Goal: Task Accomplishment & Management: Use online tool/utility

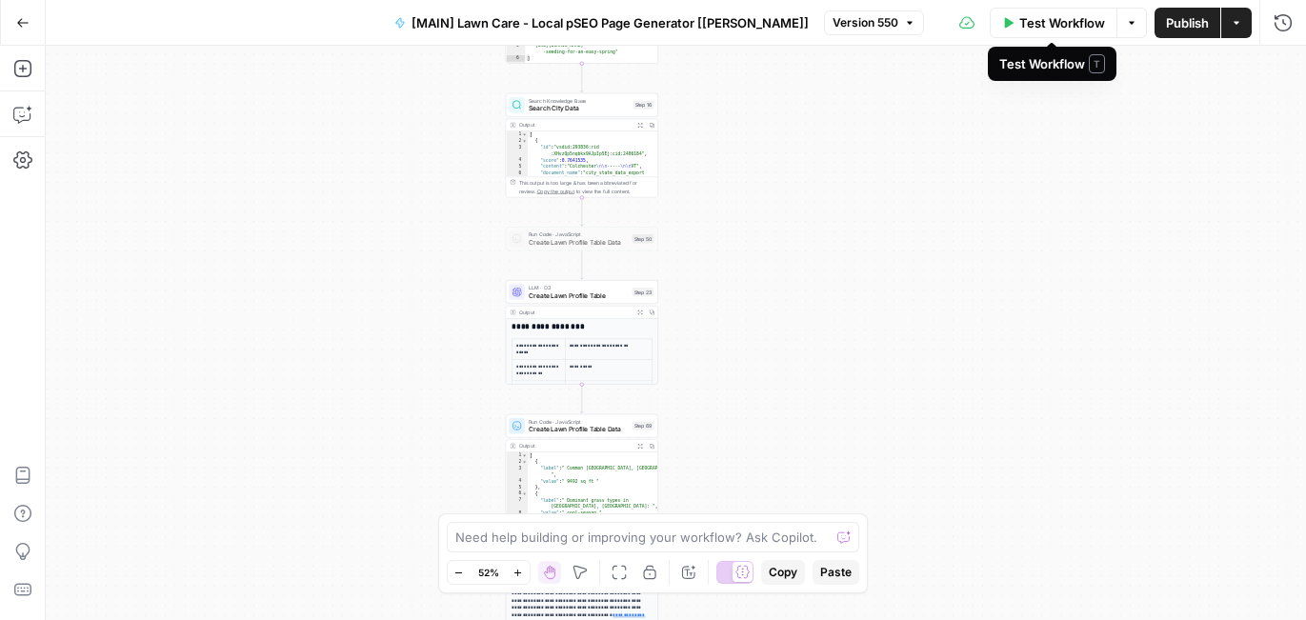
click at [1073, 17] on span "Test Workflow" at bounding box center [1062, 22] width 86 height 19
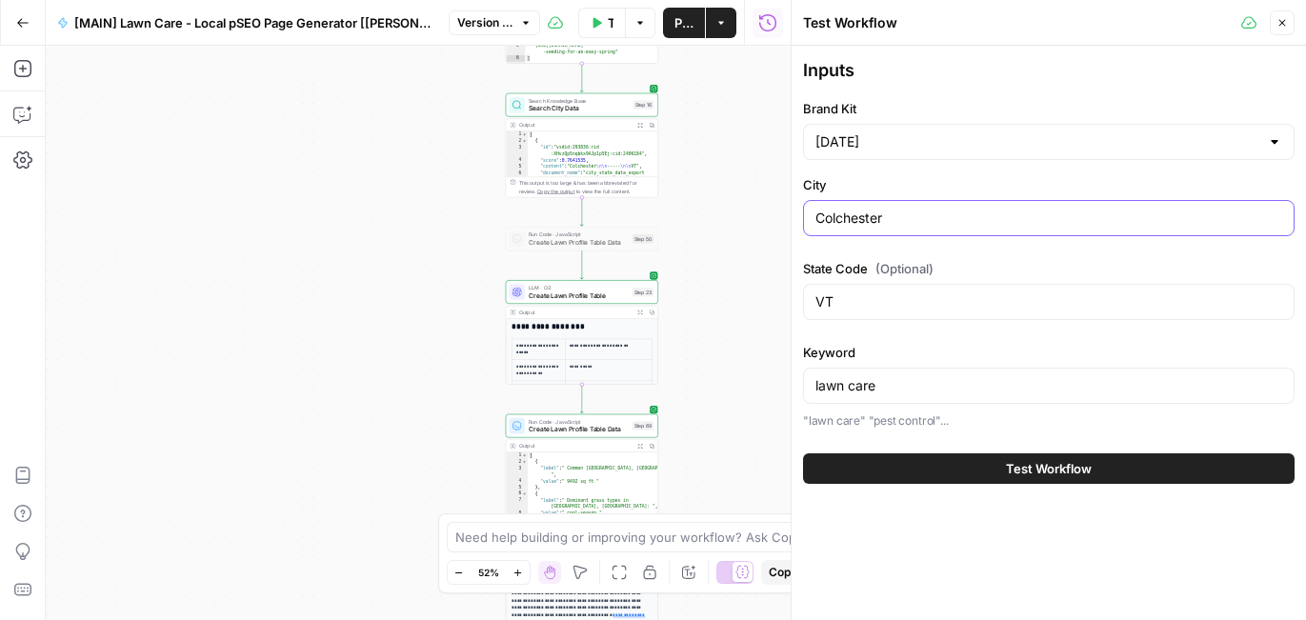
drag, startPoint x: 903, startPoint y: 223, endPoint x: 731, endPoint y: 224, distance: 171.4
click at [731, 224] on body "Sunday Lawn Care New Home Browse Insights Opportunities Your Data Recent Grids …" at bounding box center [653, 310] width 1306 height 620
type input "Chicago"
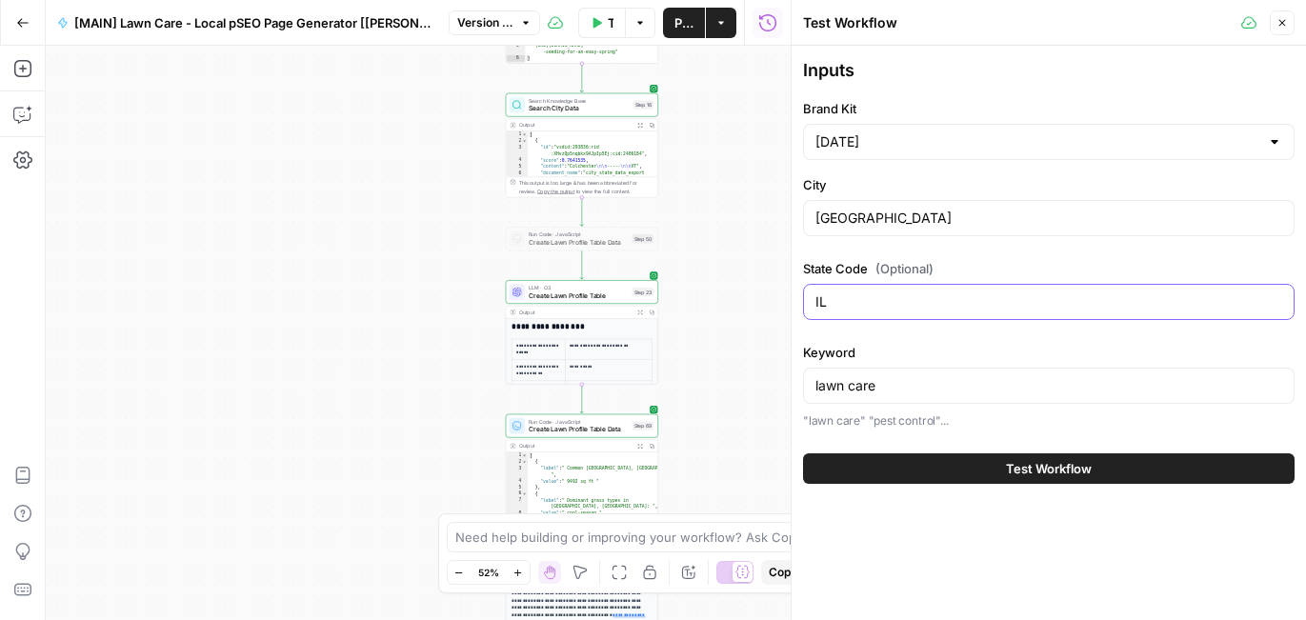
type input "IL"
click at [1006, 477] on button "Test Workflow" at bounding box center [1048, 468] width 491 height 30
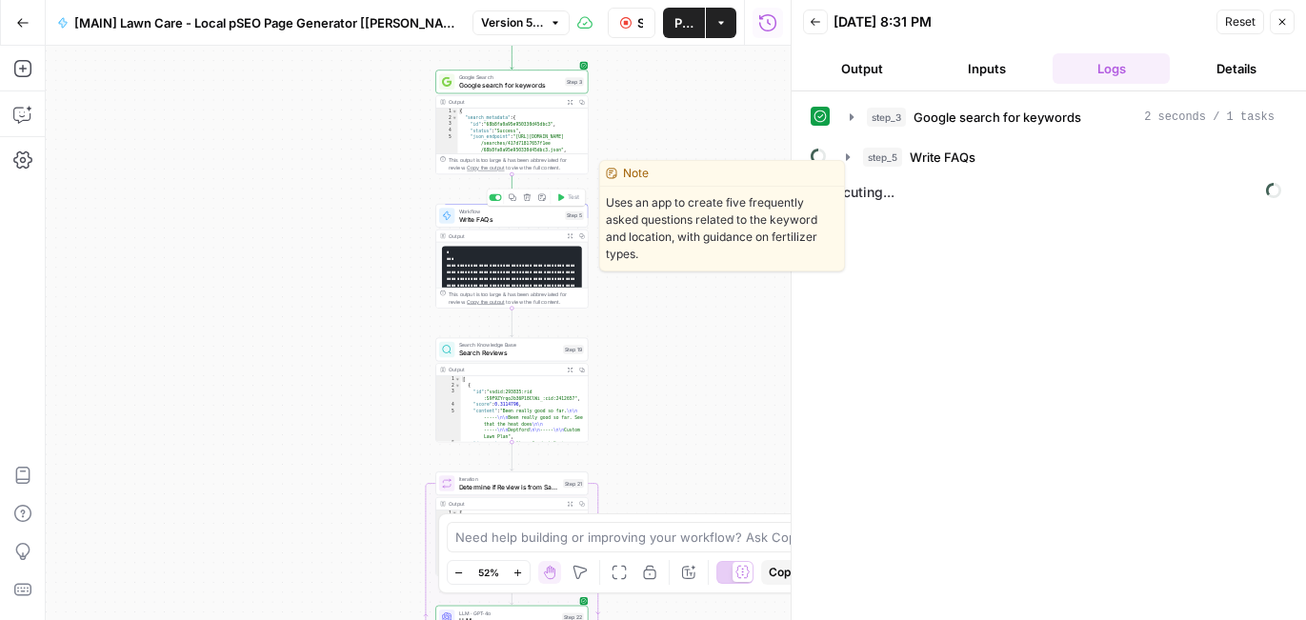
click at [525, 219] on span "Write FAQs" at bounding box center [510, 219] width 103 height 10
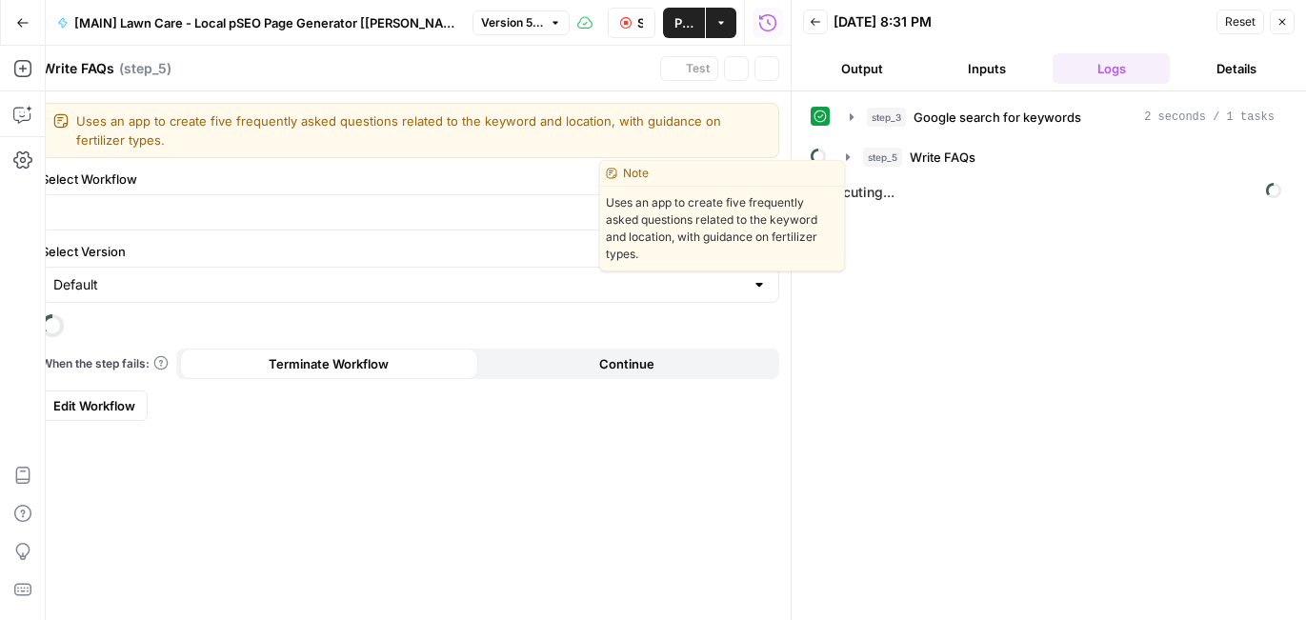
type input "[Local Guides] - FAQs generator"
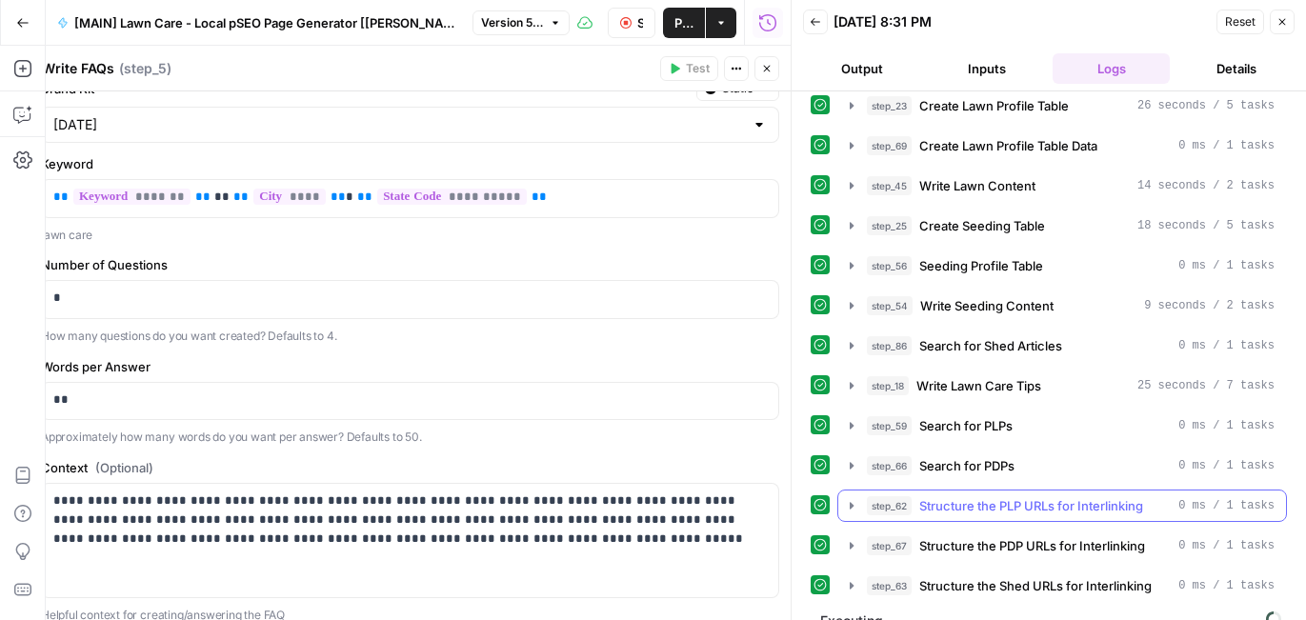
scroll to position [517, 0]
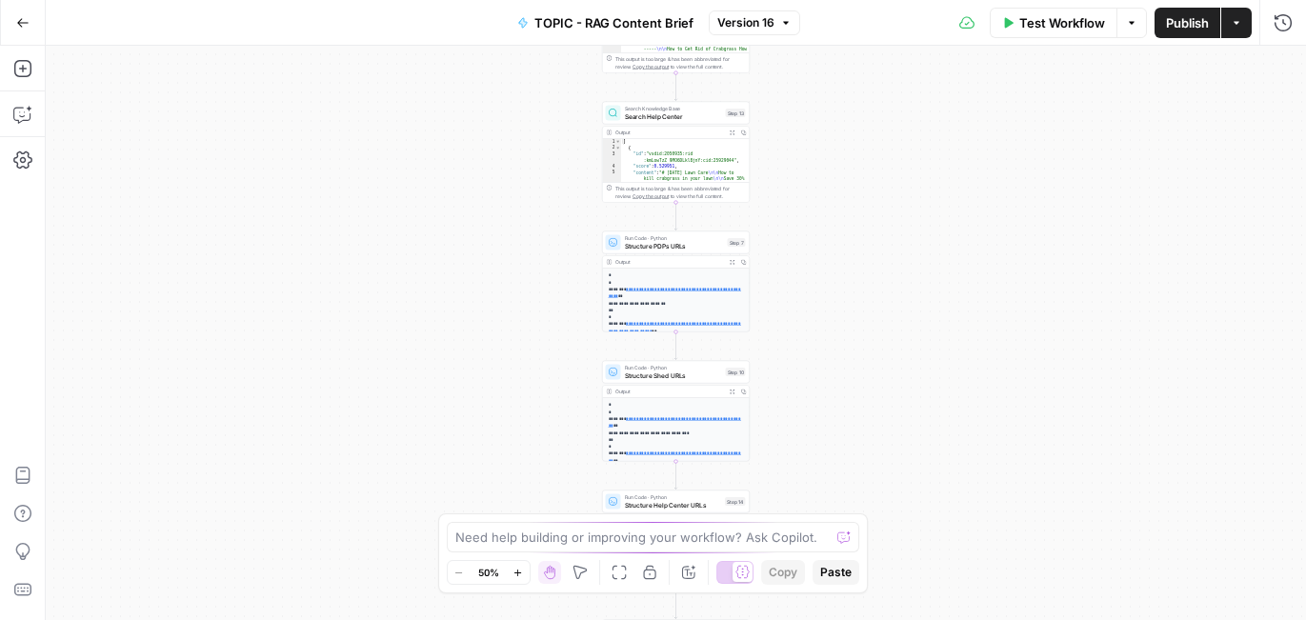
click at [23, 18] on icon "button" at bounding box center [22, 22] width 13 height 13
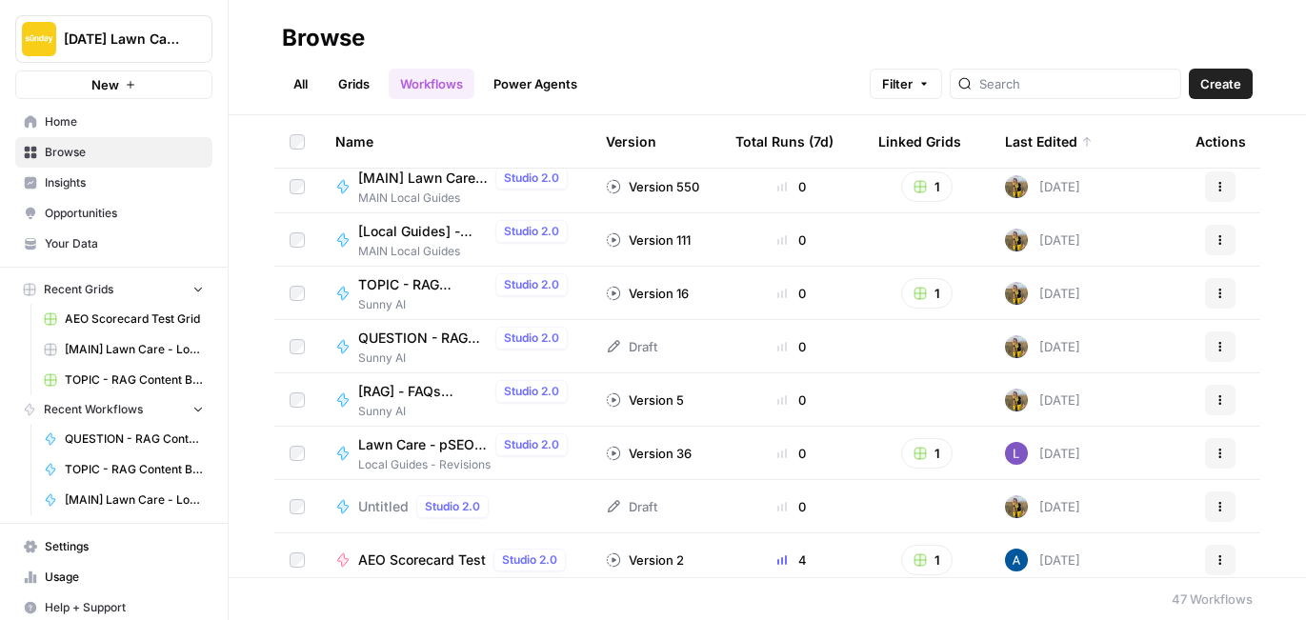
scroll to position [10, 0]
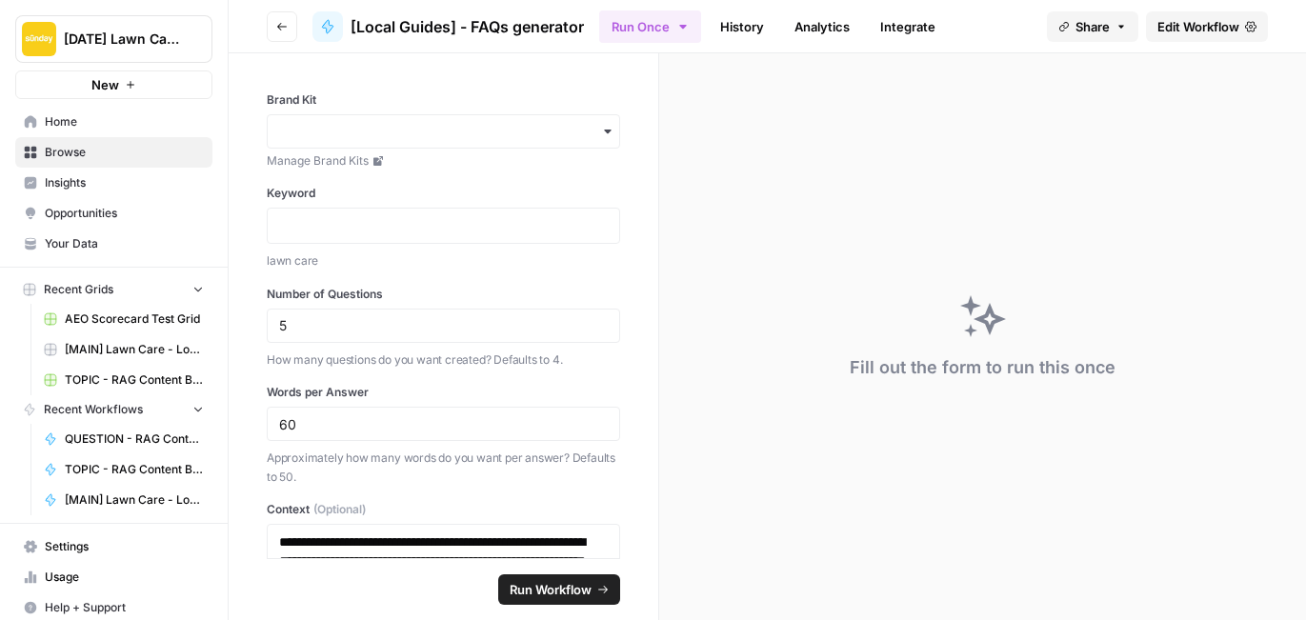
click at [1181, 27] on span "Edit Workflow" at bounding box center [1198, 26] width 82 height 19
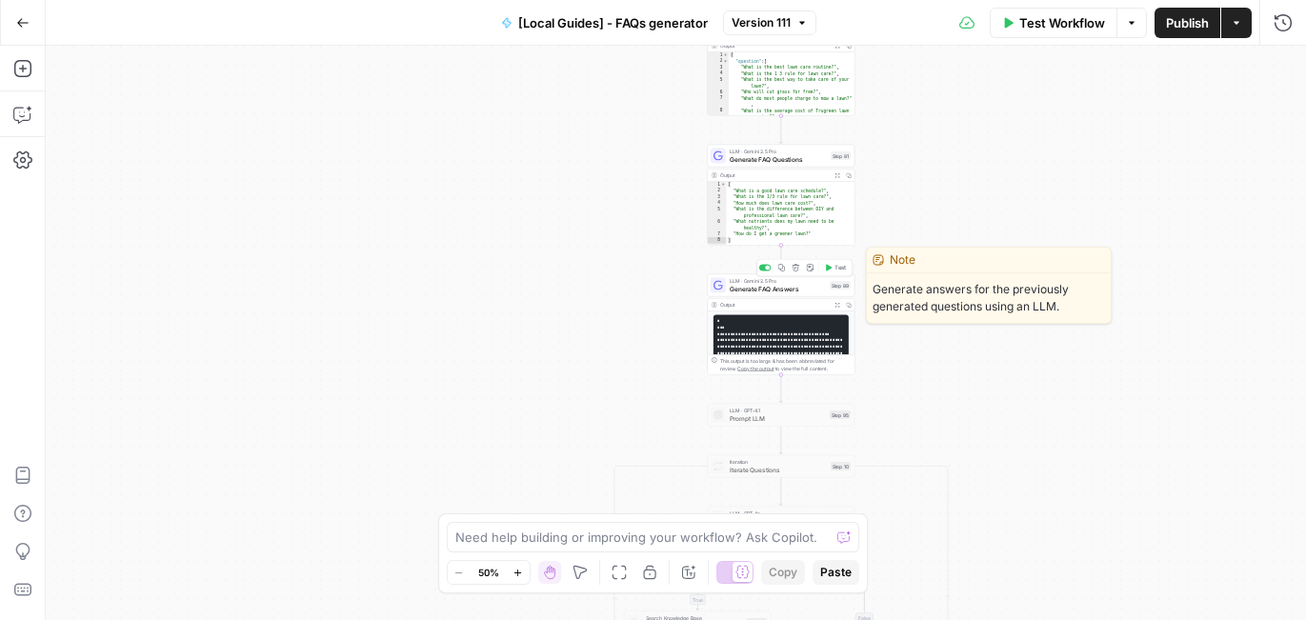
click at [794, 289] on span "Generate FAQ Answers" at bounding box center [777, 289] width 96 height 10
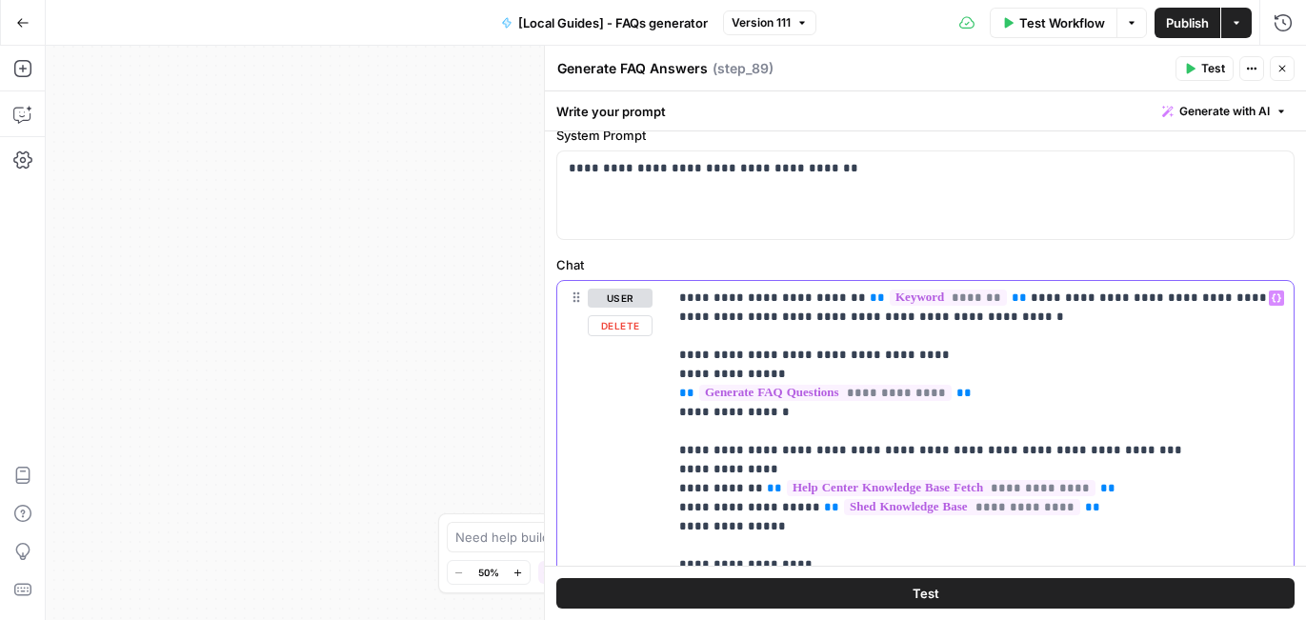
drag, startPoint x: 818, startPoint y: 298, endPoint x: 781, endPoint y: 300, distance: 37.2
drag, startPoint x: 823, startPoint y: 354, endPoint x: 679, endPoint y: 353, distance: 143.8
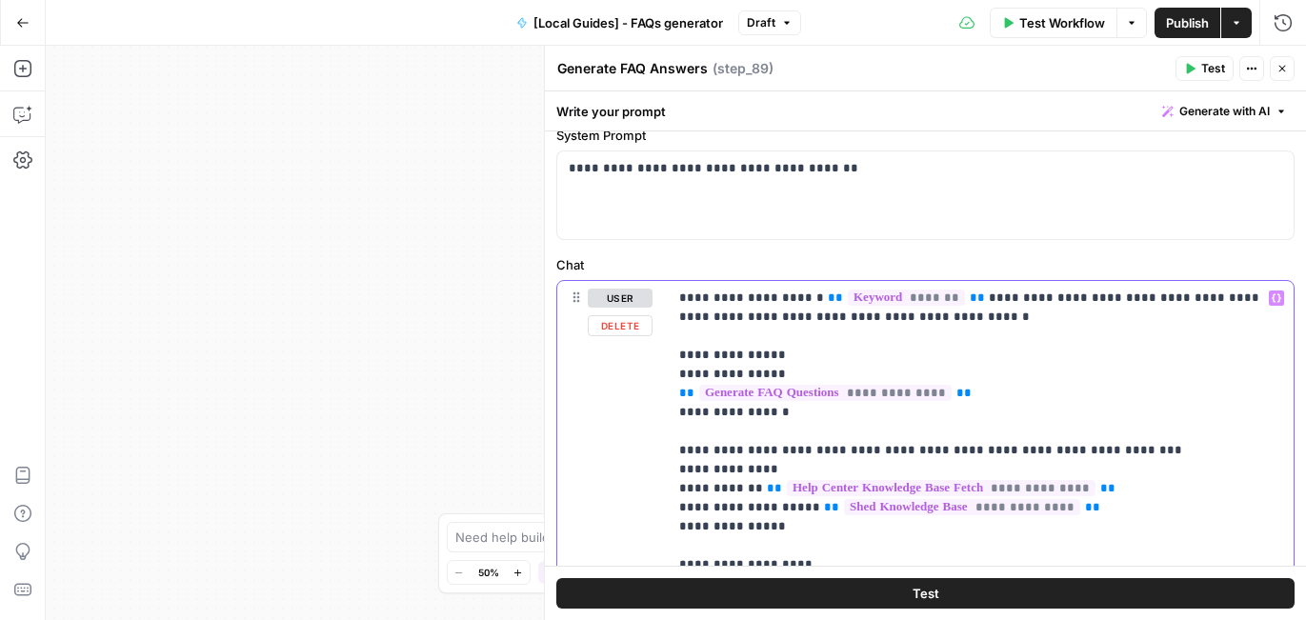
click at [951, 300] on span "*******" at bounding box center [906, 297] width 117 height 16
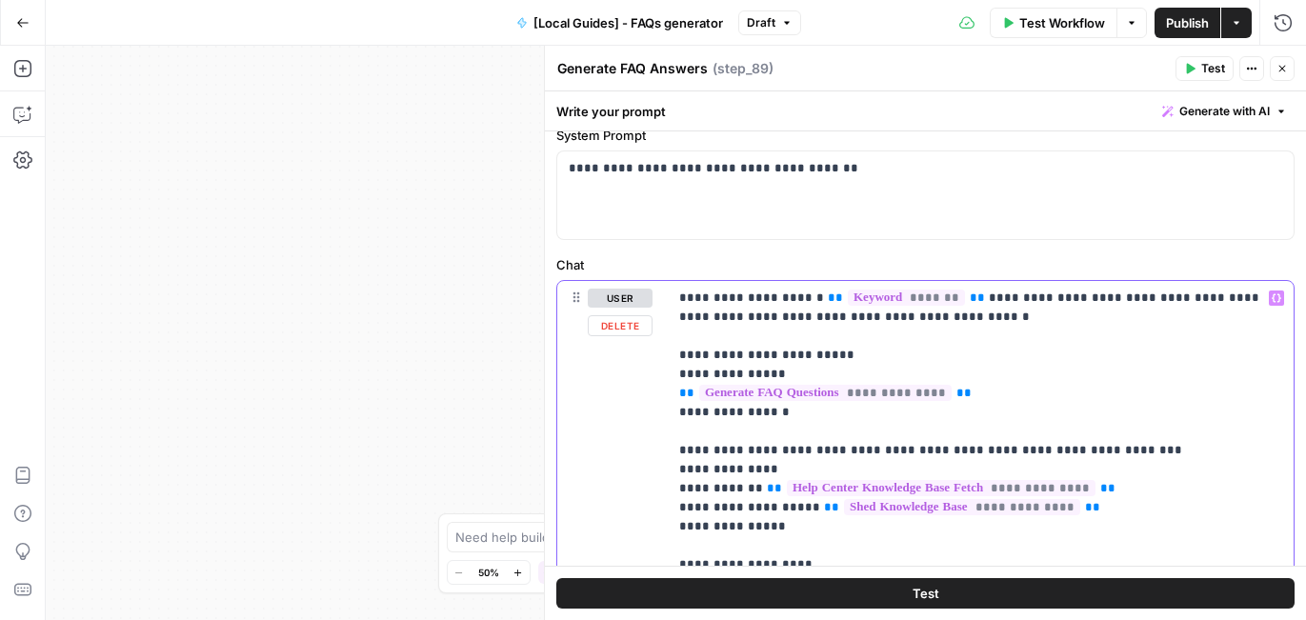
drag, startPoint x: 1185, startPoint y: 297, endPoint x: 971, endPoint y: 299, distance: 213.3
copy p "**********"
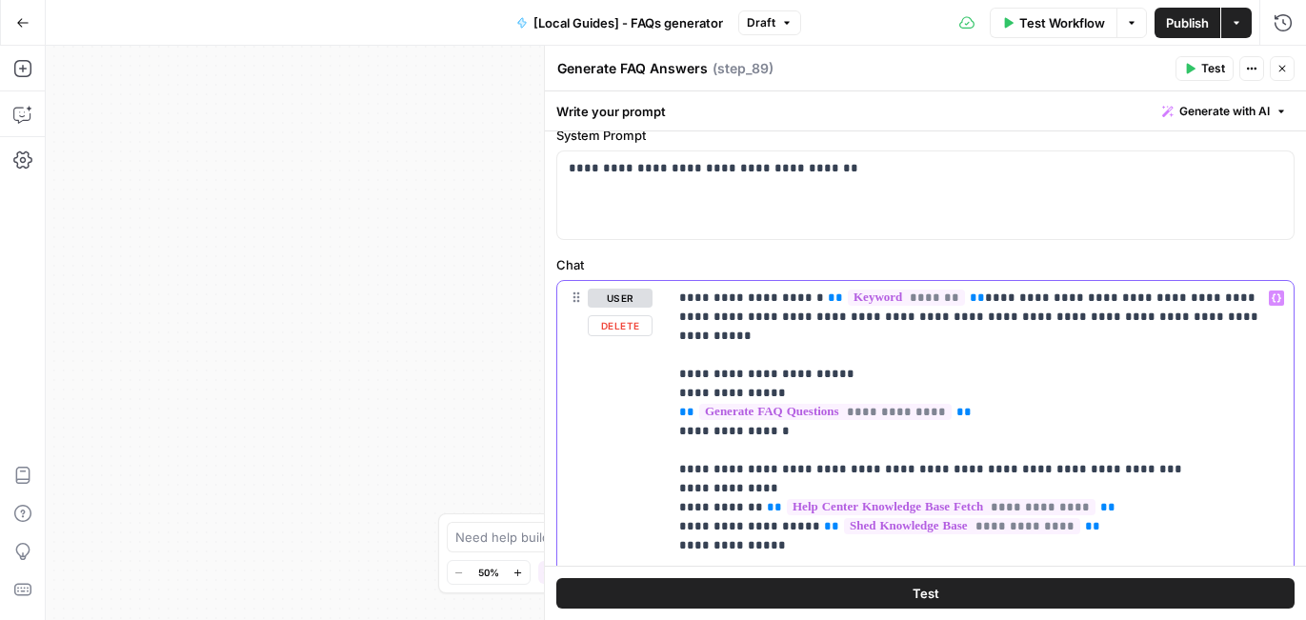
drag, startPoint x: 1016, startPoint y: 321, endPoint x: 993, endPoint y: 321, distance: 22.9
drag, startPoint x: 1241, startPoint y: 298, endPoint x: 1124, endPoint y: 297, distance: 117.1
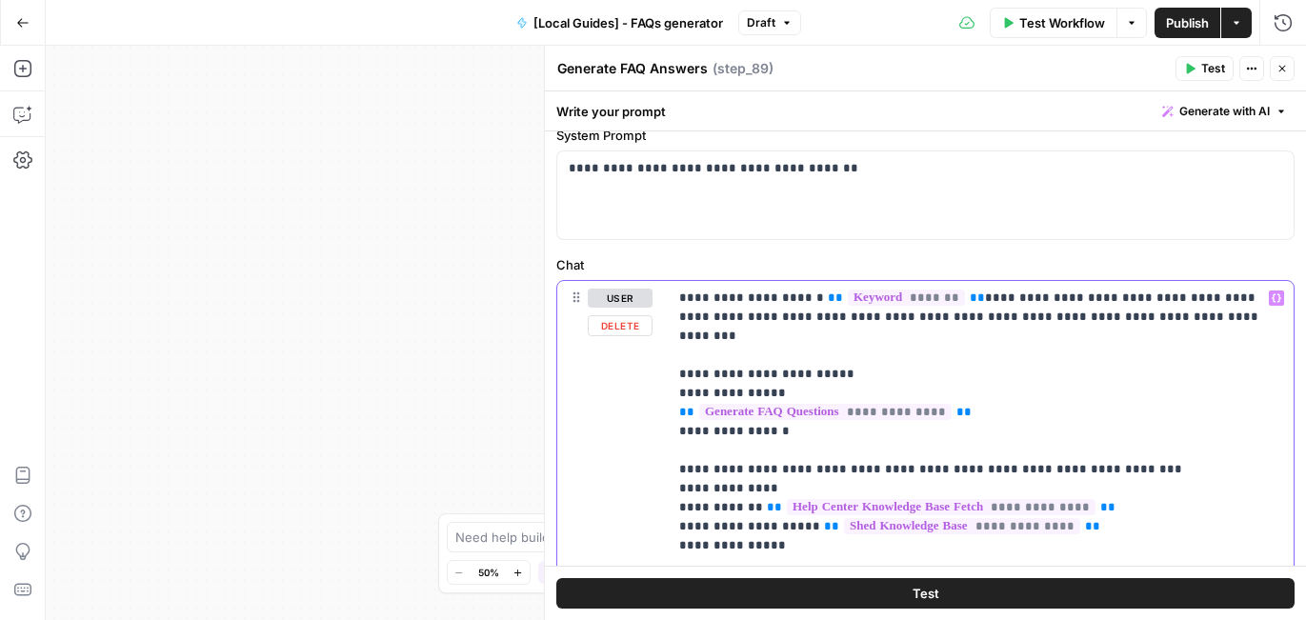
drag, startPoint x: 857, startPoint y: 356, endPoint x: 678, endPoint y: 358, distance: 179.0
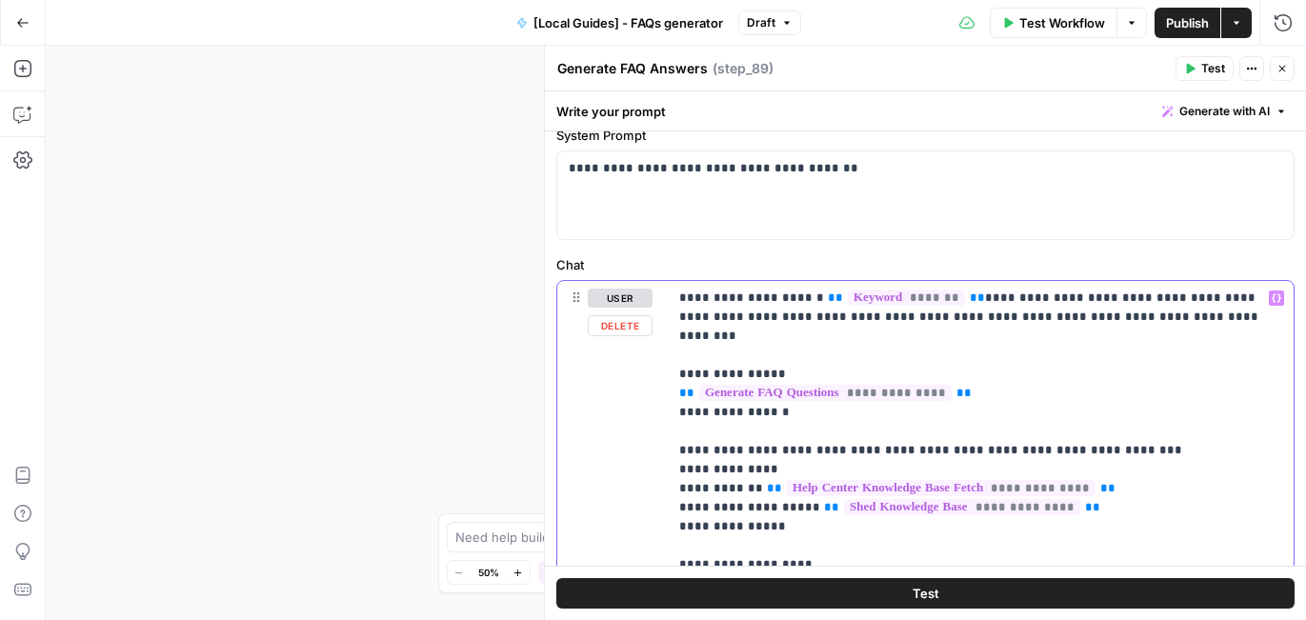
drag, startPoint x: 904, startPoint y: 320, endPoint x: 829, endPoint y: 320, distance: 74.3
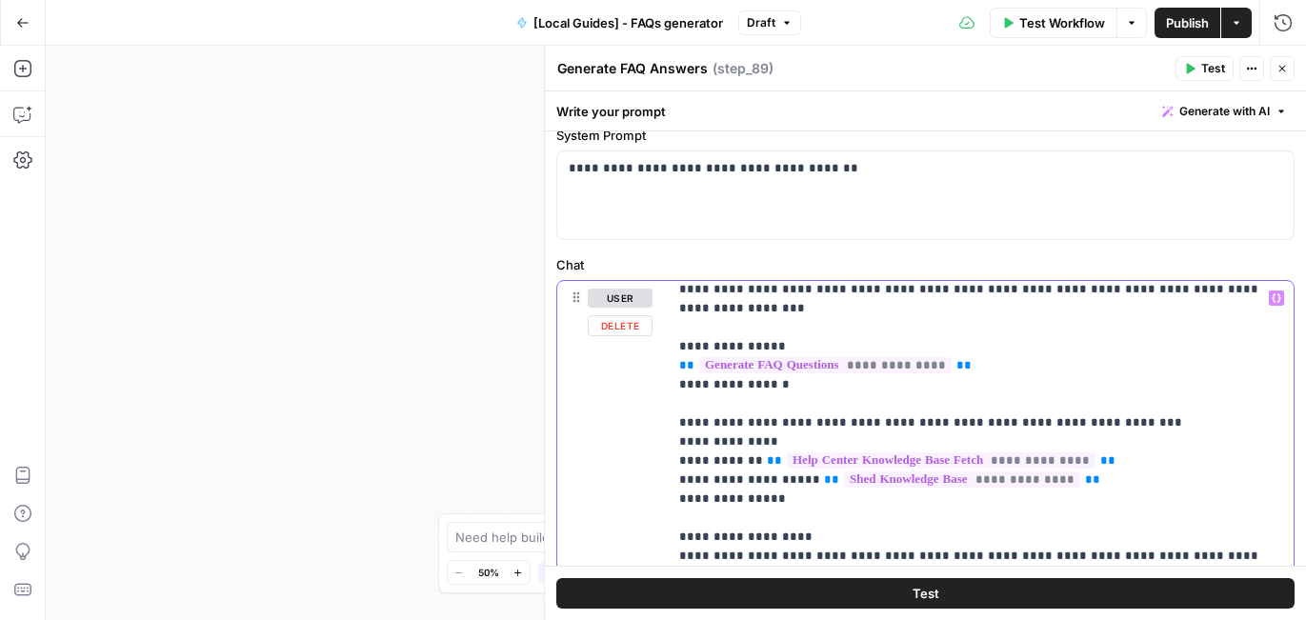
scroll to position [6, 0]
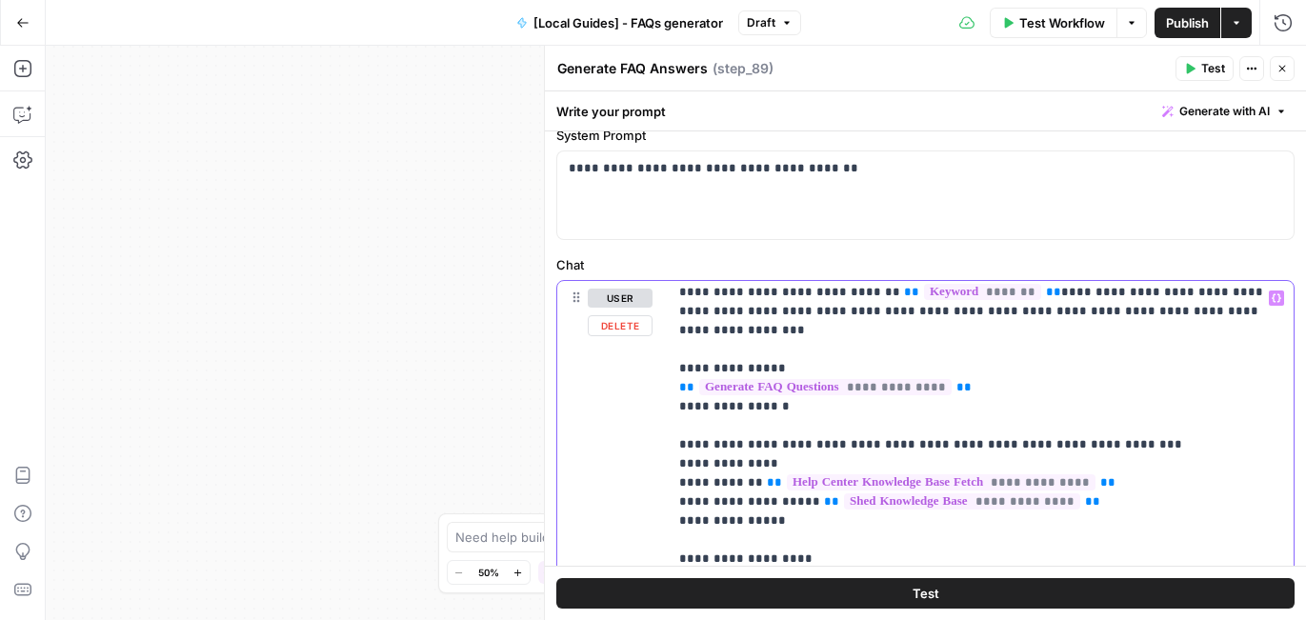
drag, startPoint x: 1136, startPoint y: 420, endPoint x: 667, endPoint y: 430, distance: 469.6
copy p "**********"
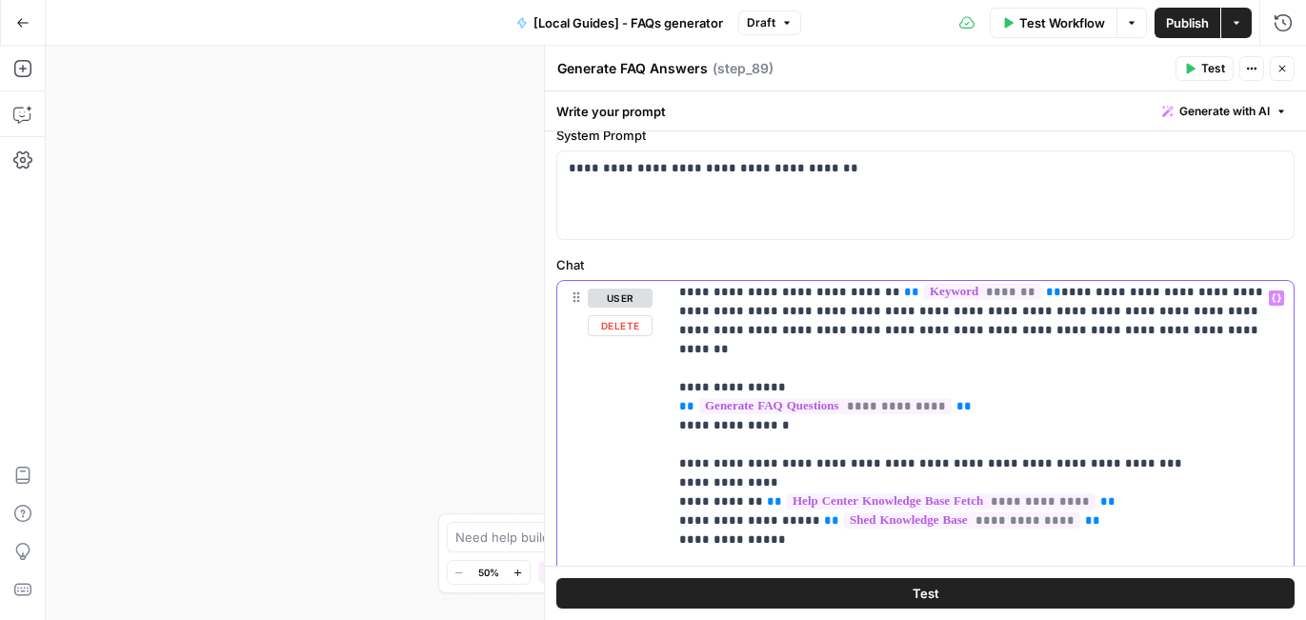
drag, startPoint x: 881, startPoint y: 331, endPoint x: 706, endPoint y: 339, distance: 175.4
drag, startPoint x: 910, startPoint y: 331, endPoint x: 703, endPoint y: 331, distance: 207.6
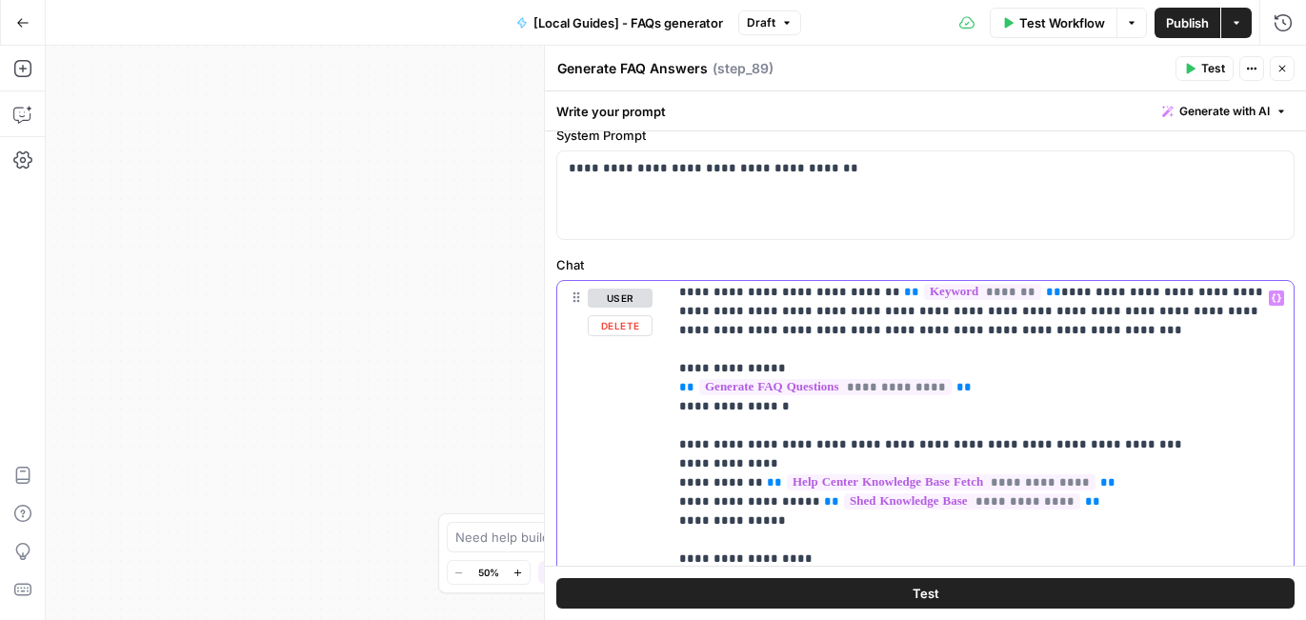
drag, startPoint x: 1152, startPoint y: 442, endPoint x: 674, endPoint y: 446, distance: 478.0
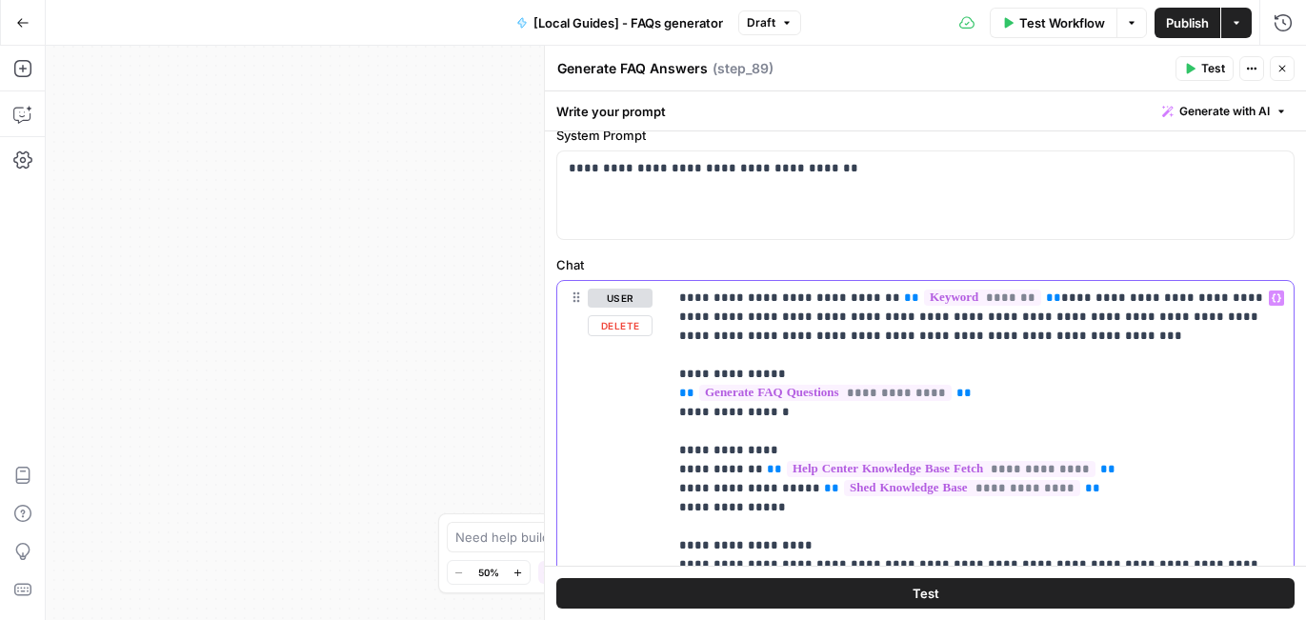
scroll to position [16, 0]
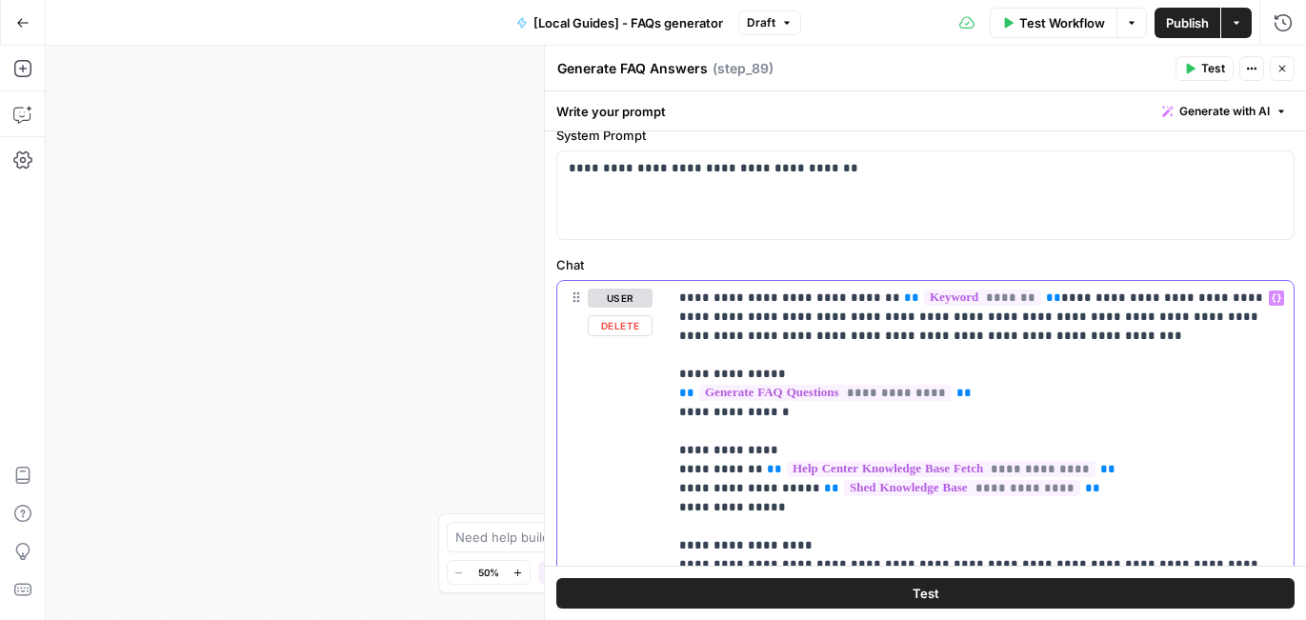
drag, startPoint x: 1007, startPoint y: 320, endPoint x: 1239, endPoint y: 317, distance: 231.4
drag, startPoint x: 1246, startPoint y: 326, endPoint x: 1051, endPoint y: 297, distance: 196.3
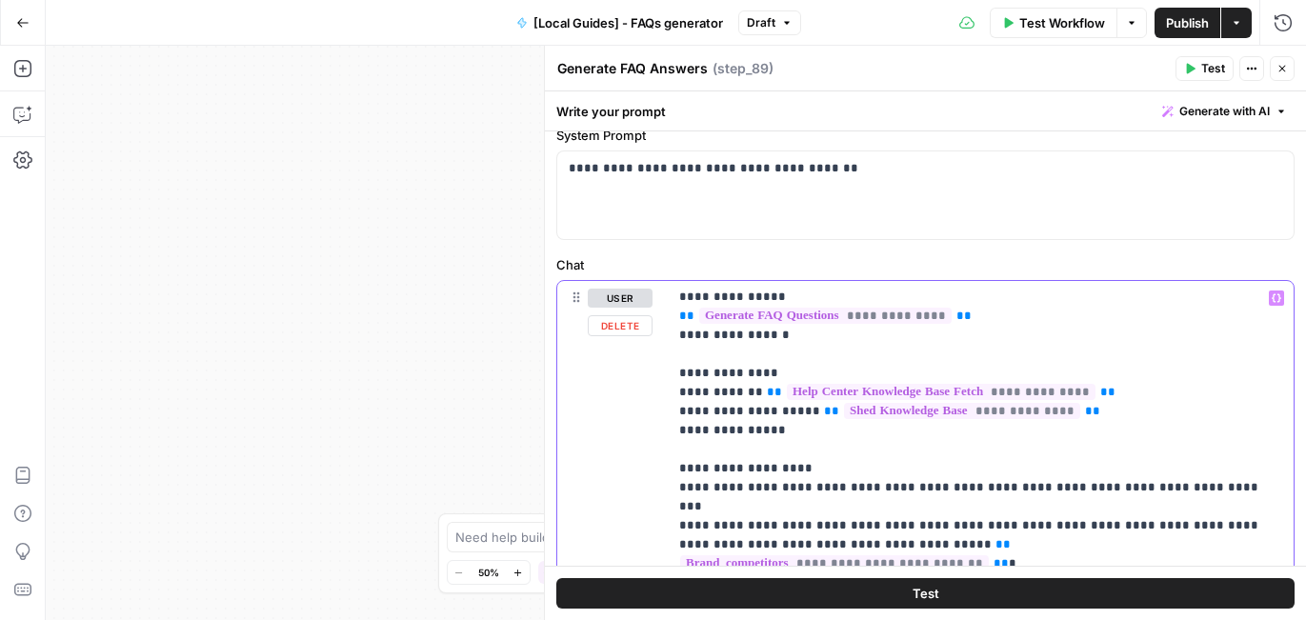
scroll to position [56, 0]
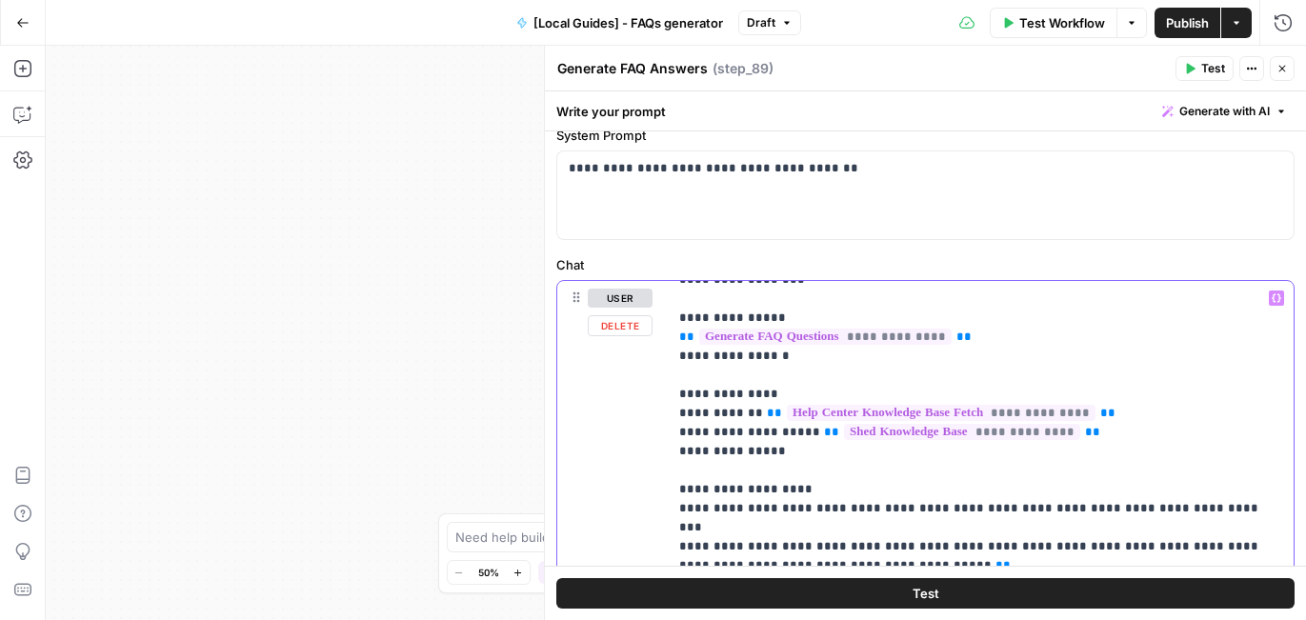
drag, startPoint x: 808, startPoint y: 469, endPoint x: 724, endPoint y: 469, distance: 83.8
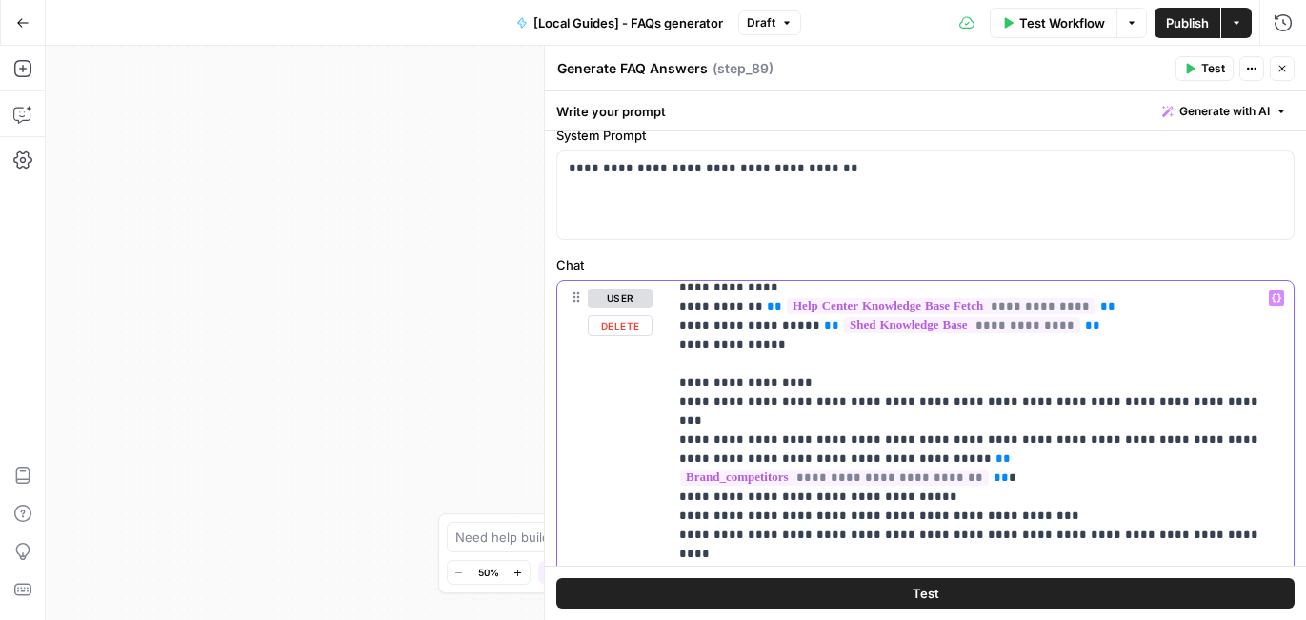
scroll to position [193, 0]
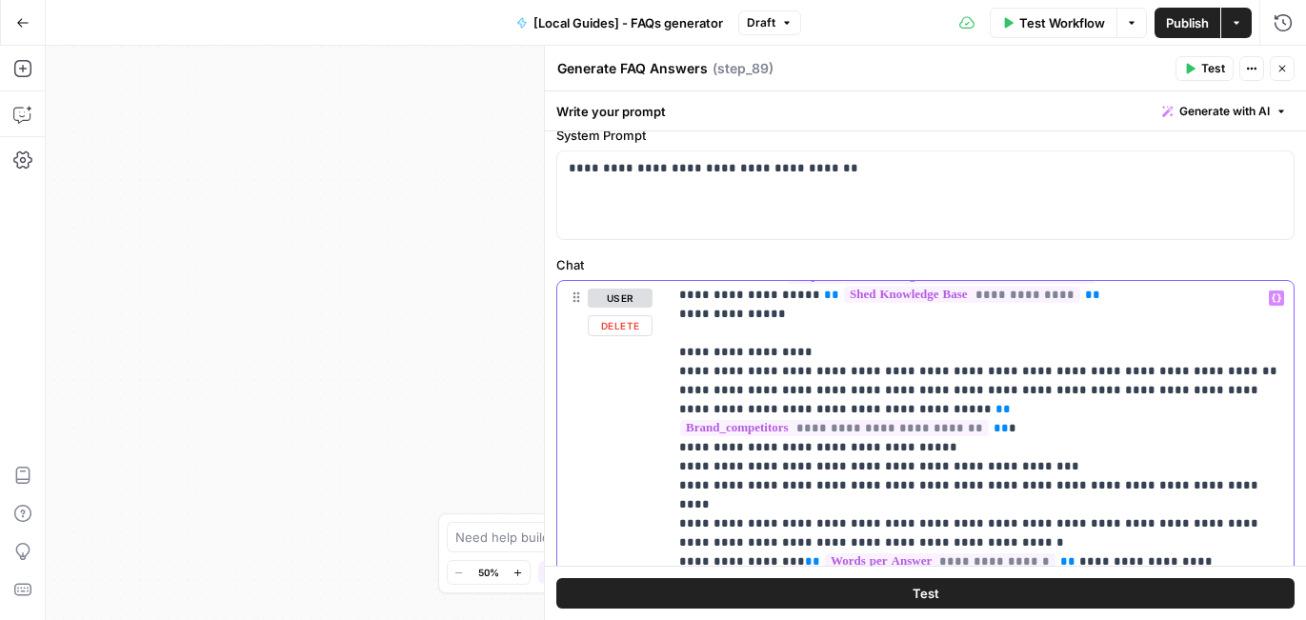
drag, startPoint x: 1207, startPoint y: 349, endPoint x: 842, endPoint y: 354, distance: 364.7
drag, startPoint x: 851, startPoint y: 354, endPoint x: 935, endPoint y: 351, distance: 83.8
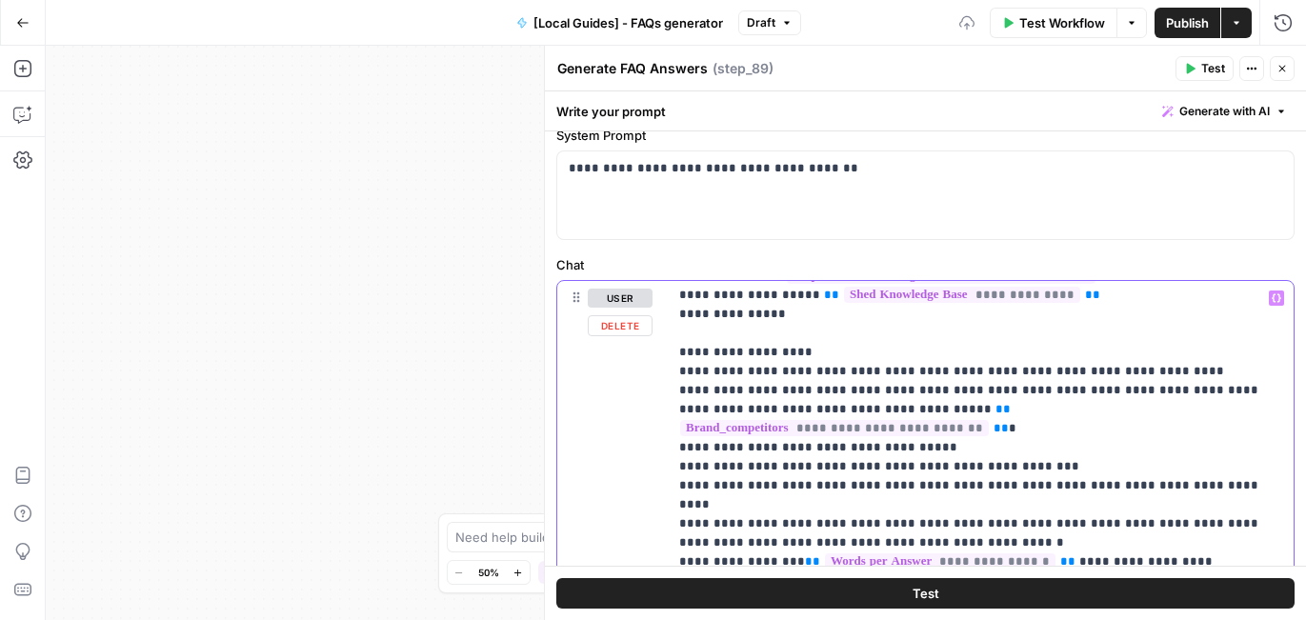
drag, startPoint x: 1160, startPoint y: 348, endPoint x: 1070, endPoint y: 356, distance: 89.9
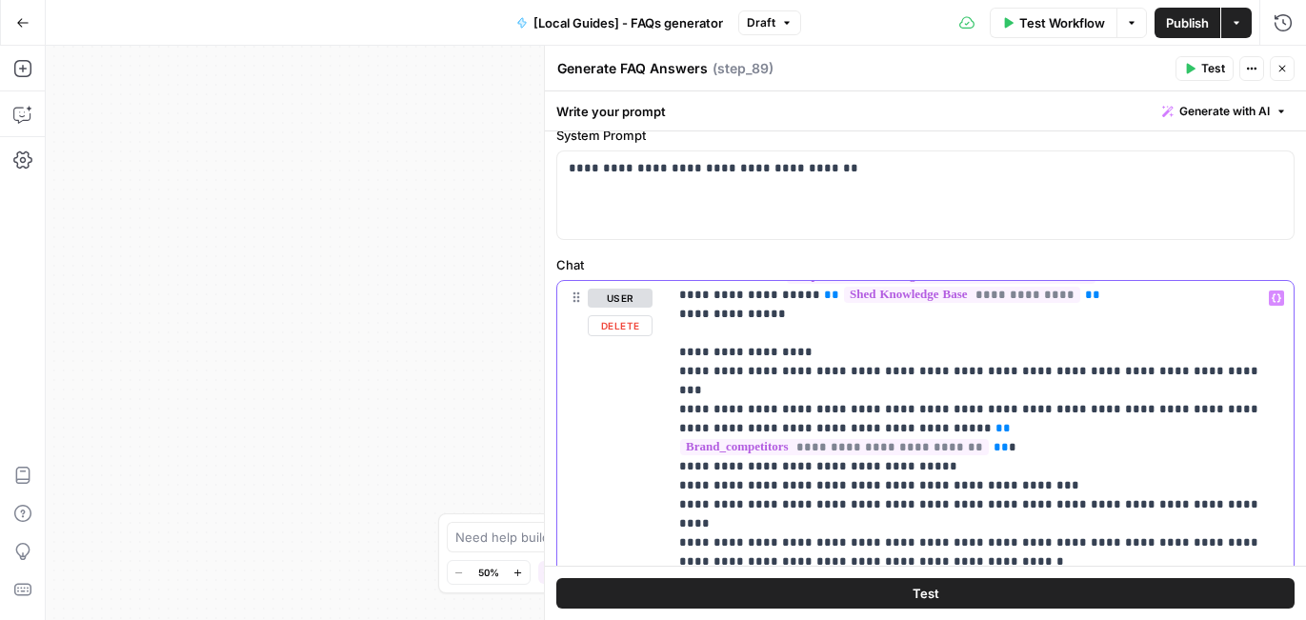
drag, startPoint x: 1214, startPoint y: 355, endPoint x: 1069, endPoint y: 355, distance: 144.7
drag, startPoint x: 1204, startPoint y: 353, endPoint x: 988, endPoint y: 354, distance: 215.2
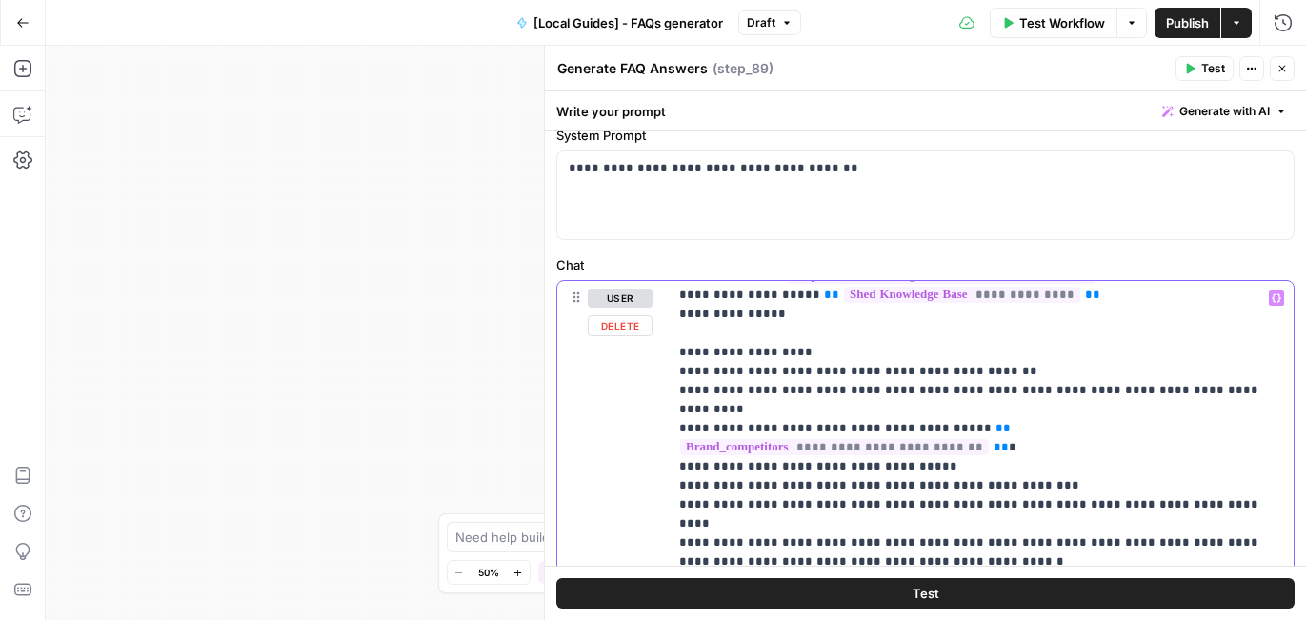
drag, startPoint x: 1010, startPoint y: 374, endPoint x: 911, endPoint y: 374, distance: 99.0
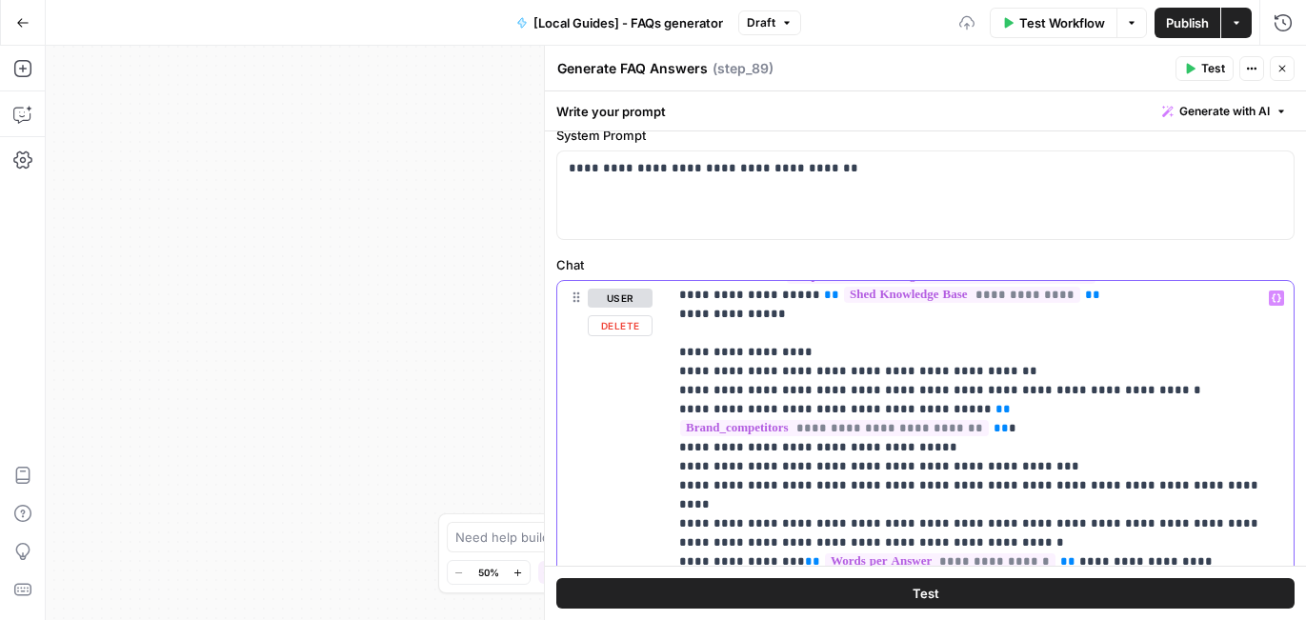
drag, startPoint x: 923, startPoint y: 431, endPoint x: 671, endPoint y: 429, distance: 251.4
copy p "**********"
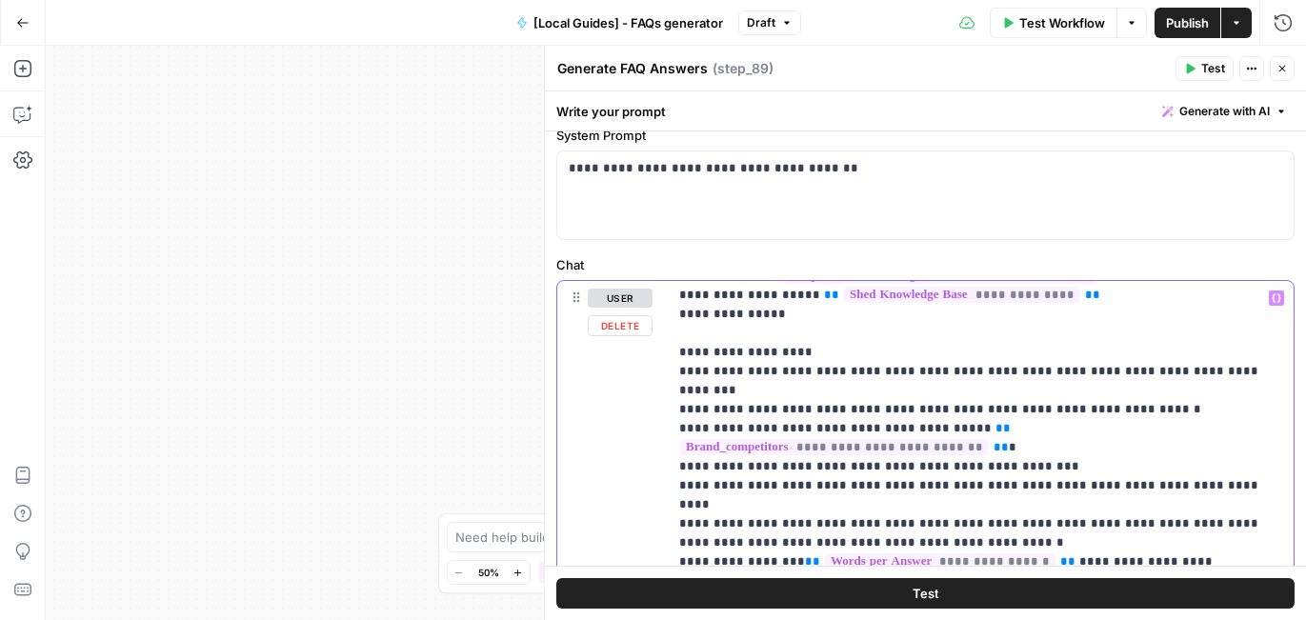
drag, startPoint x: 1204, startPoint y: 353, endPoint x: 1149, endPoint y: 354, distance: 54.3
drag, startPoint x: 1025, startPoint y: 431, endPoint x: 867, endPoint y: 449, distance: 159.1
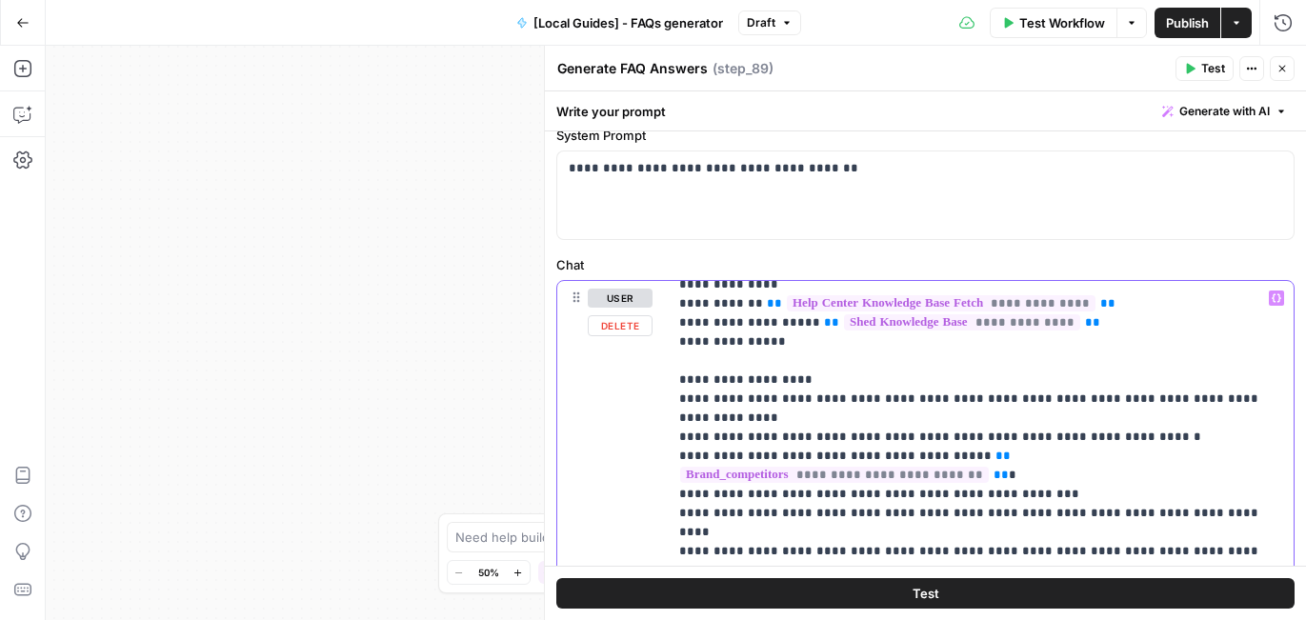
scroll to position [174, 0]
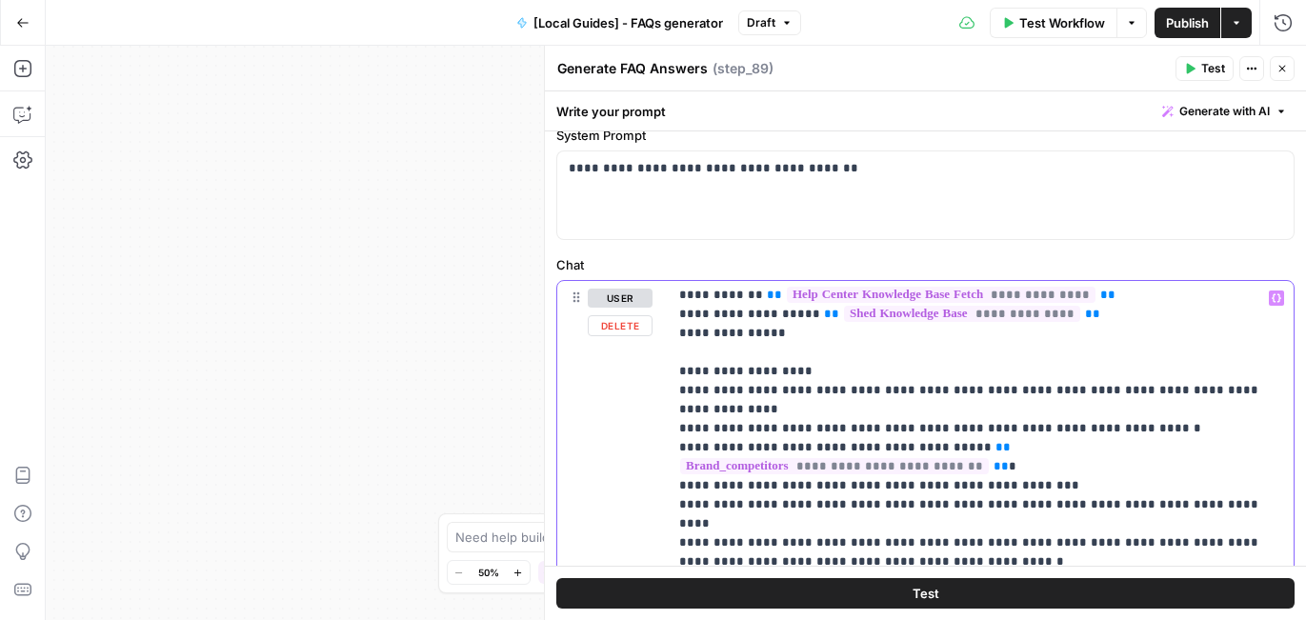
drag, startPoint x: 1037, startPoint y: 447, endPoint x: 674, endPoint y: 453, distance: 362.9
copy p "**********"
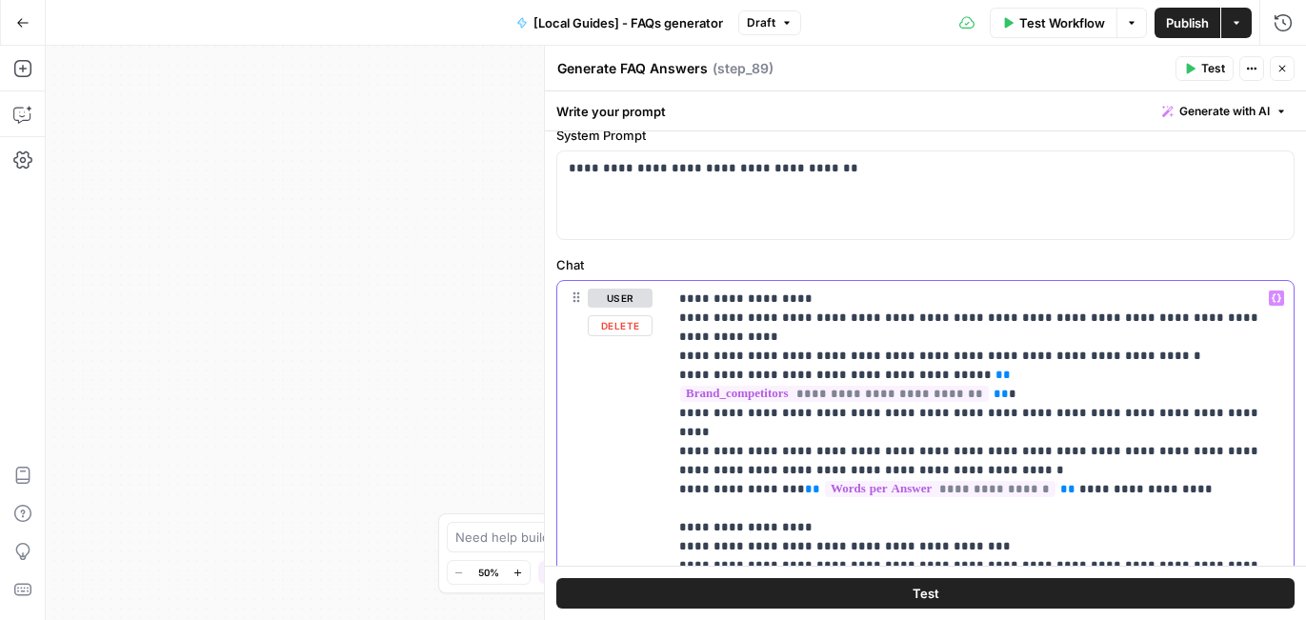
scroll to position [232, 0]
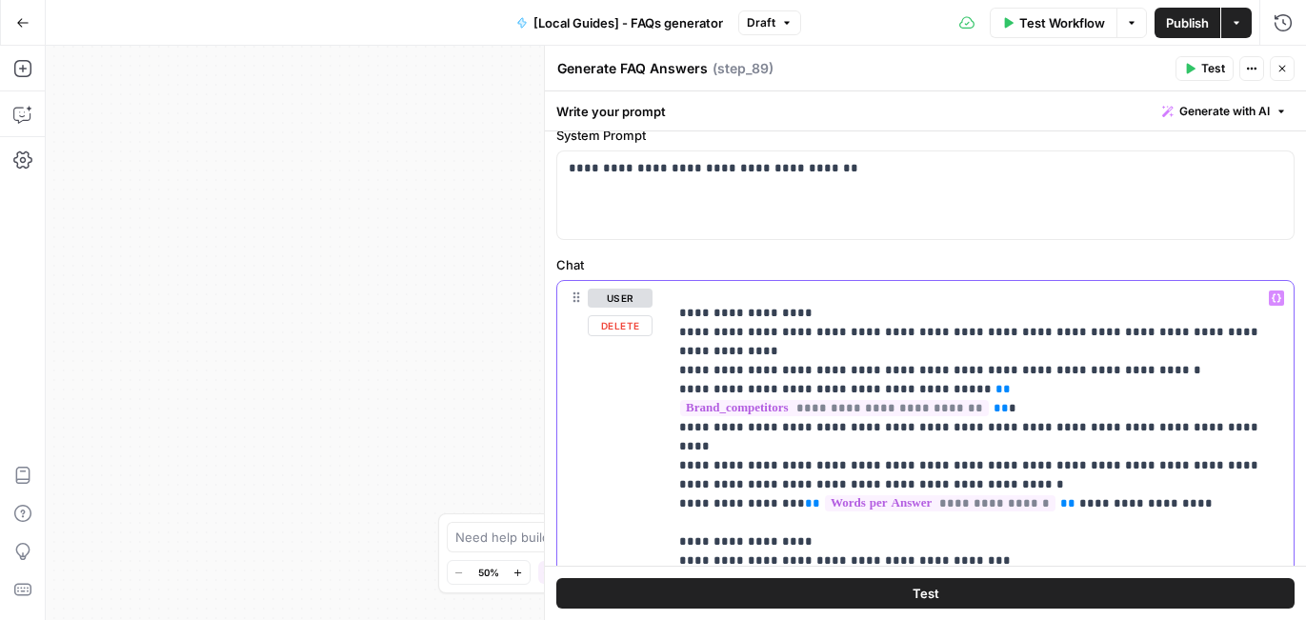
drag, startPoint x: 809, startPoint y: 389, endPoint x: 731, endPoint y: 389, distance: 78.1
drag, startPoint x: 1194, startPoint y: 451, endPoint x: 680, endPoint y: 446, distance: 514.2
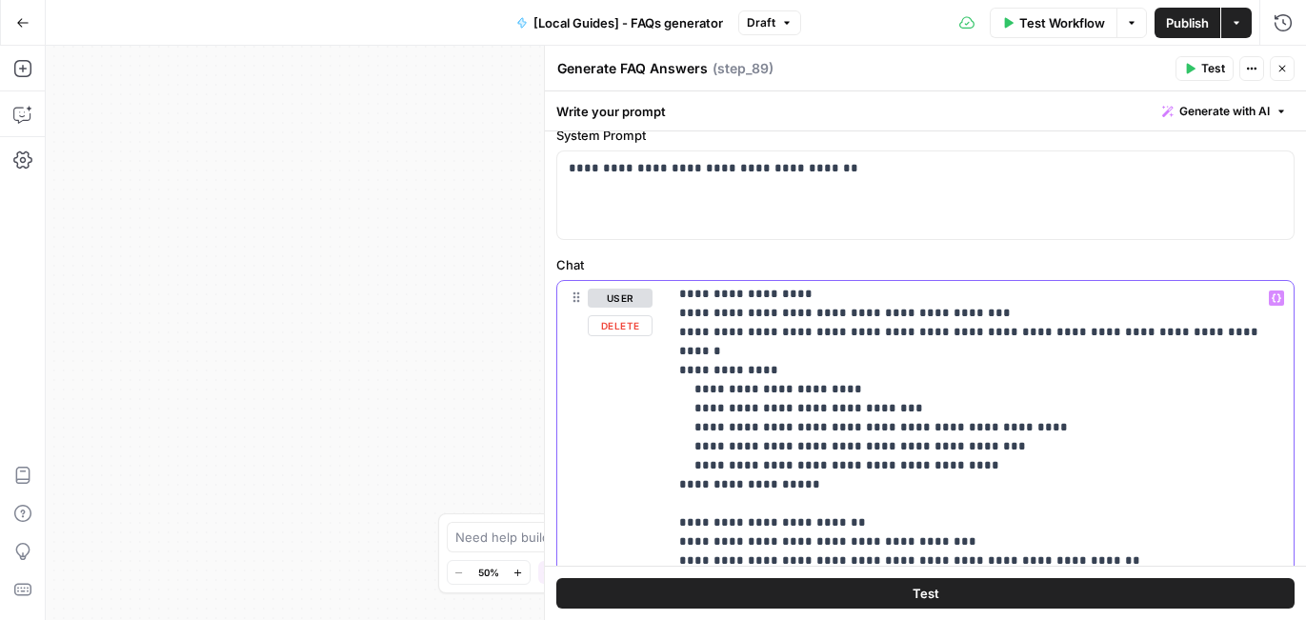
scroll to position [490, 0]
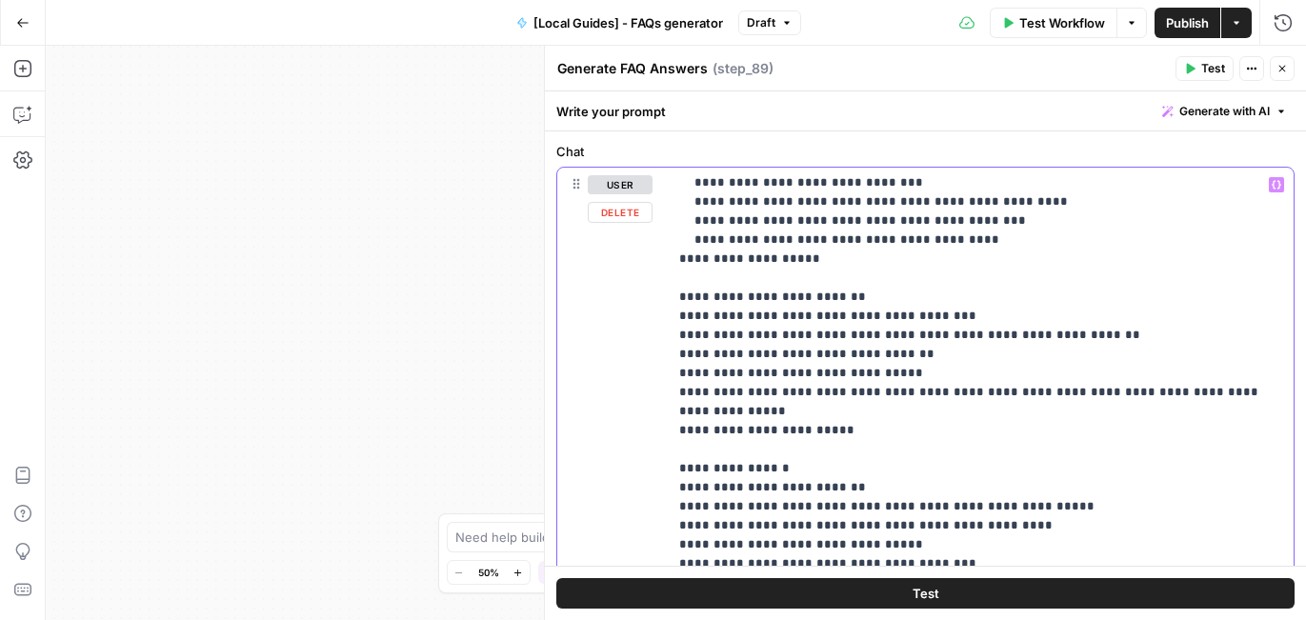
scroll to position [572, 0]
click at [881, 341] on p "**********" at bounding box center [980, 460] width 603 height 1714
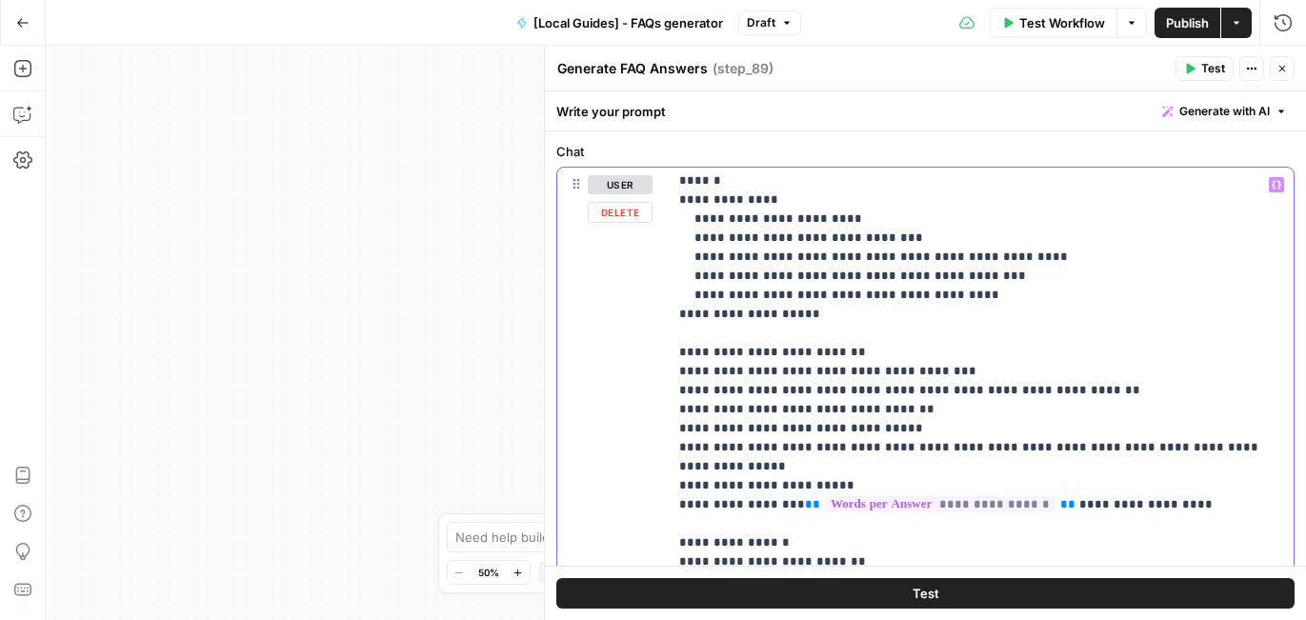
scroll to position [510, 0]
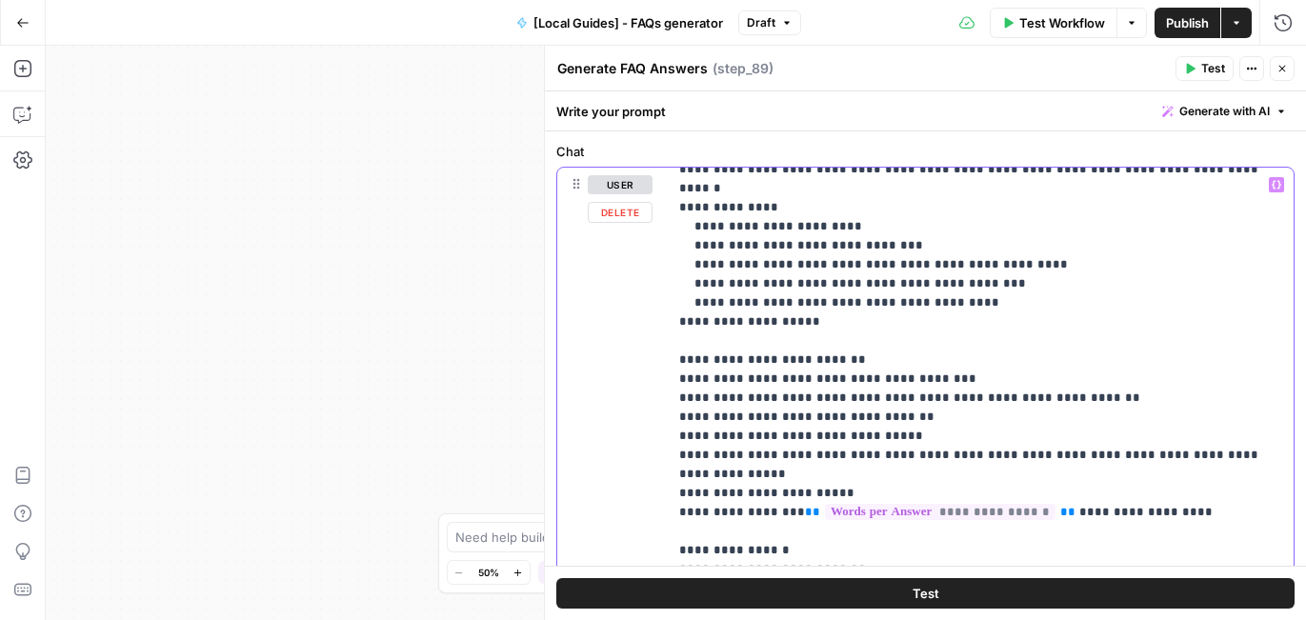
drag, startPoint x: 905, startPoint y: 358, endPoint x: 673, endPoint y: 360, distance: 231.4
click at [673, 360] on div "**********" at bounding box center [981, 556] width 626 height 776
click at [914, 362] on p "**********" at bounding box center [980, 531] width 603 height 1733
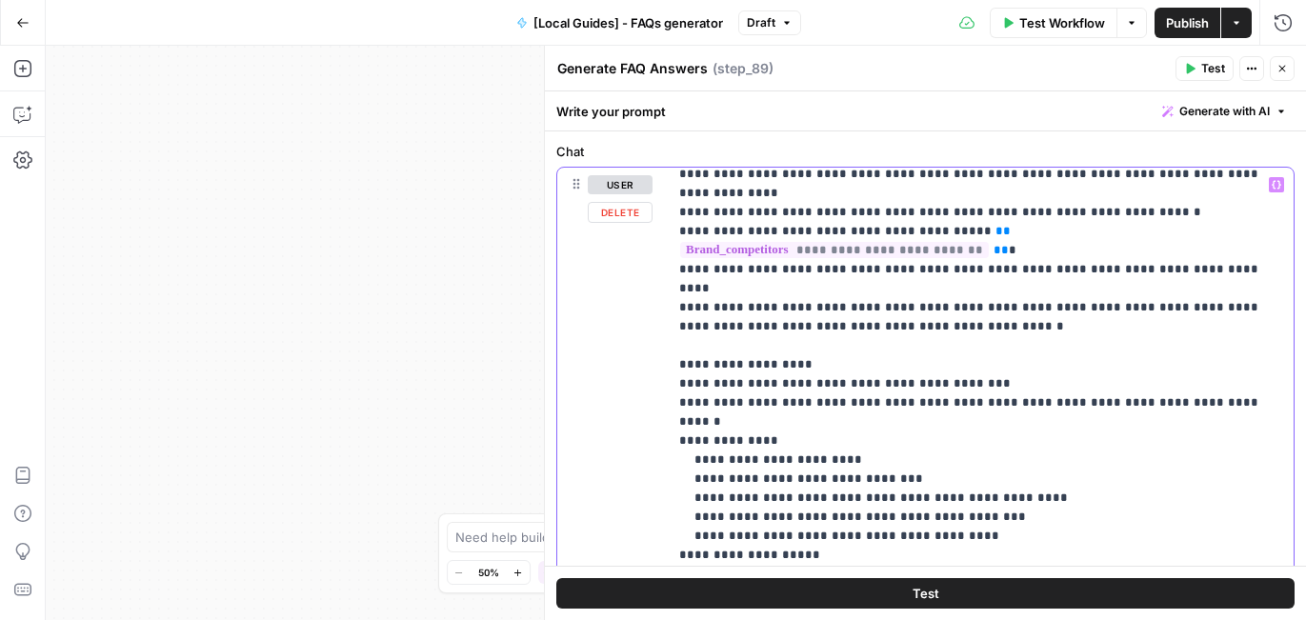
scroll to position [174, 0]
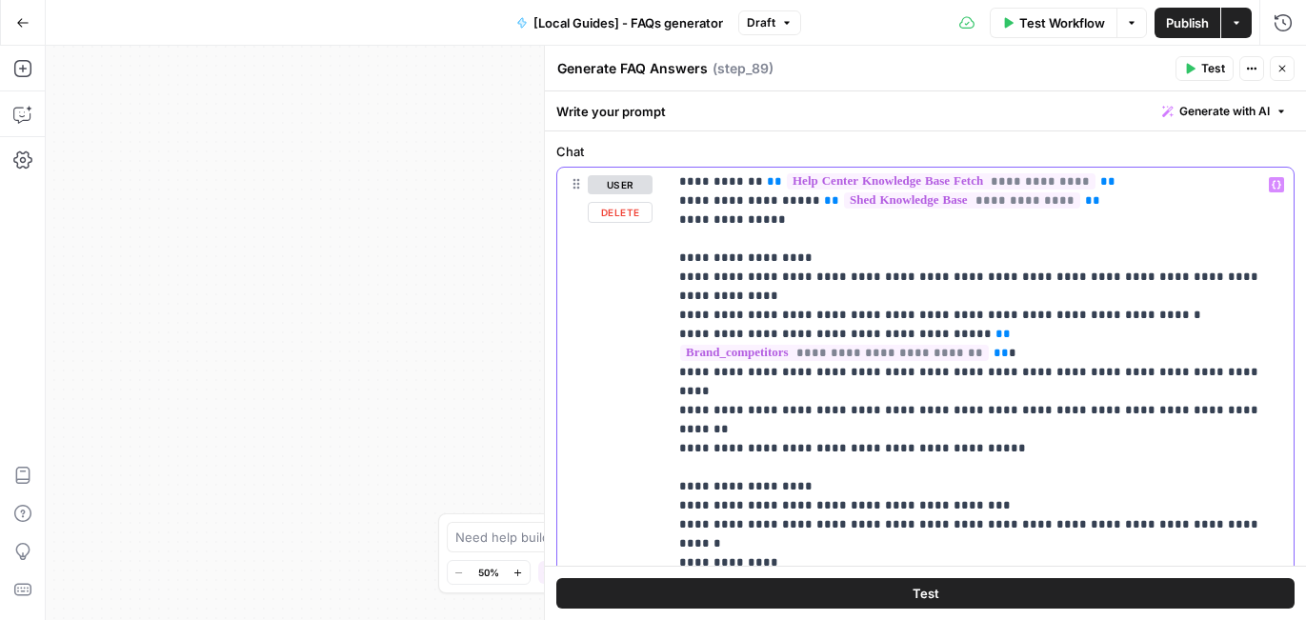
drag, startPoint x: 1231, startPoint y: 353, endPoint x: 1184, endPoint y: 356, distance: 47.7
drag, startPoint x: 756, startPoint y: 371, endPoint x: 1137, endPoint y: 352, distance: 381.4
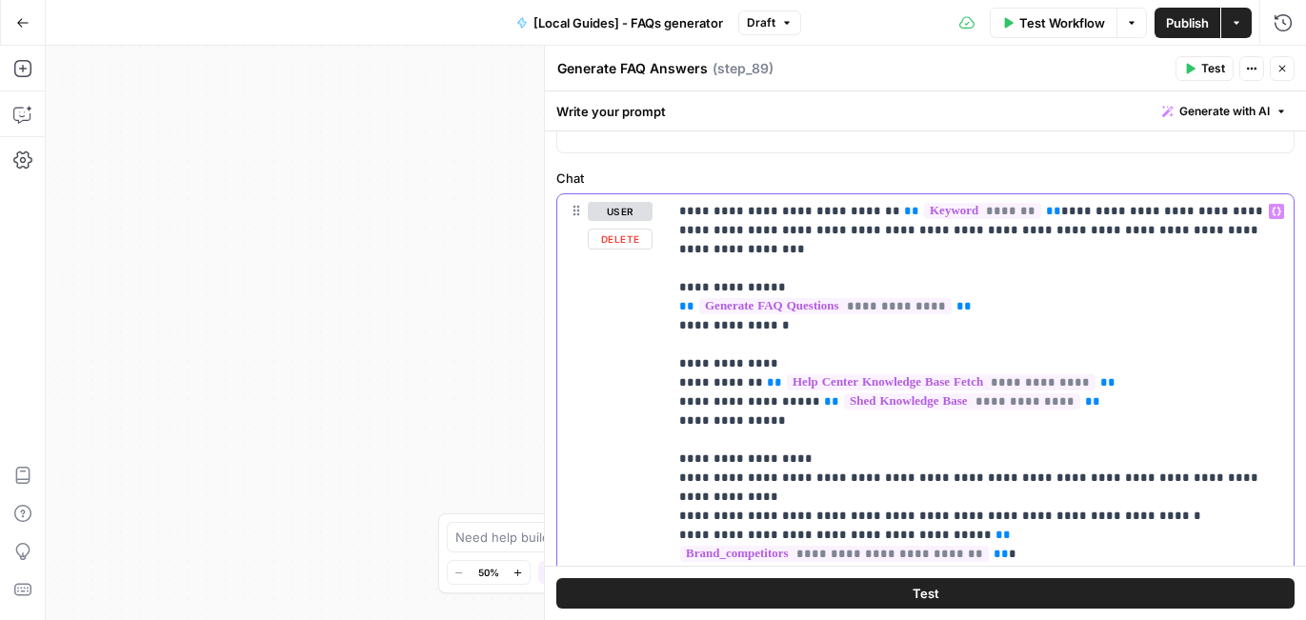
scroll to position [264, 0]
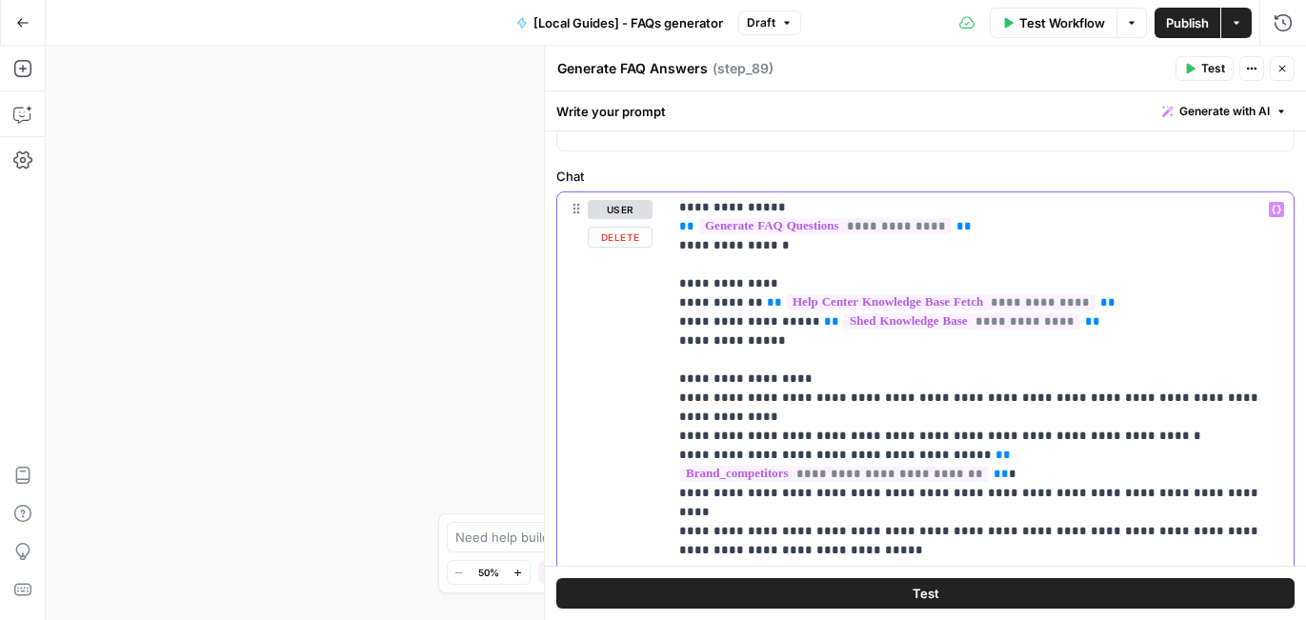
scroll to position [88, 0]
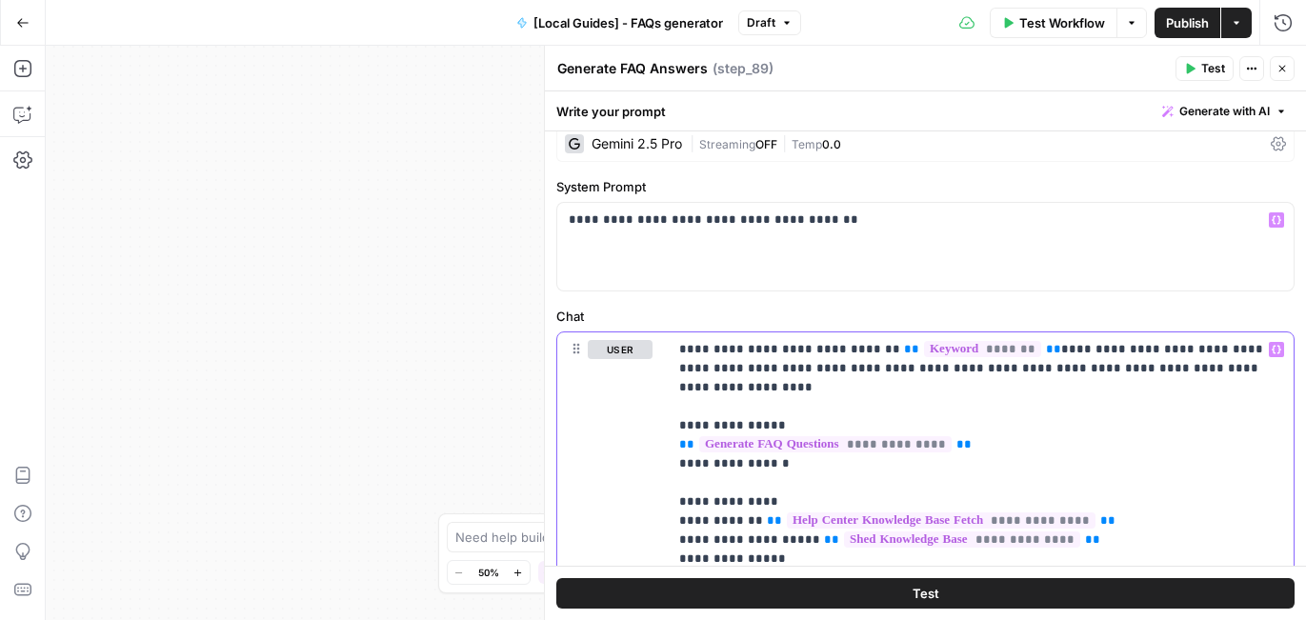
scroll to position [134, 0]
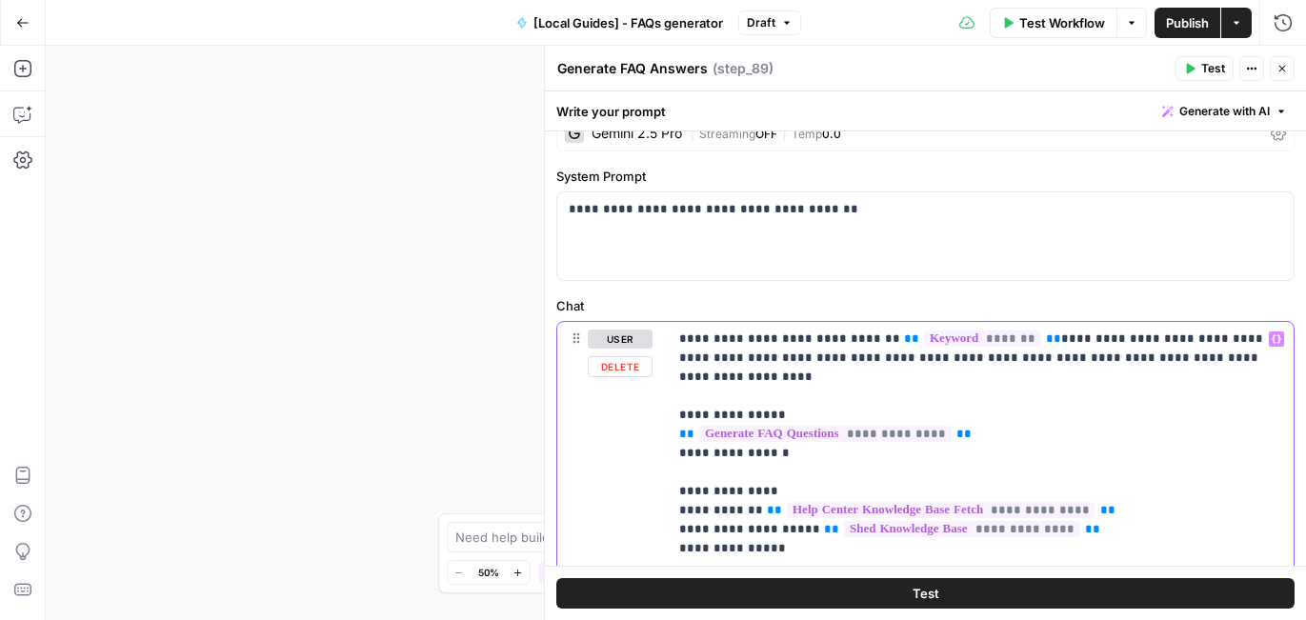
drag, startPoint x: 1238, startPoint y: 339, endPoint x: 1178, endPoint y: 341, distance: 60.0
drag, startPoint x: 724, startPoint y: 358, endPoint x: 668, endPoint y: 363, distance: 55.4
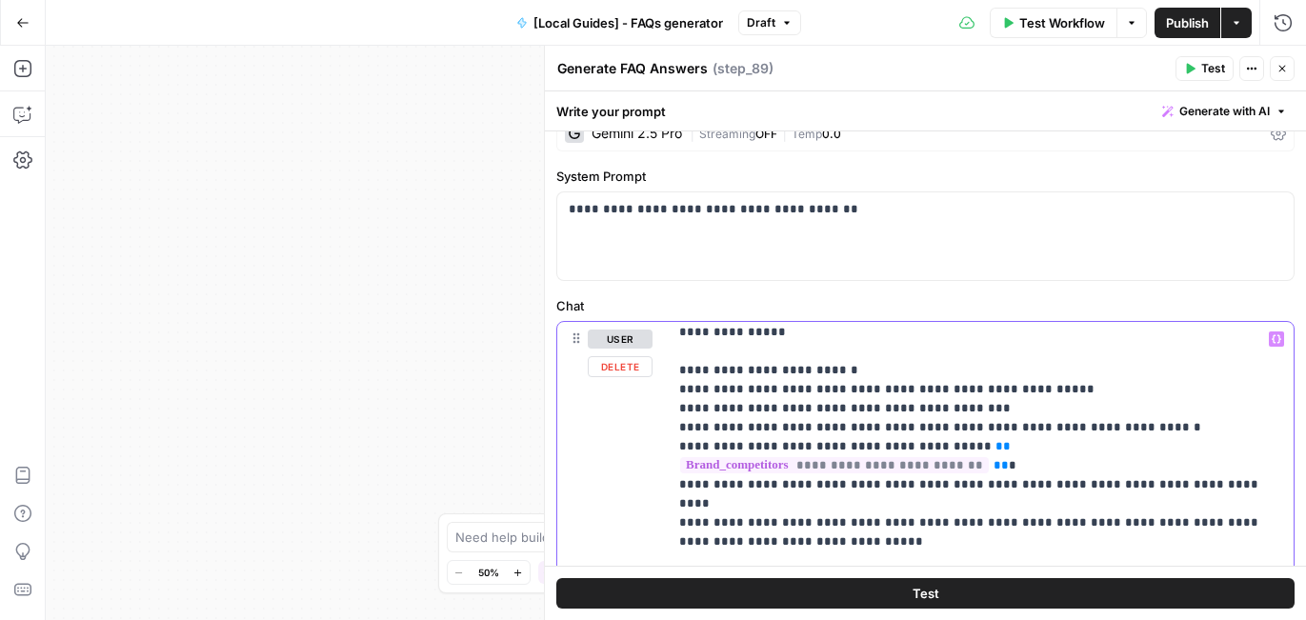
scroll to position [217, 0]
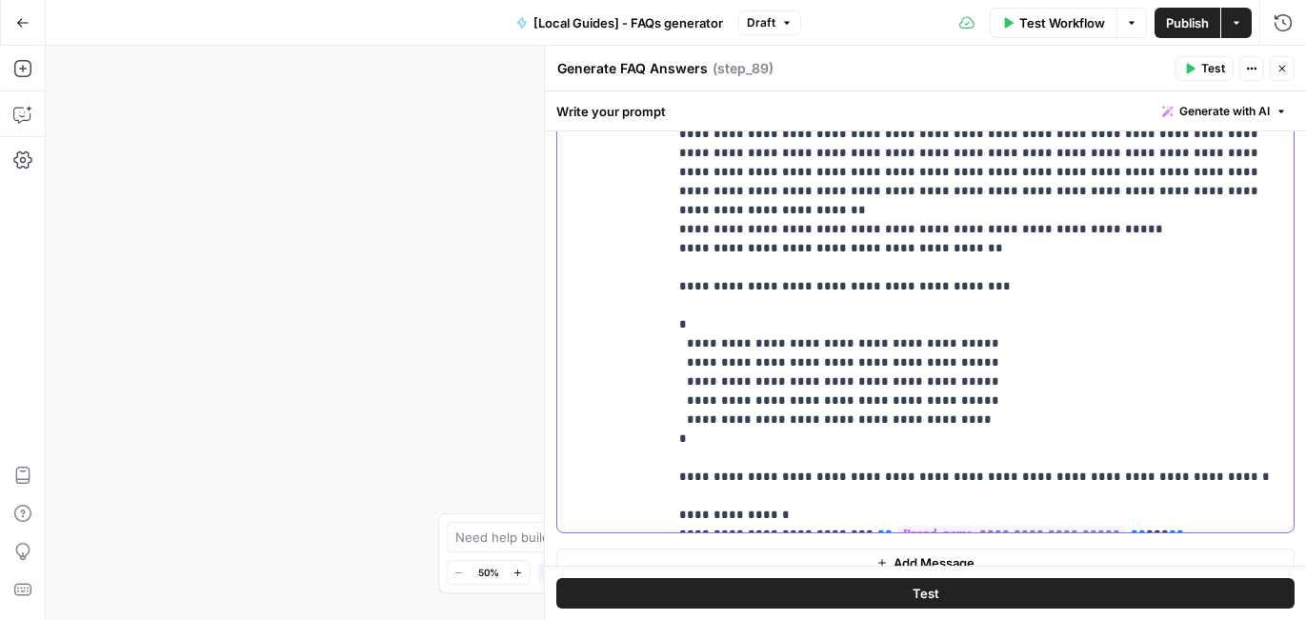
scroll to position [723, 0]
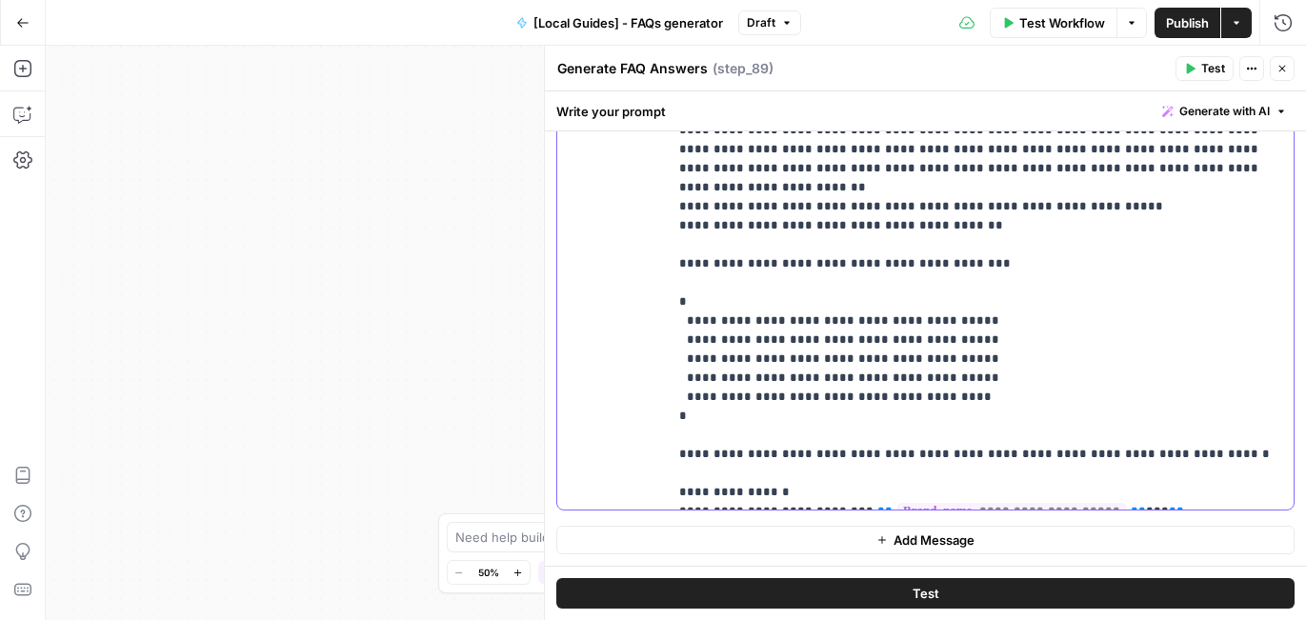
drag, startPoint x: 1119, startPoint y: 491, endPoint x: 679, endPoint y: 486, distance: 440.0
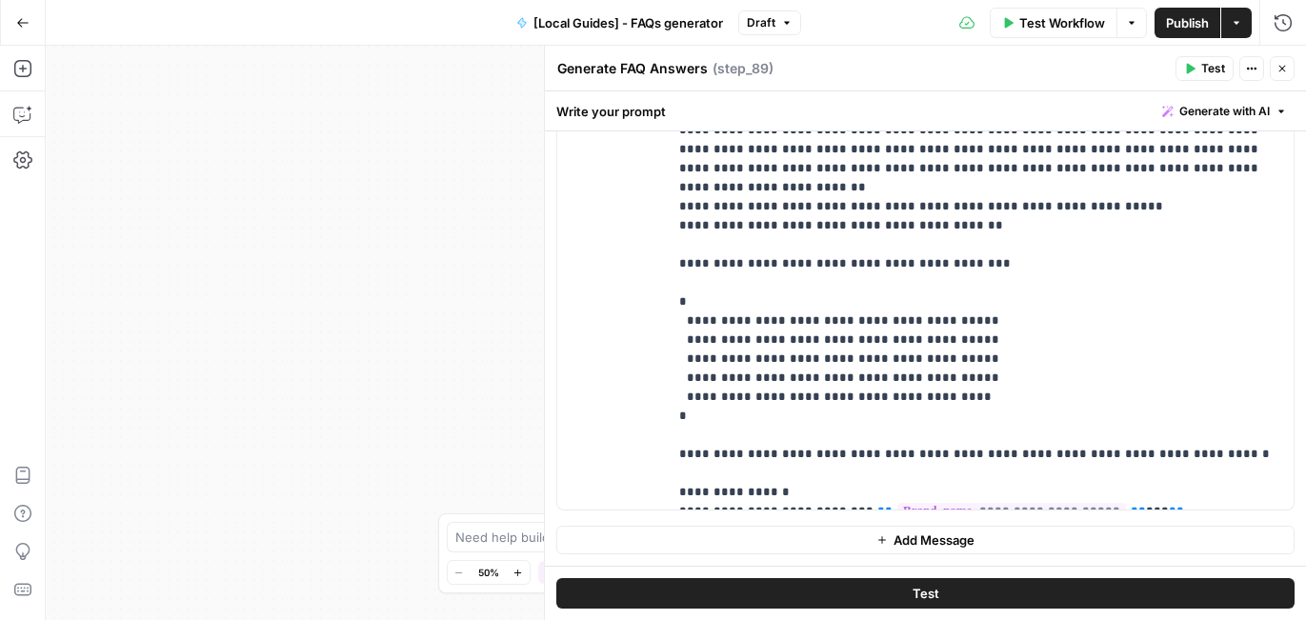
click at [1191, 63] on icon "button" at bounding box center [1189, 68] width 11 height 11
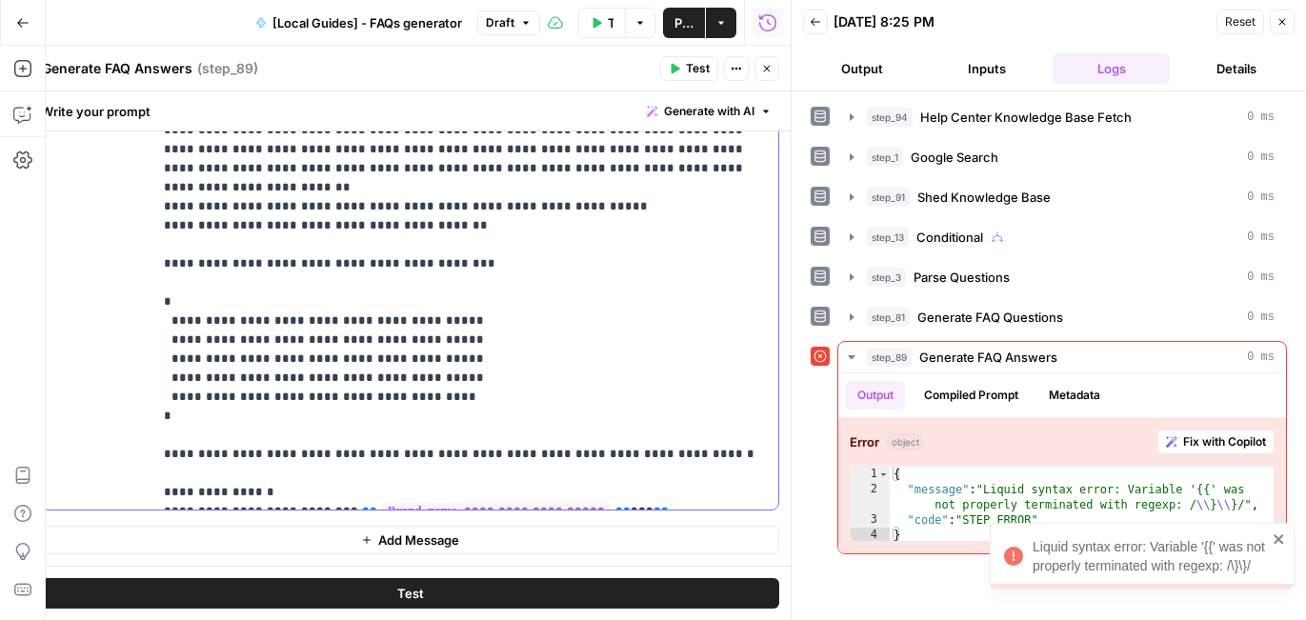
click at [251, 502] on div "**********" at bounding box center [465, 121] width 626 height 776
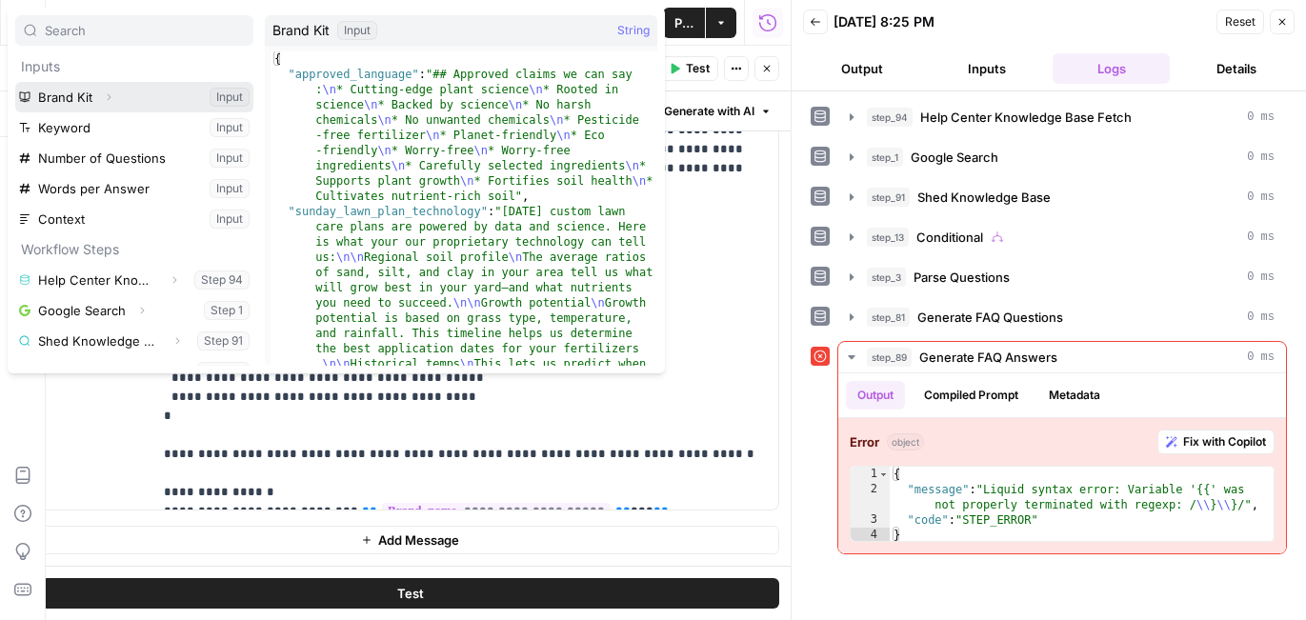
click at [103, 102] on icon "button" at bounding box center [108, 96] width 11 height 11
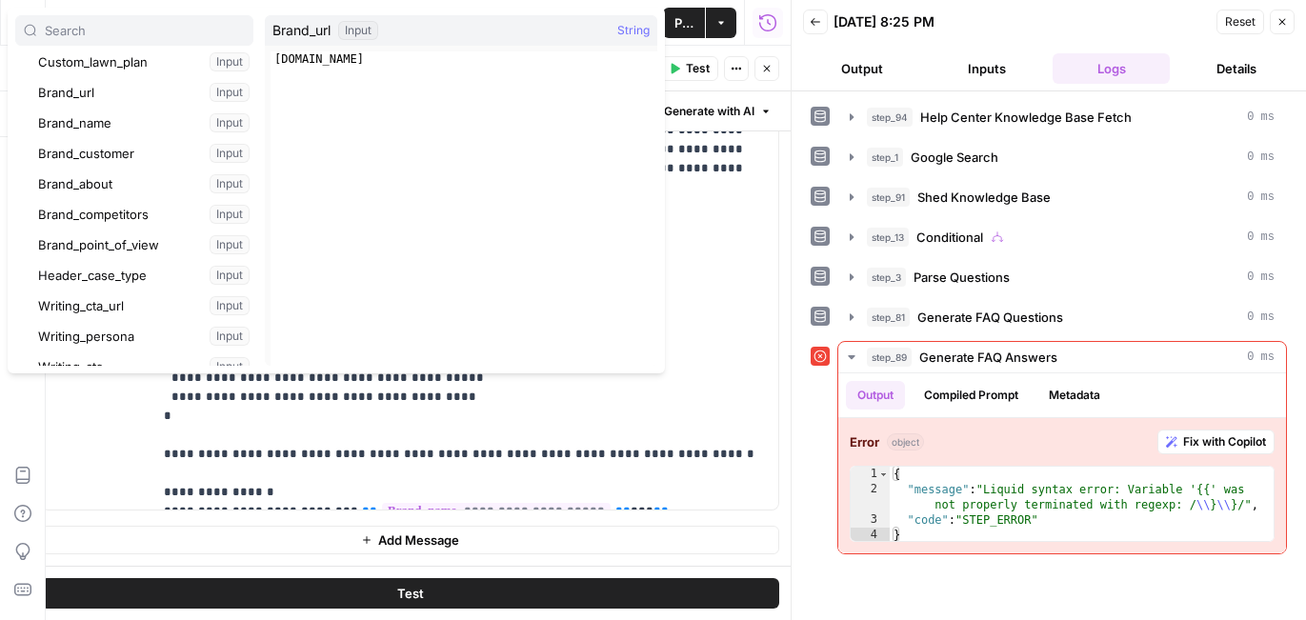
scroll to position [288, 0]
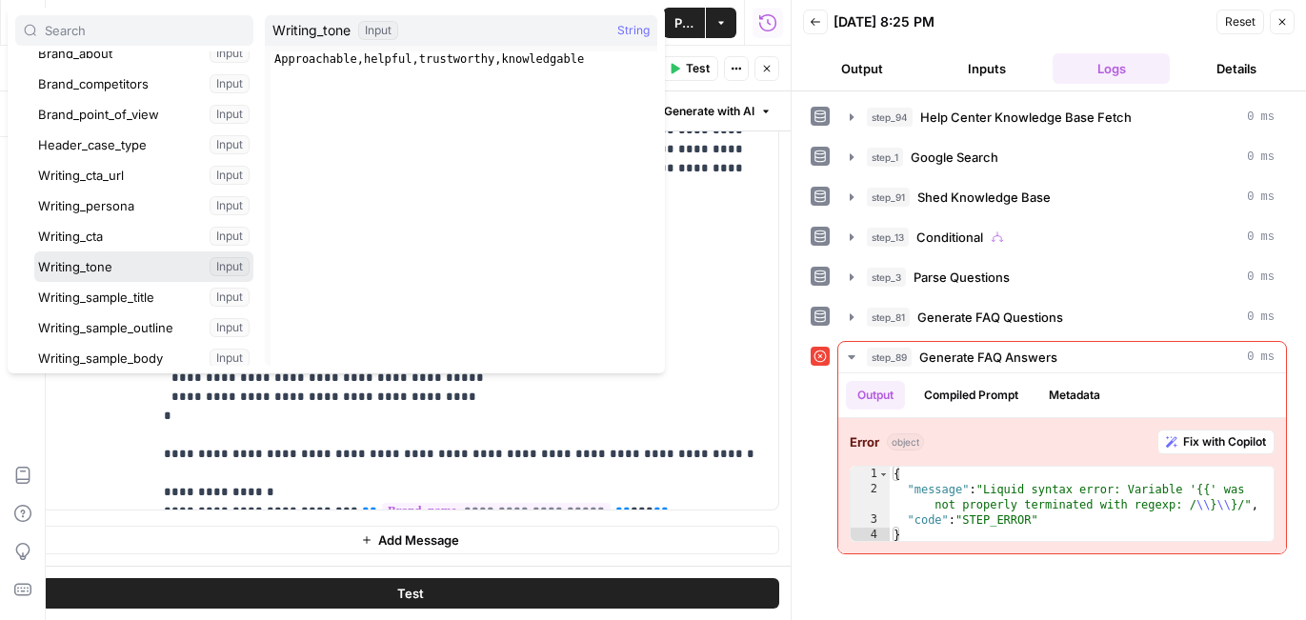
click at [96, 260] on button "Select variable Writing_tone" at bounding box center [143, 266] width 219 height 30
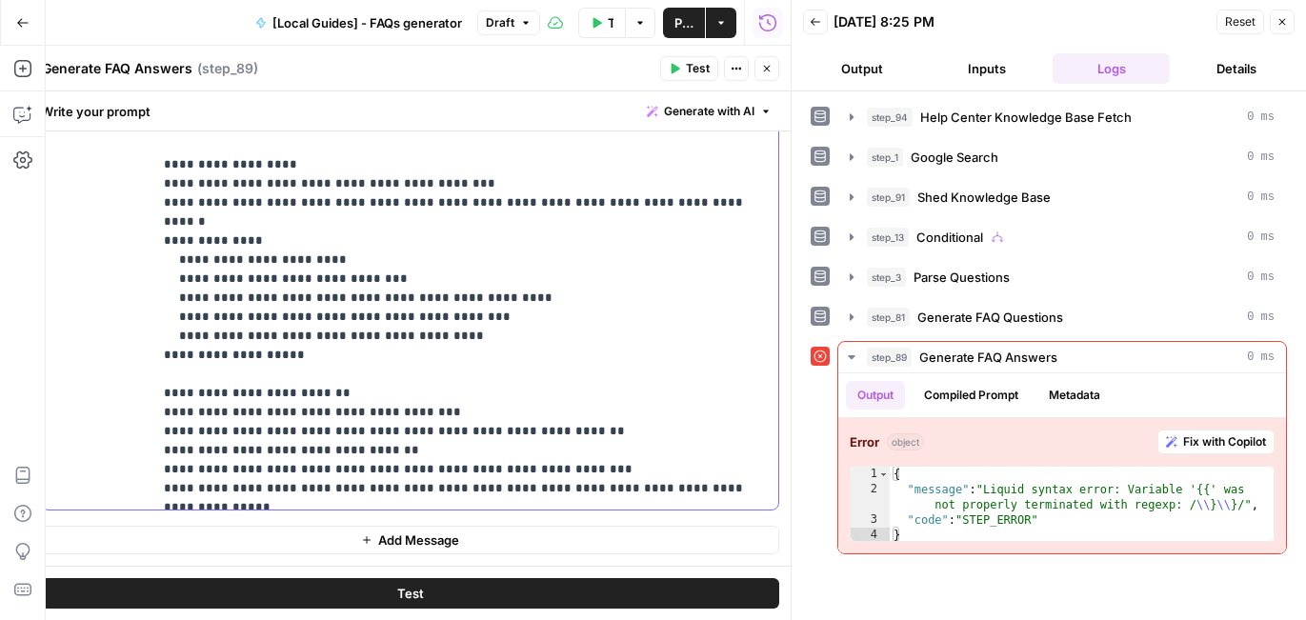
scroll to position [0, 0]
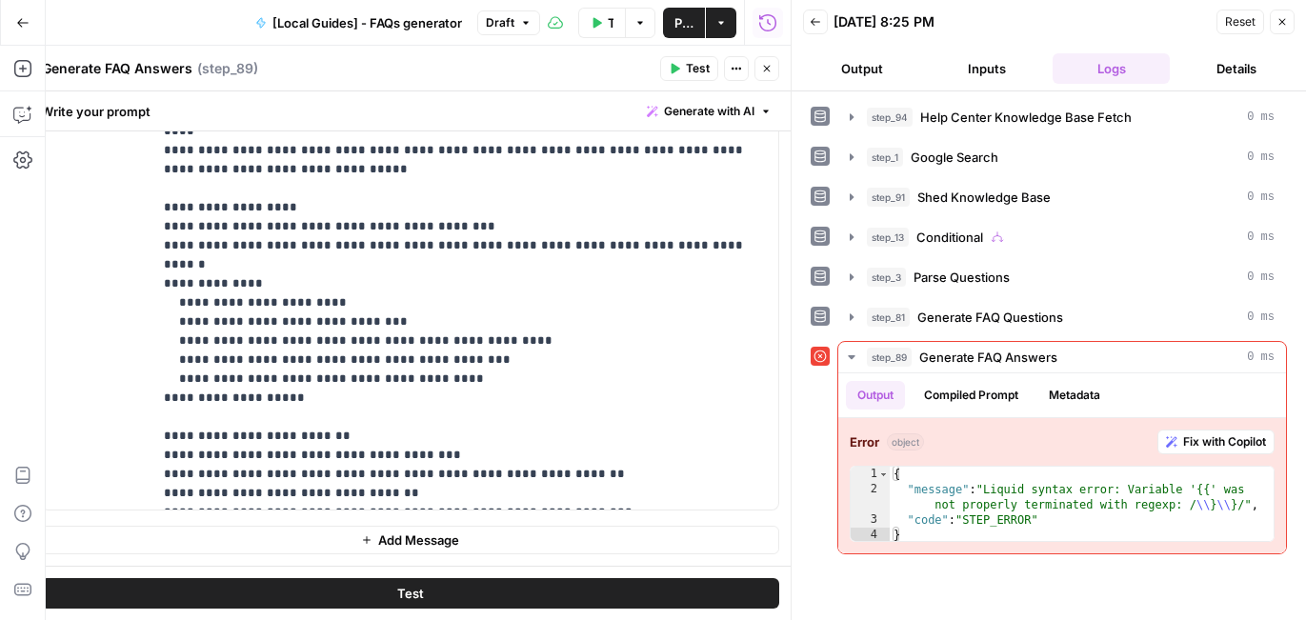
click at [687, 71] on span "Test" at bounding box center [698, 68] width 24 height 17
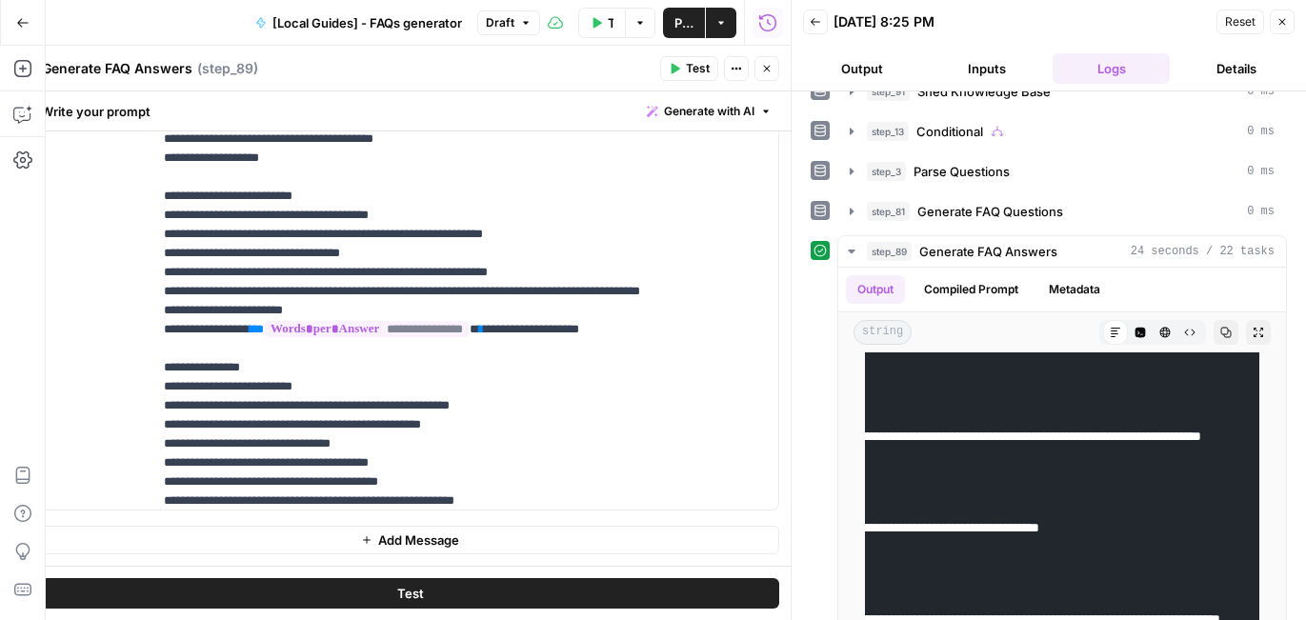
scroll to position [153, 0]
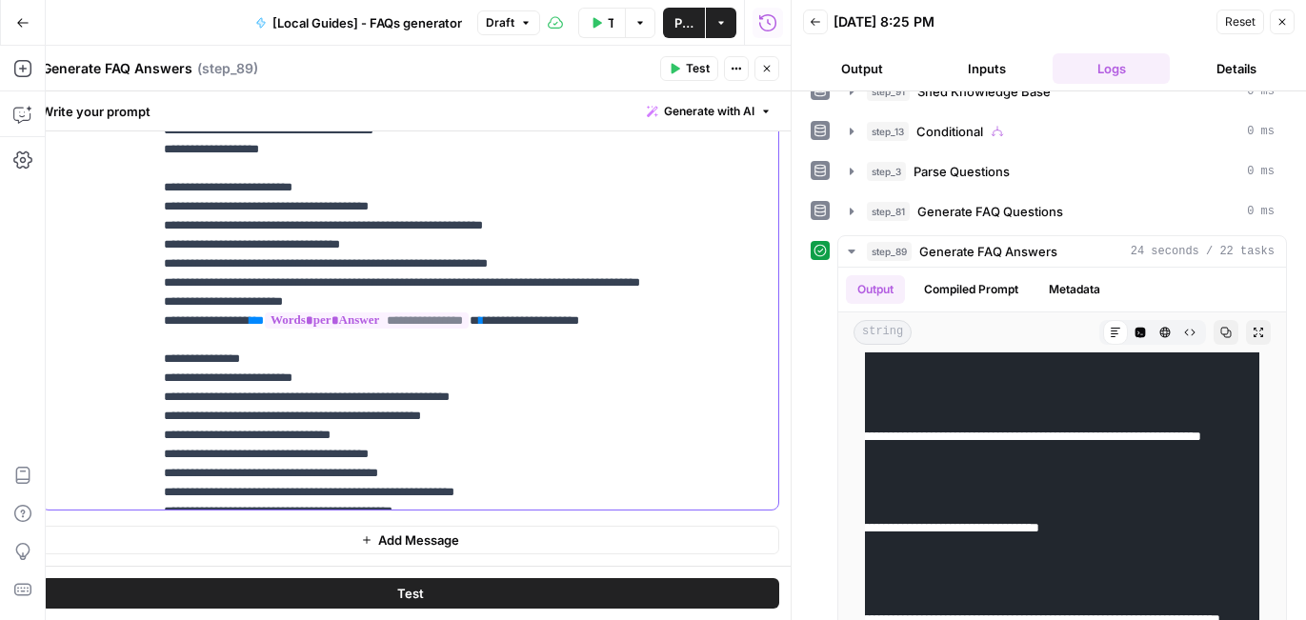
drag, startPoint x: 447, startPoint y: 266, endPoint x: 163, endPoint y: 269, distance: 283.8
click at [163, 269] on div "**********" at bounding box center [465, 121] width 626 height 776
click at [369, 283] on p "**********" at bounding box center [465, 473] width 603 height 1771
drag, startPoint x: 409, startPoint y: 299, endPoint x: 153, endPoint y: 262, distance: 257.9
click at [153, 262] on div "**********" at bounding box center [465, 121] width 626 height 776
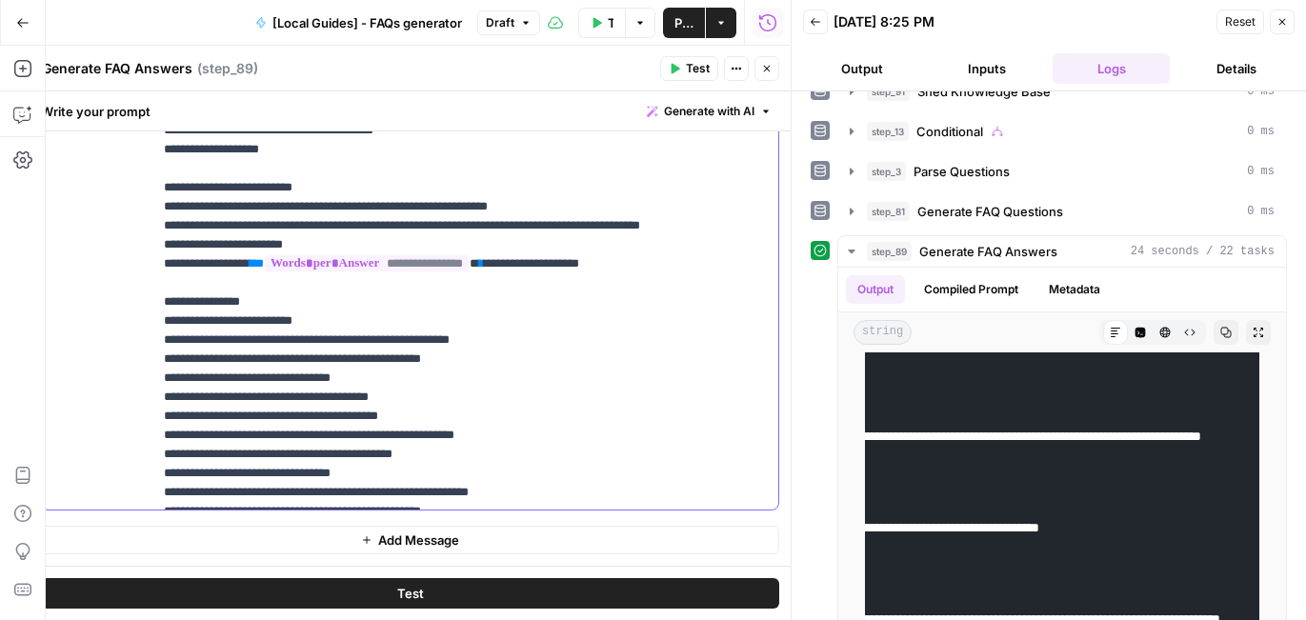
click at [436, 283] on p "**********" at bounding box center [465, 445] width 603 height 1714
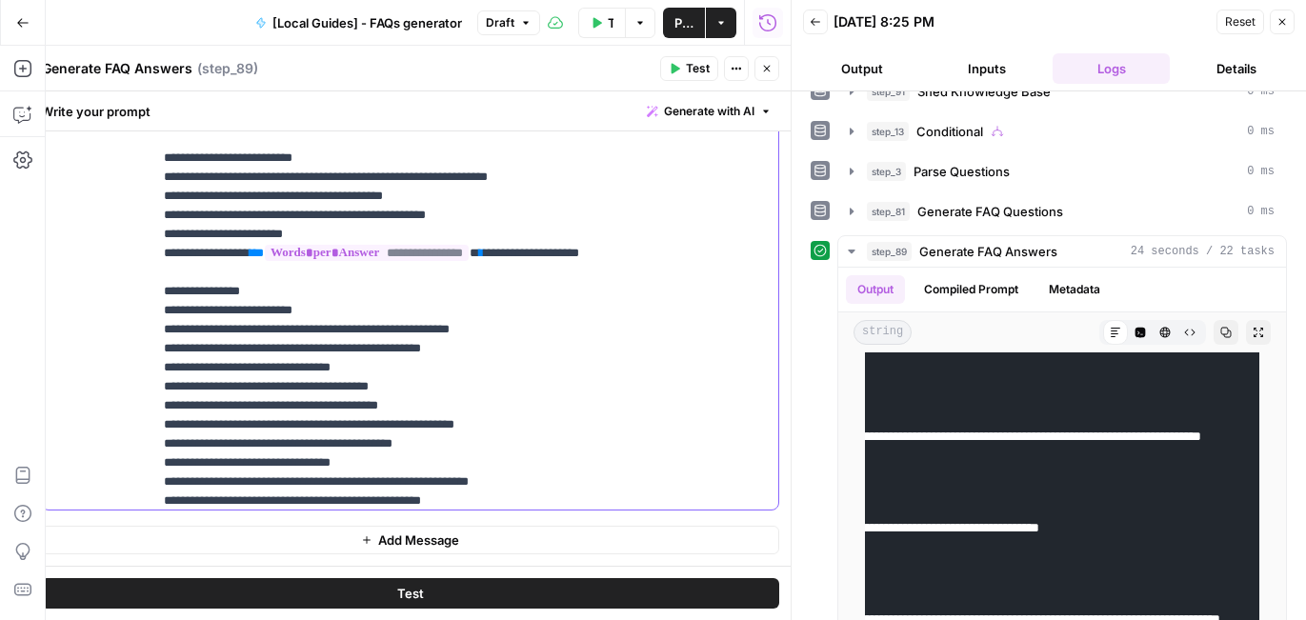
scroll to position [165, 0]
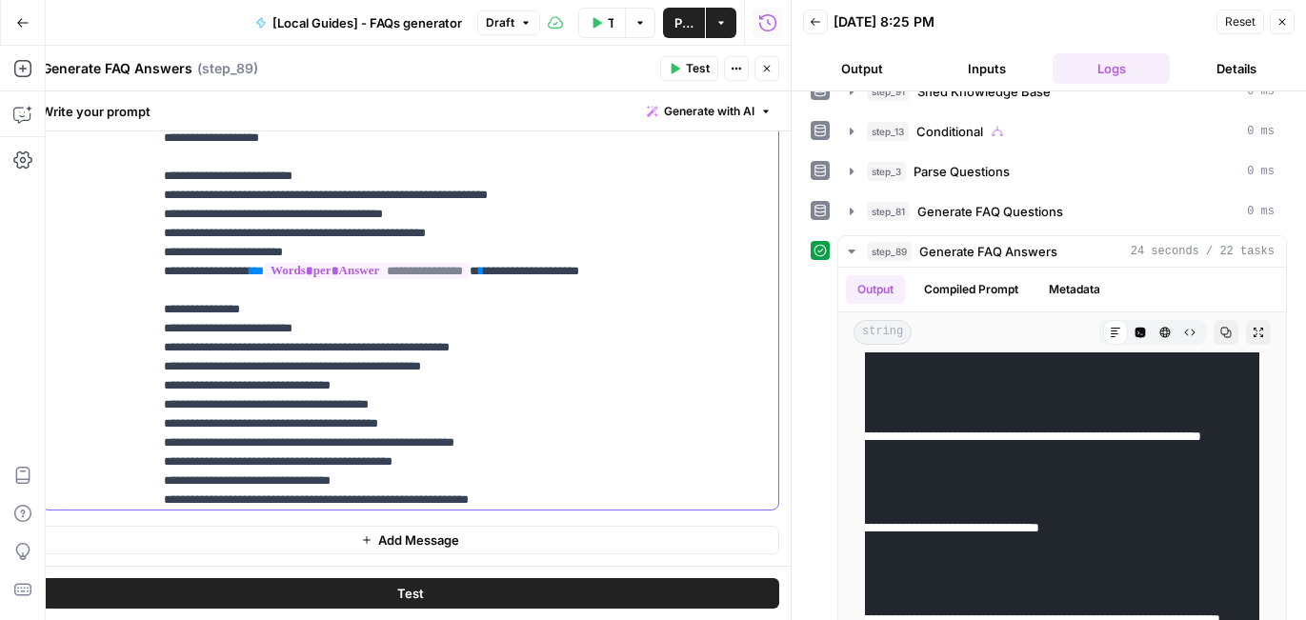
click at [389, 255] on p "**********" at bounding box center [465, 442] width 603 height 1733
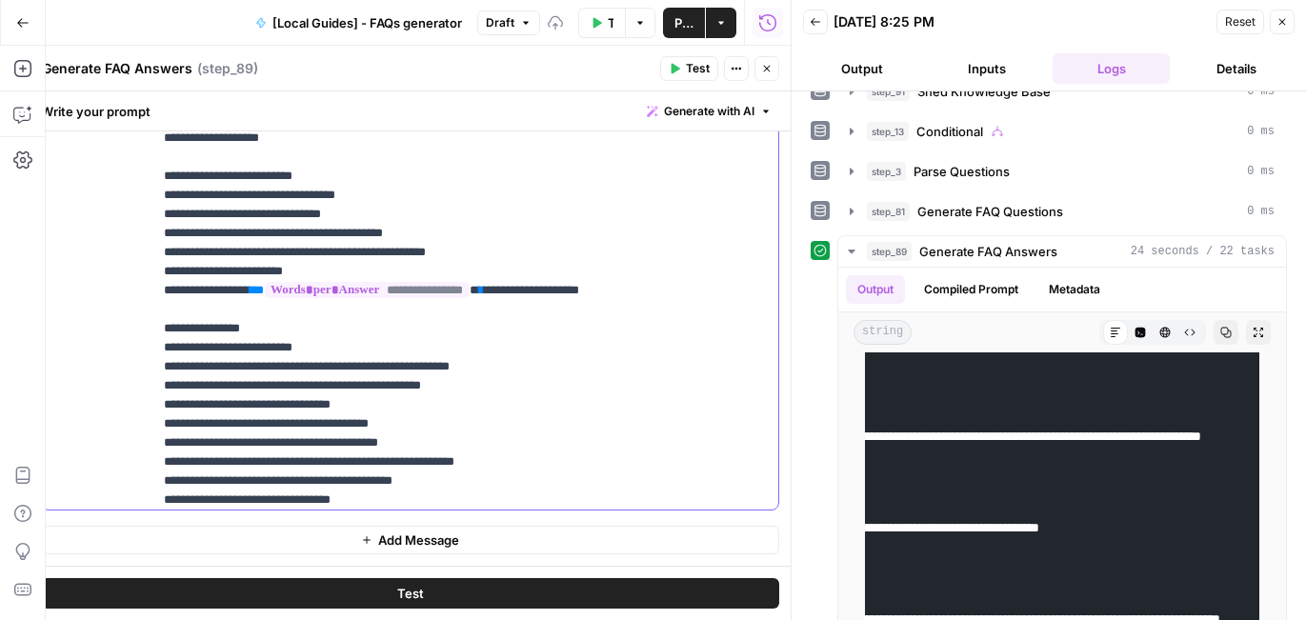
click at [393, 274] on p "**********" at bounding box center [465, 452] width 603 height 1752
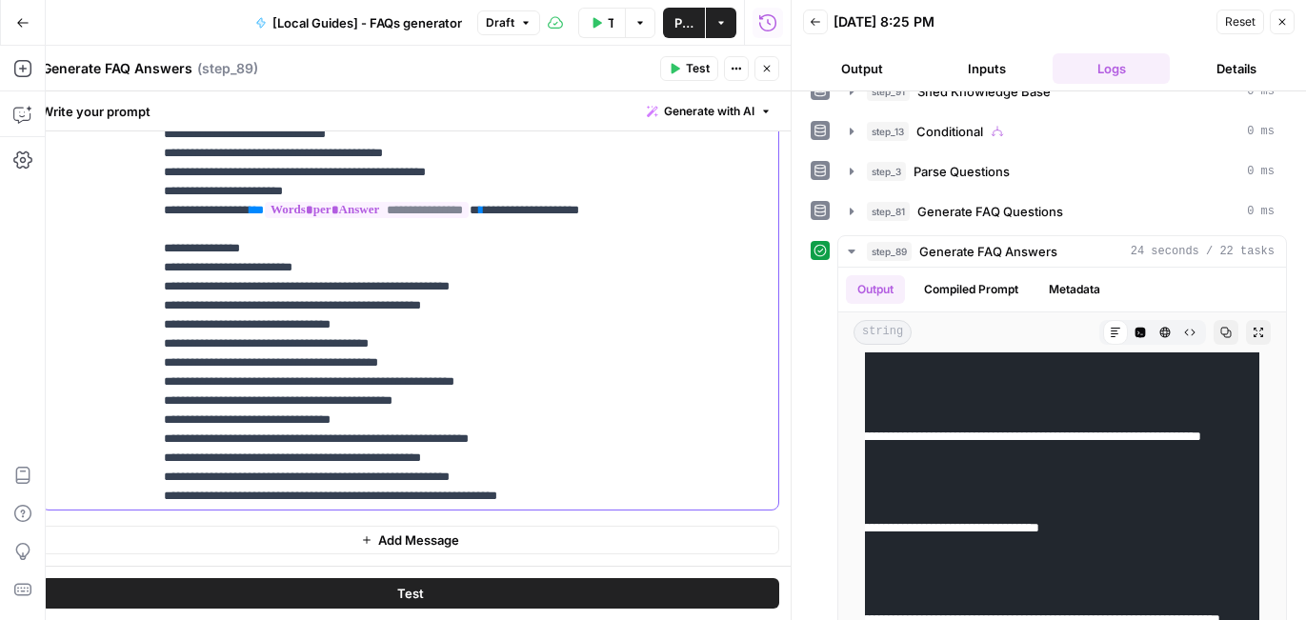
scroll to position [243, 0]
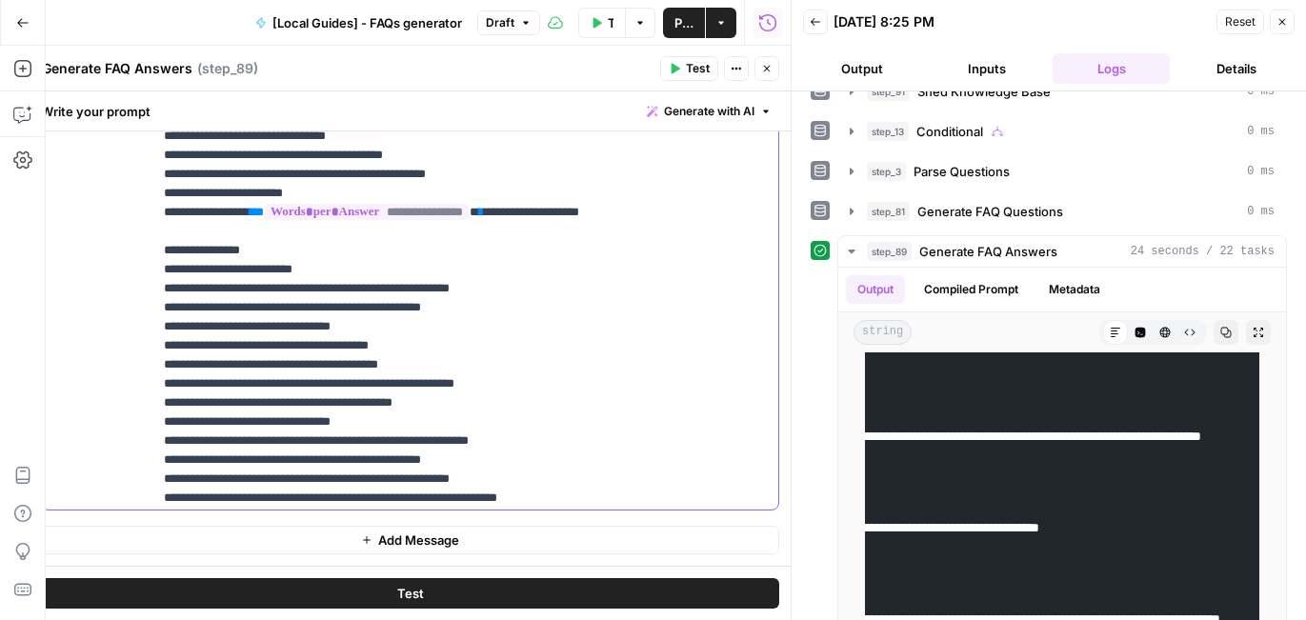
drag, startPoint x: 492, startPoint y: 232, endPoint x: 162, endPoint y: 220, distance: 330.7
click at [162, 220] on div "**********" at bounding box center [465, 121] width 626 height 776
copy p "**********"
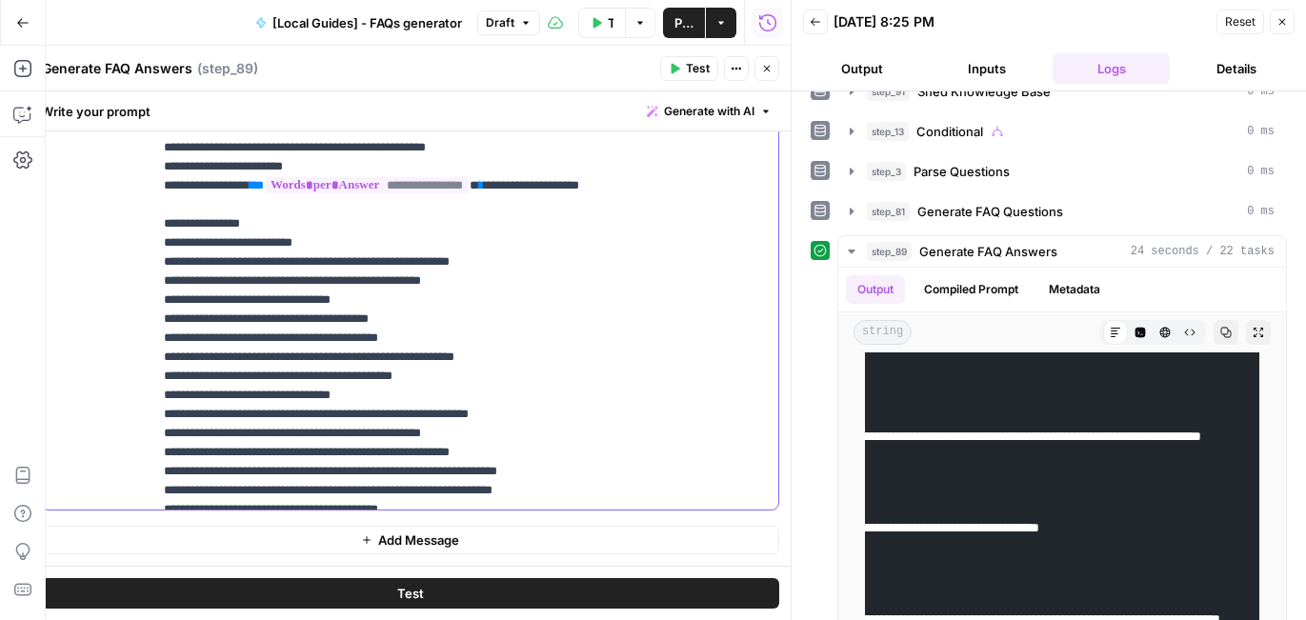
scroll to position [269, 0]
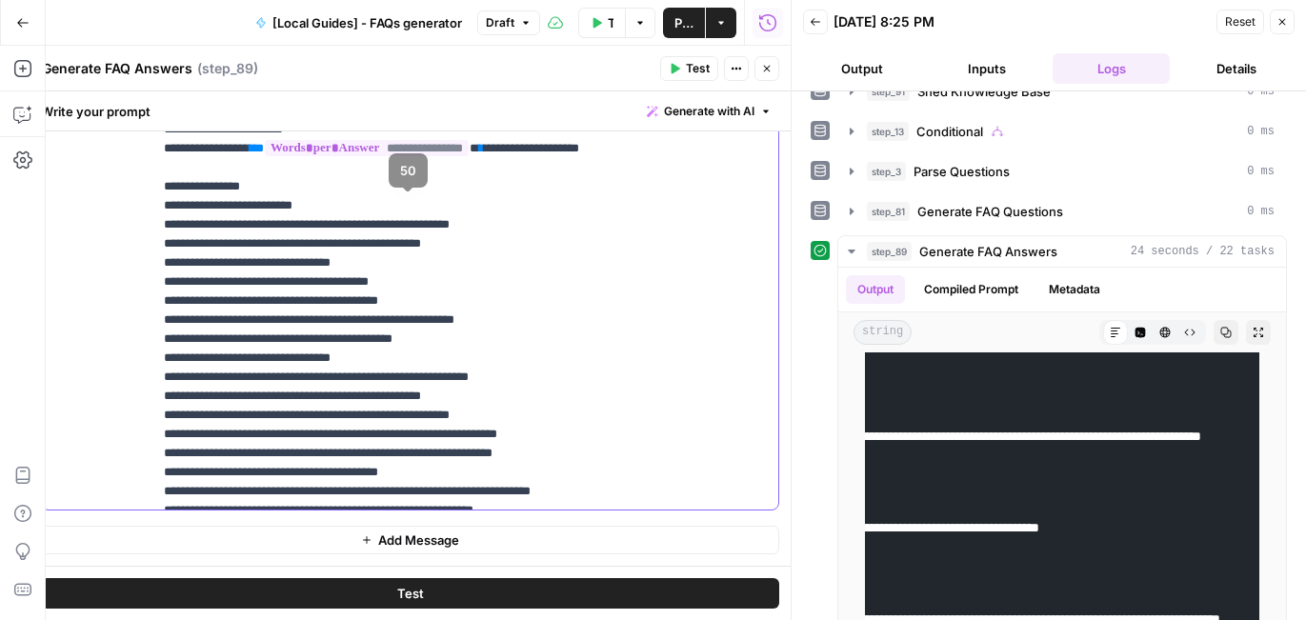
click at [336, 185] on p "**********" at bounding box center [465, 329] width 603 height 1714
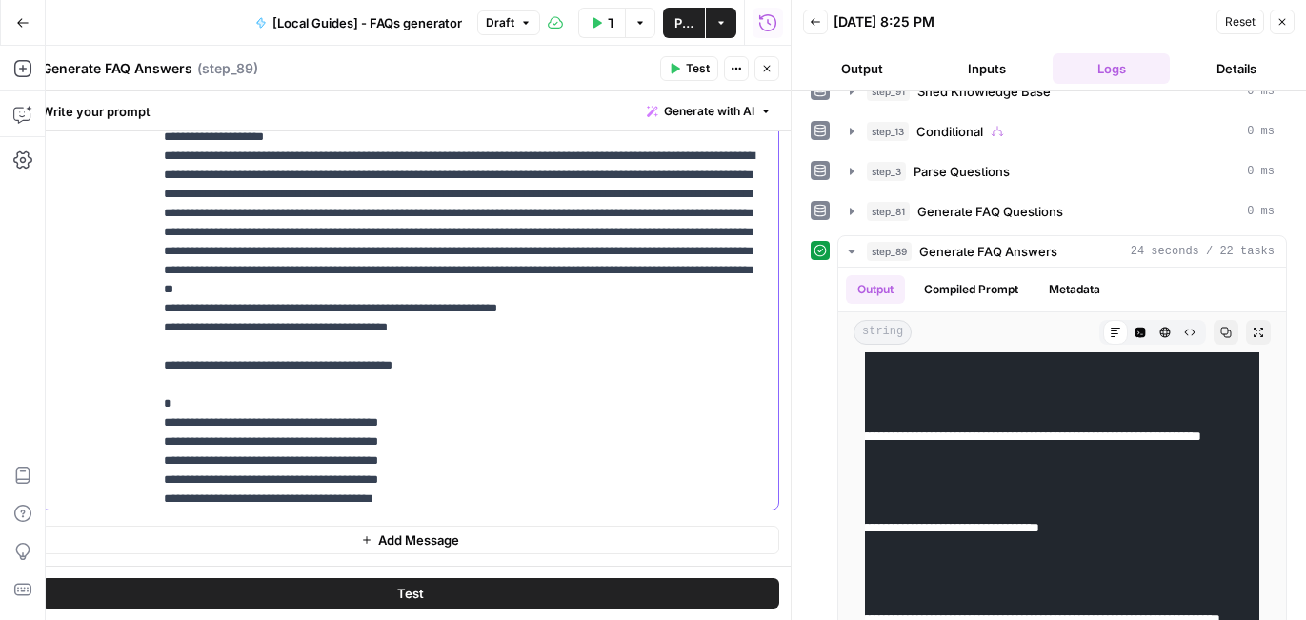
scroll to position [953, 0]
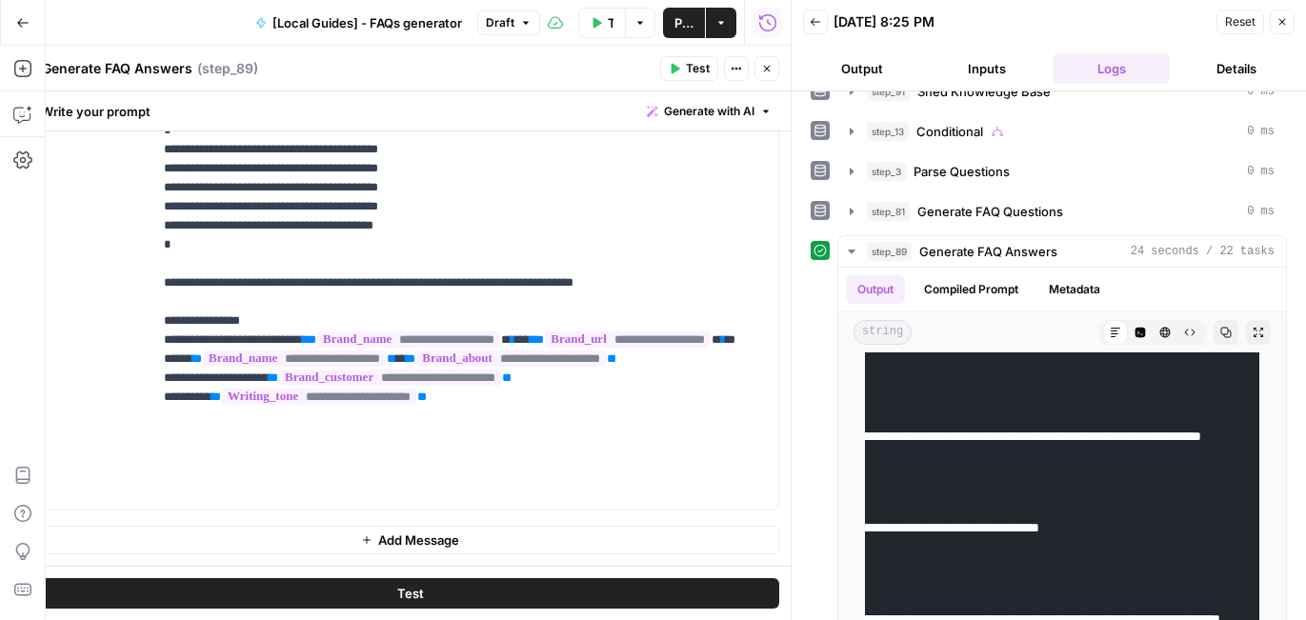
click at [691, 70] on span "Test" at bounding box center [698, 68] width 24 height 17
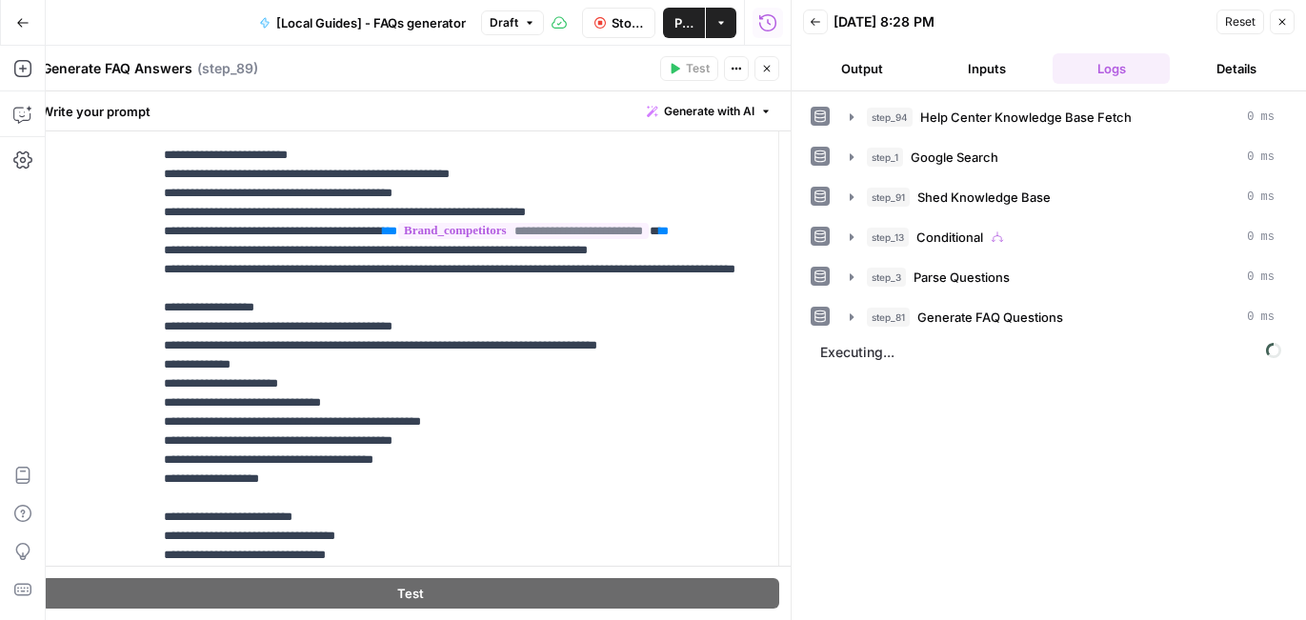
scroll to position [548, 0]
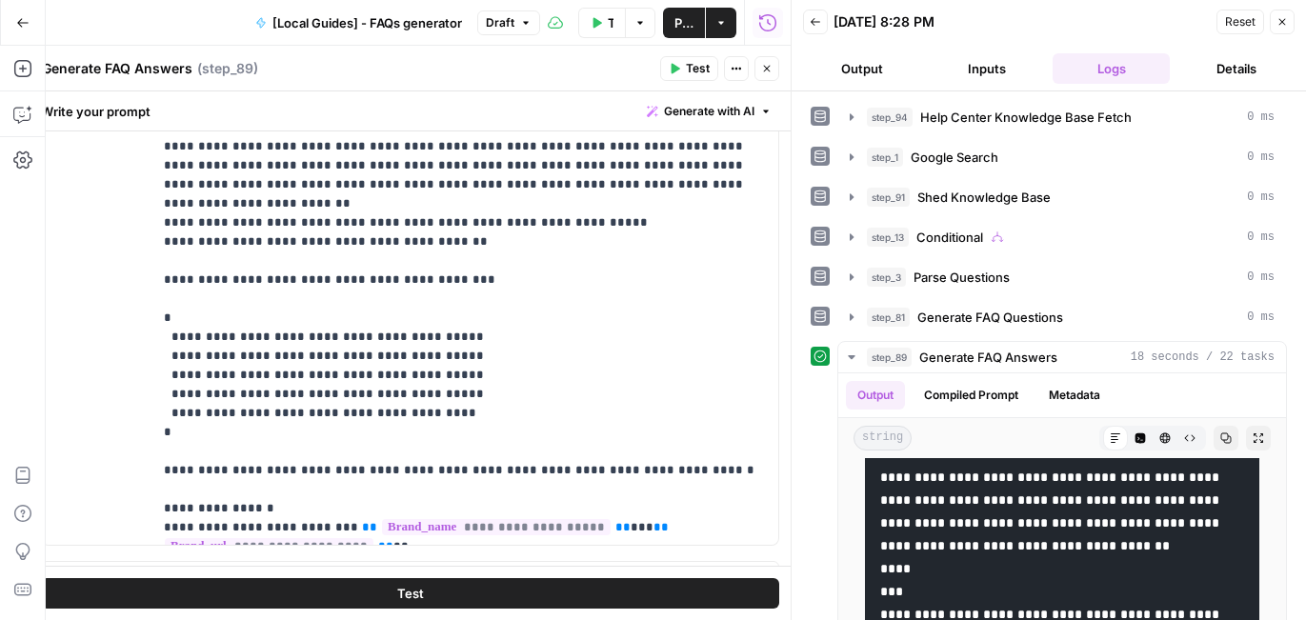
scroll to position [723, 0]
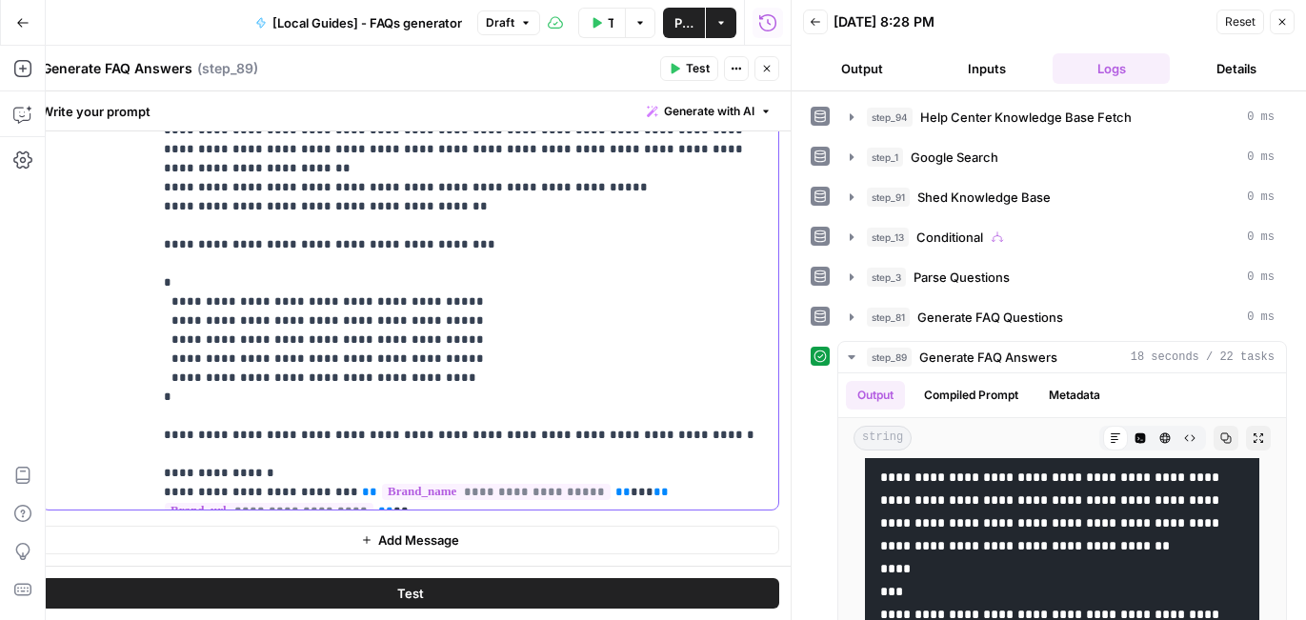
click at [502, 504] on div "**********" at bounding box center [465, 121] width 626 height 776
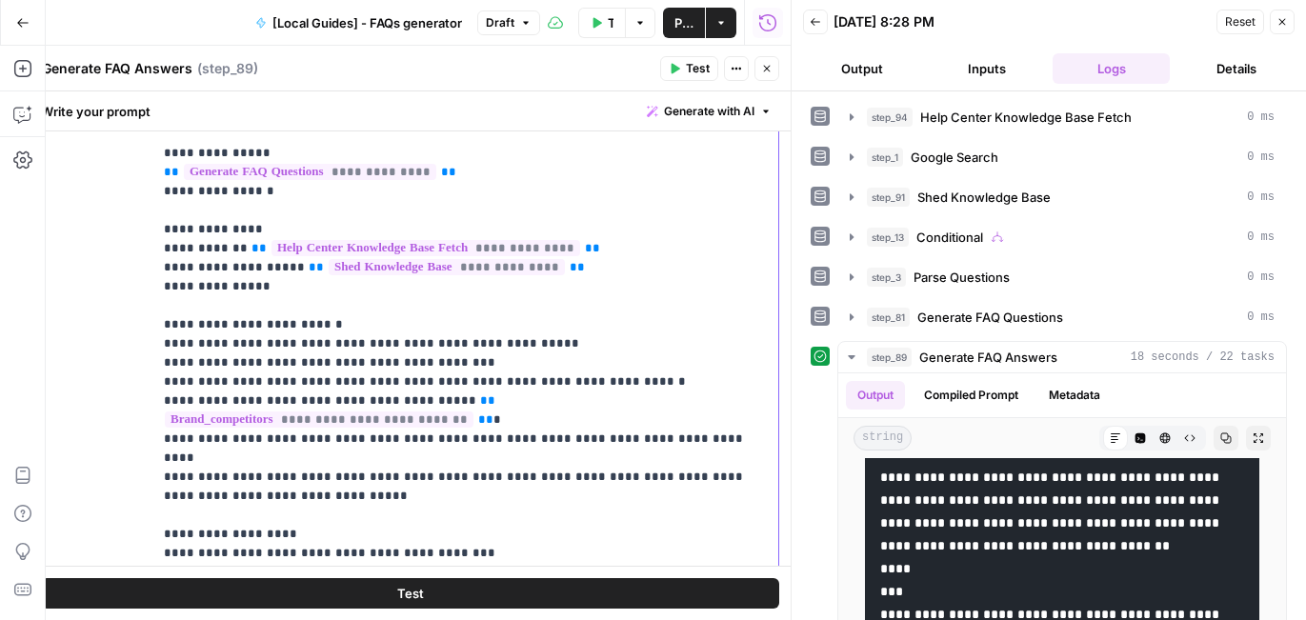
scroll to position [393, 0]
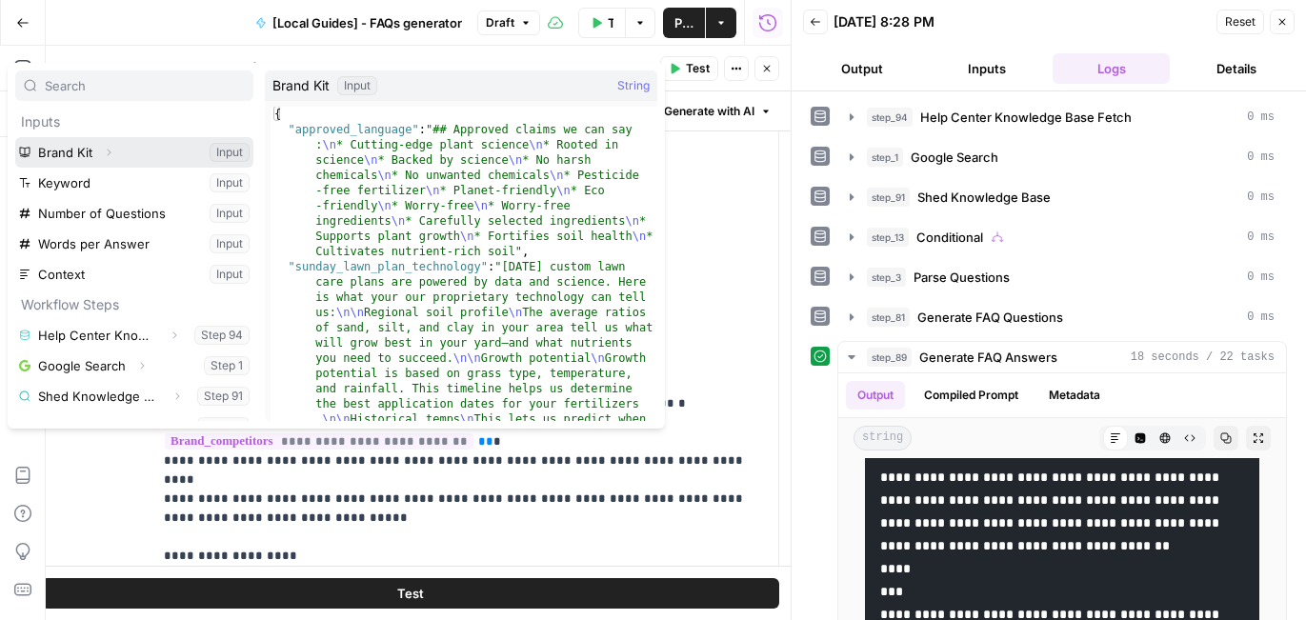
click at [109, 152] on icon "button" at bounding box center [110, 153] width 4 height 7
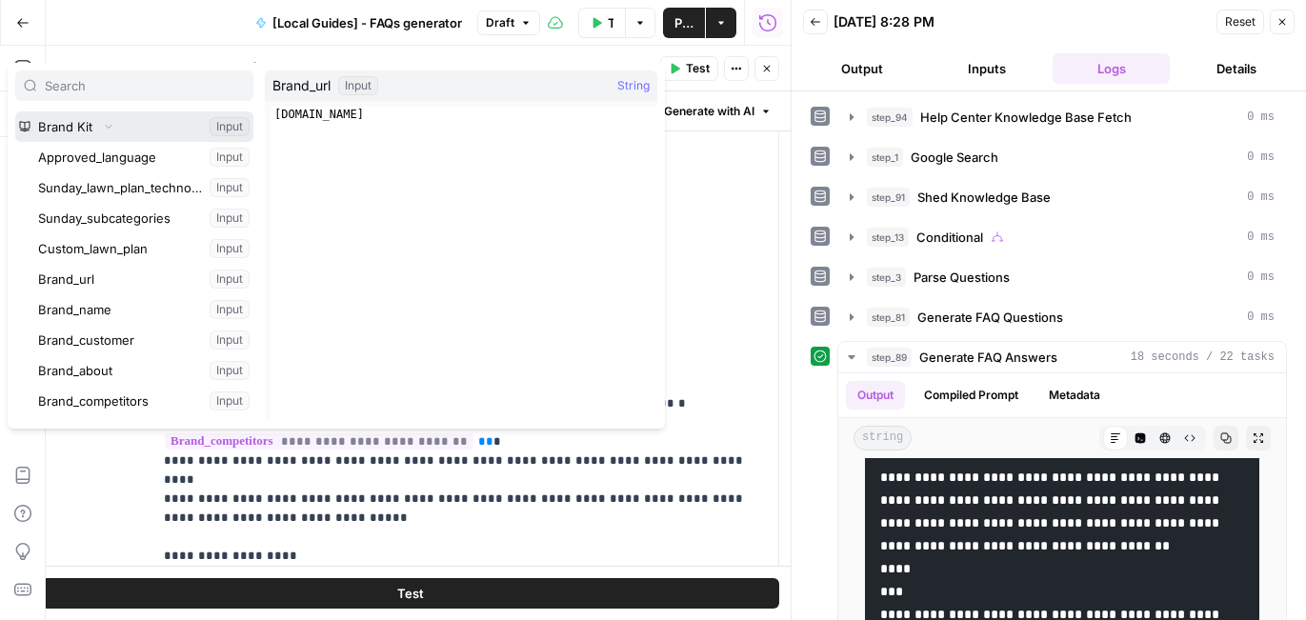
scroll to position [31, 0]
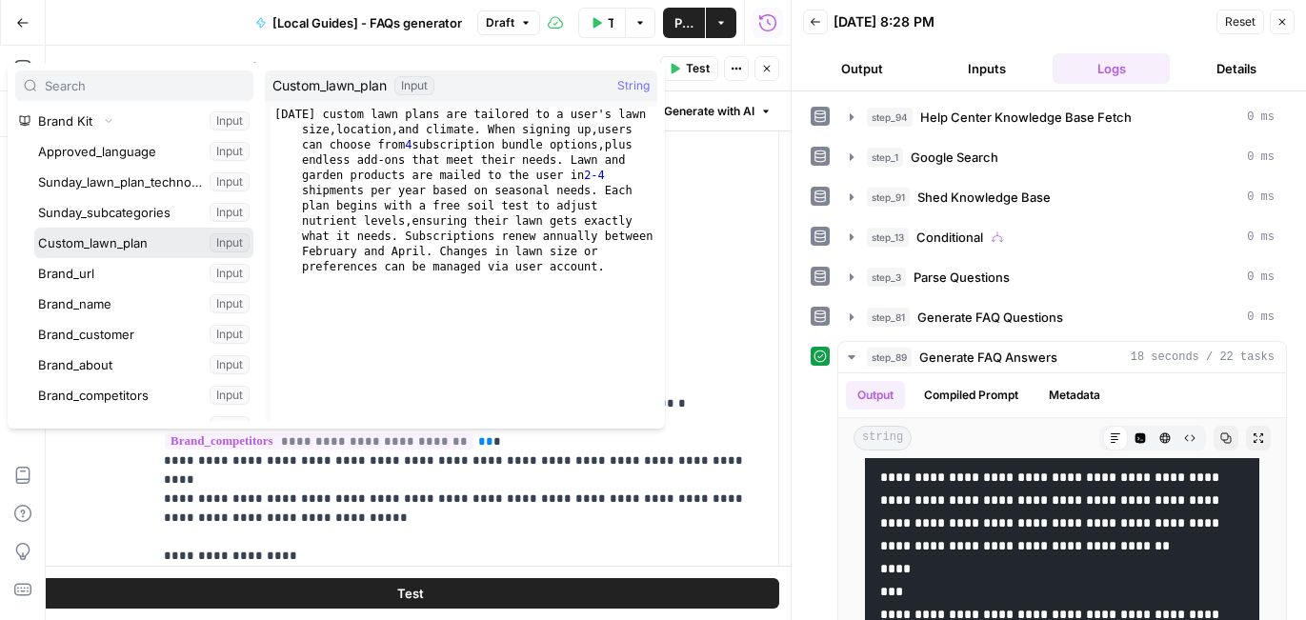
click at [138, 235] on button "Select variable Custom_lawn_plan" at bounding box center [143, 243] width 219 height 30
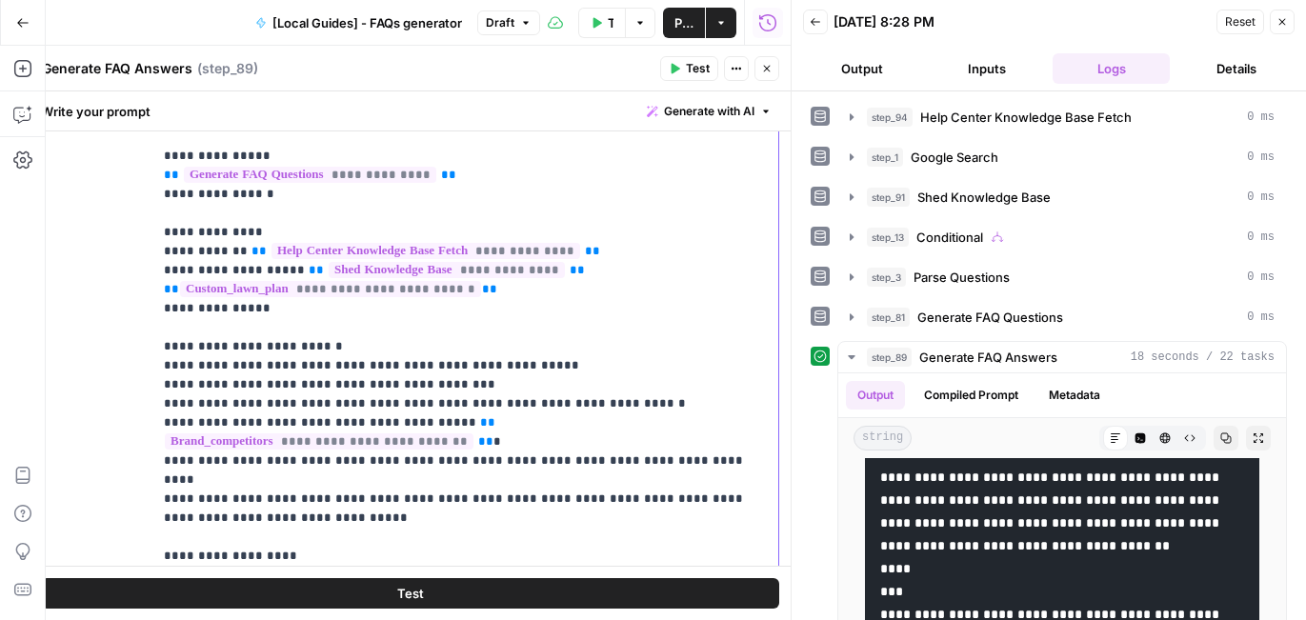
click at [162, 286] on div "**********" at bounding box center [465, 451] width 626 height 776
drag, startPoint x: 607, startPoint y: 290, endPoint x: 157, endPoint y: 289, distance: 449.5
click at [157, 289] on div "**********" at bounding box center [465, 451] width 626 height 776
copy p "**********"
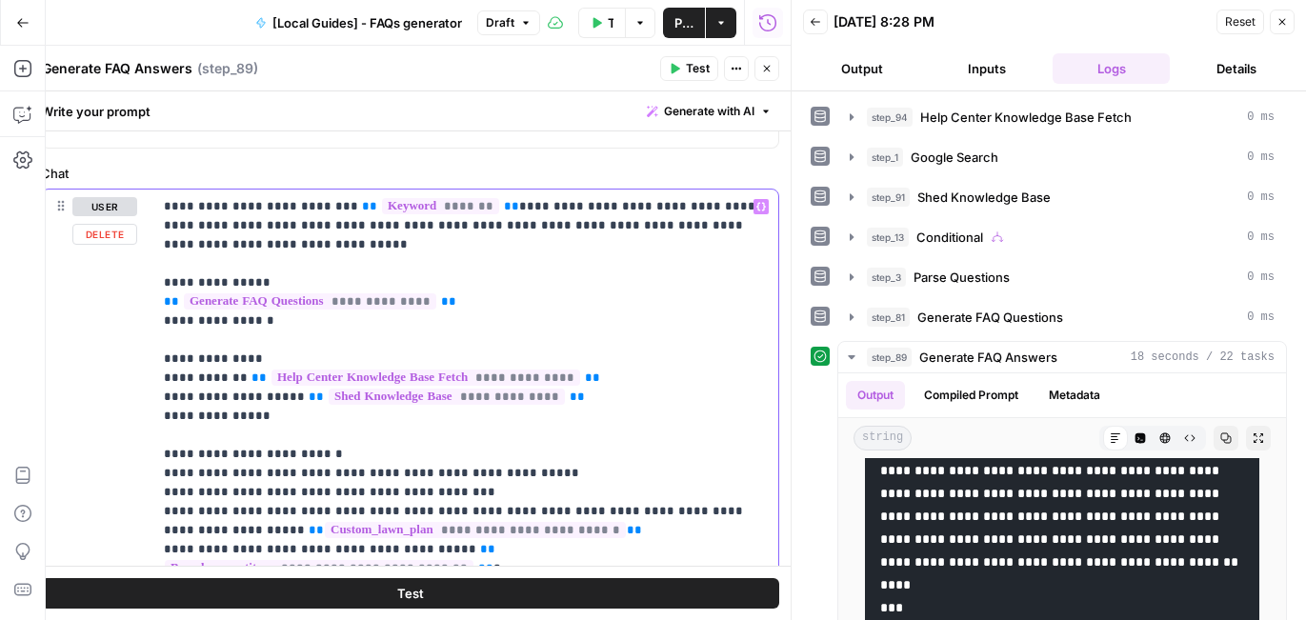
scroll to position [0, 0]
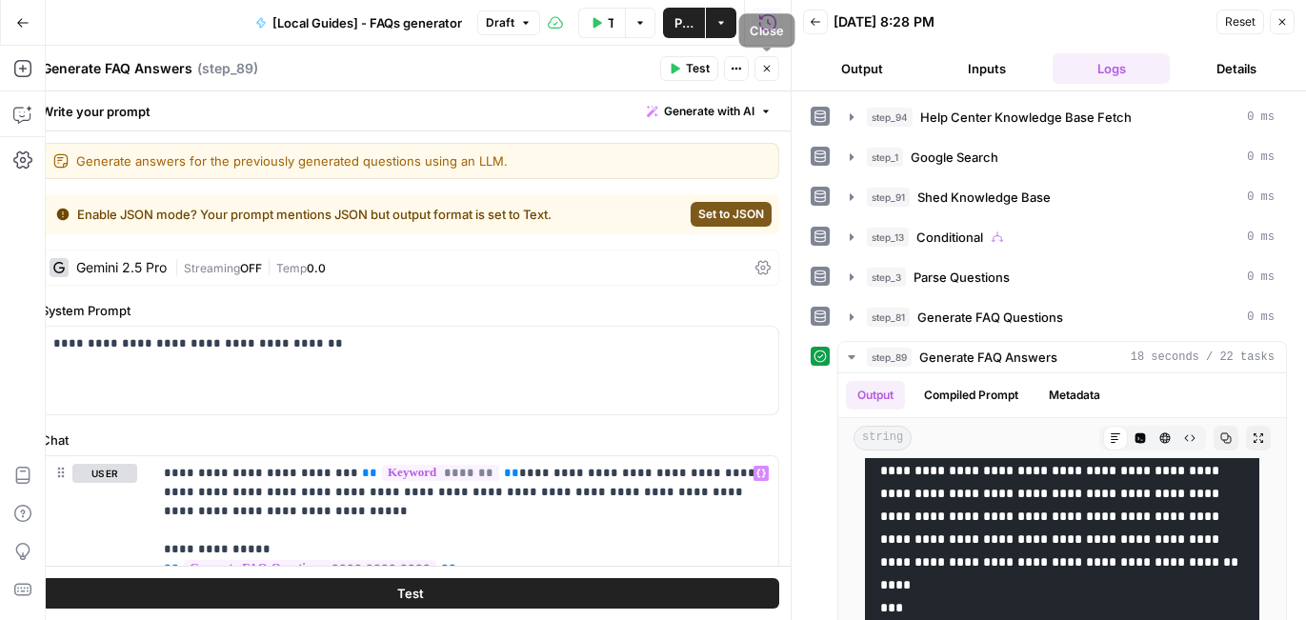
click at [769, 73] on icon "button" at bounding box center [766, 68] width 11 height 11
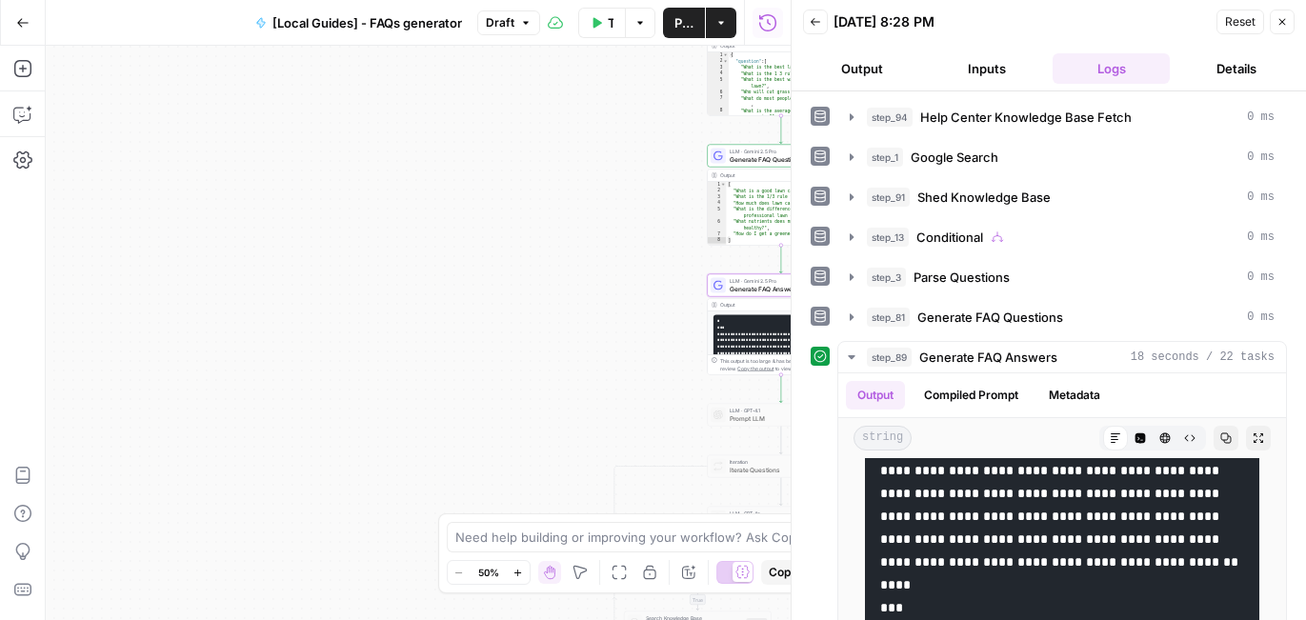
click at [1281, 17] on icon "button" at bounding box center [1281, 21] width 11 height 11
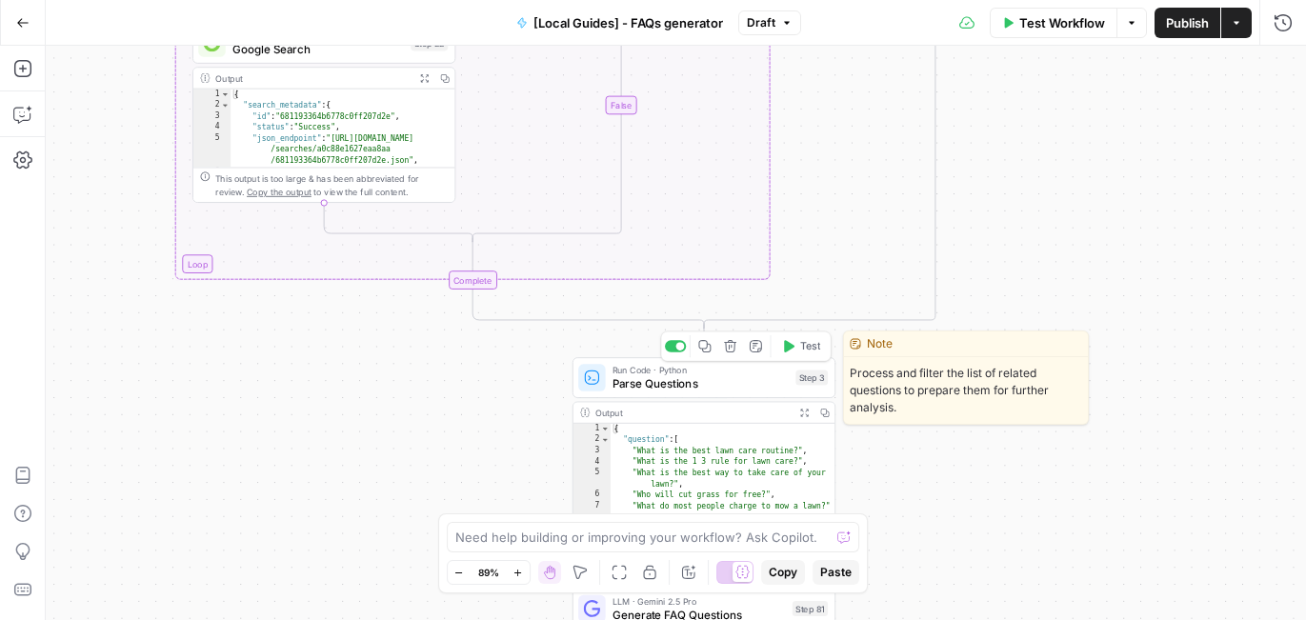
click at [670, 376] on span "Parse Questions" at bounding box center [700, 383] width 176 height 17
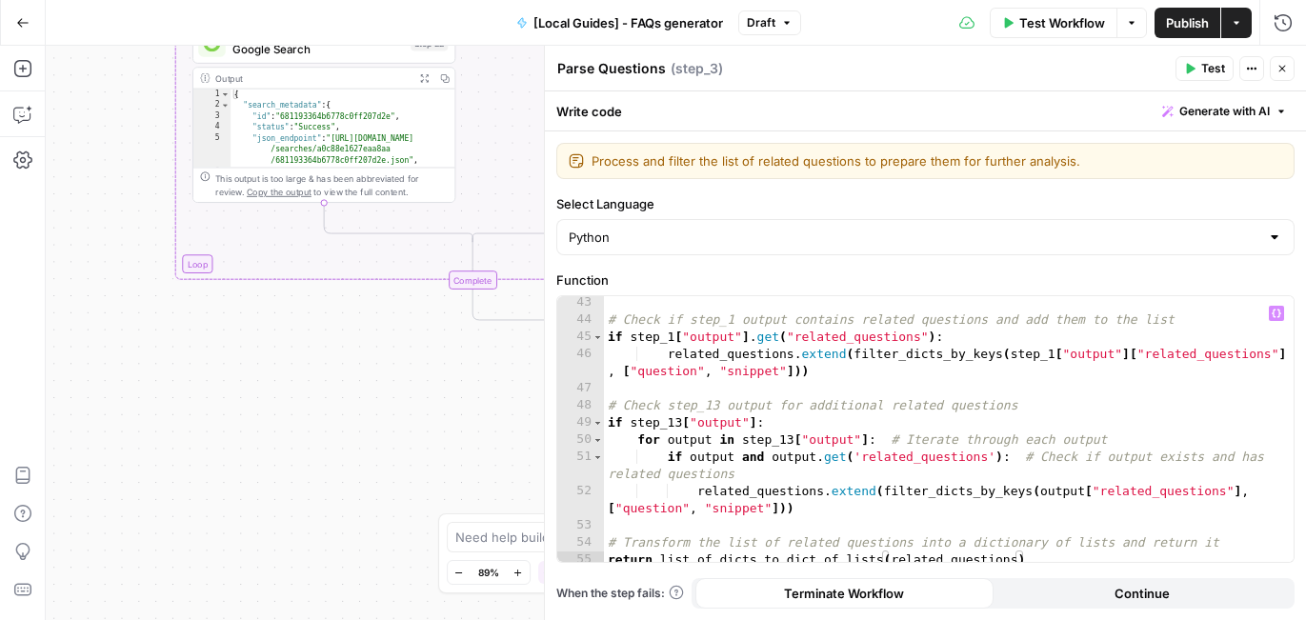
scroll to position [797, 0]
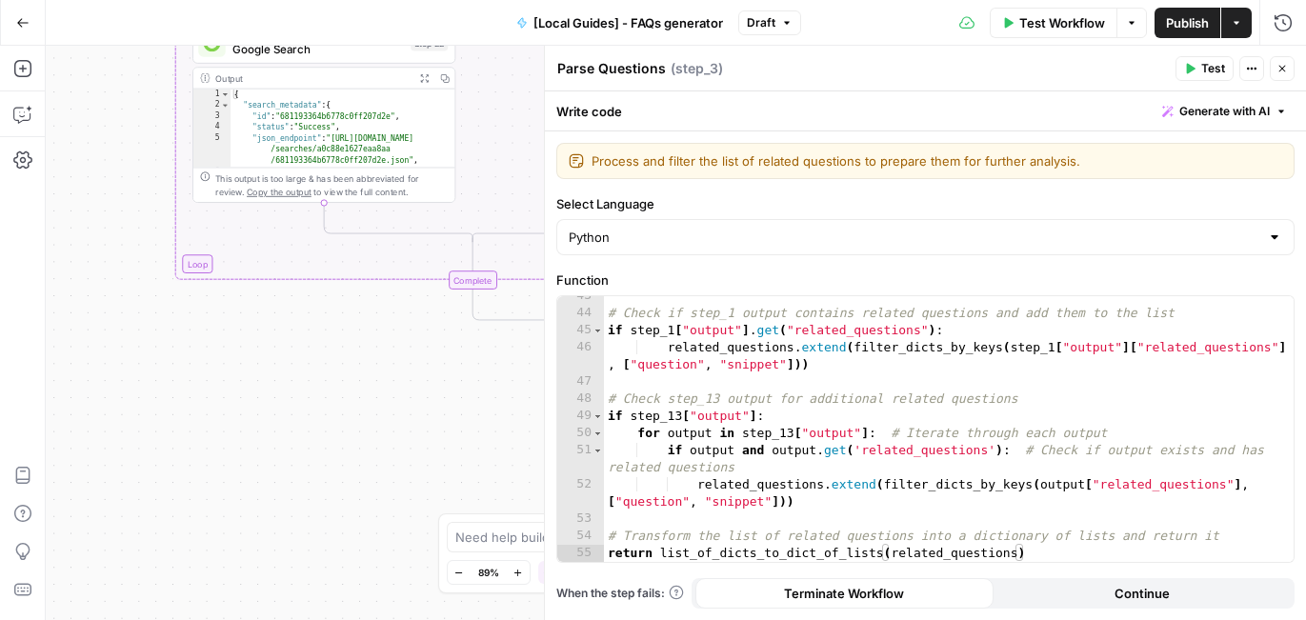
click at [1281, 69] on icon "button" at bounding box center [1282, 69] width 7 height 7
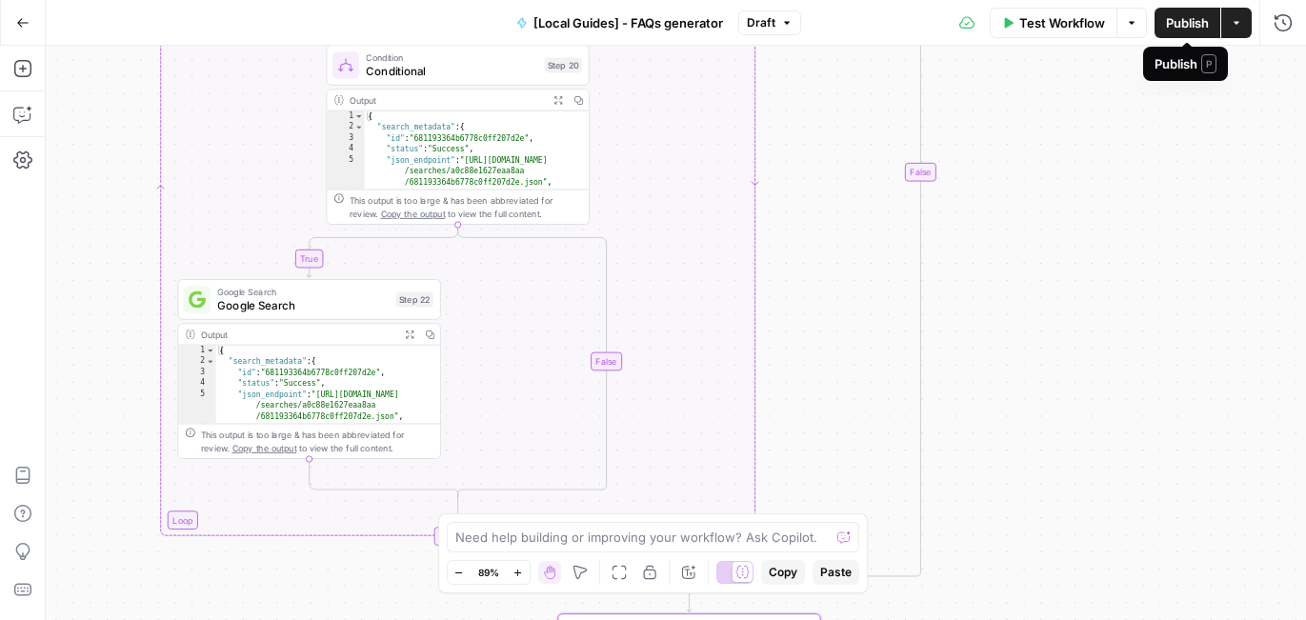
click at [1174, 13] on span "Publish" at bounding box center [1187, 22] width 43 height 19
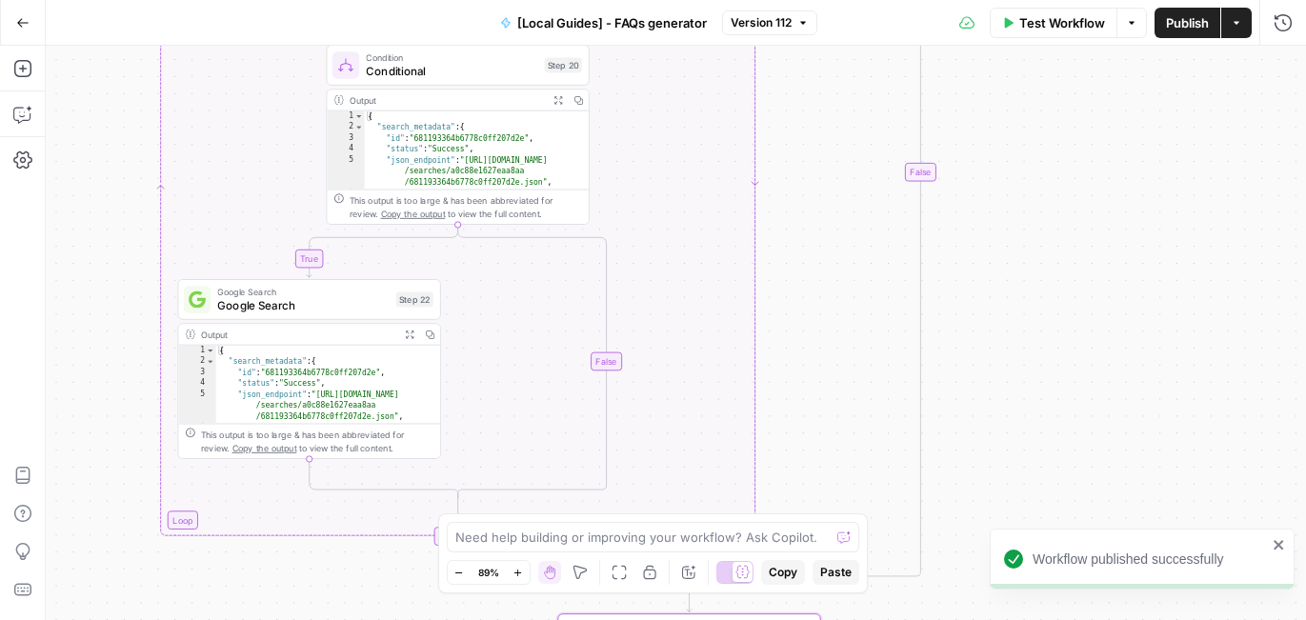
click at [1172, 19] on span "Publish" at bounding box center [1187, 22] width 43 height 19
